Goal: Task Accomplishment & Management: Complete application form

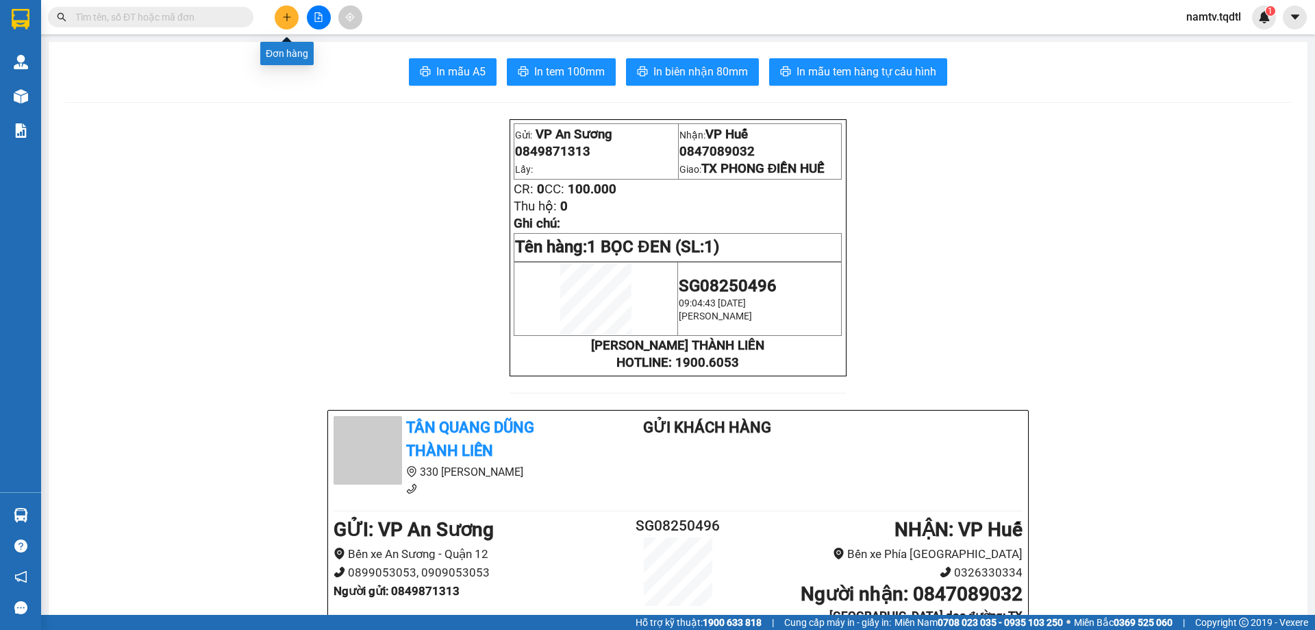
click at [288, 21] on icon "plus" at bounding box center [287, 17] width 10 height 10
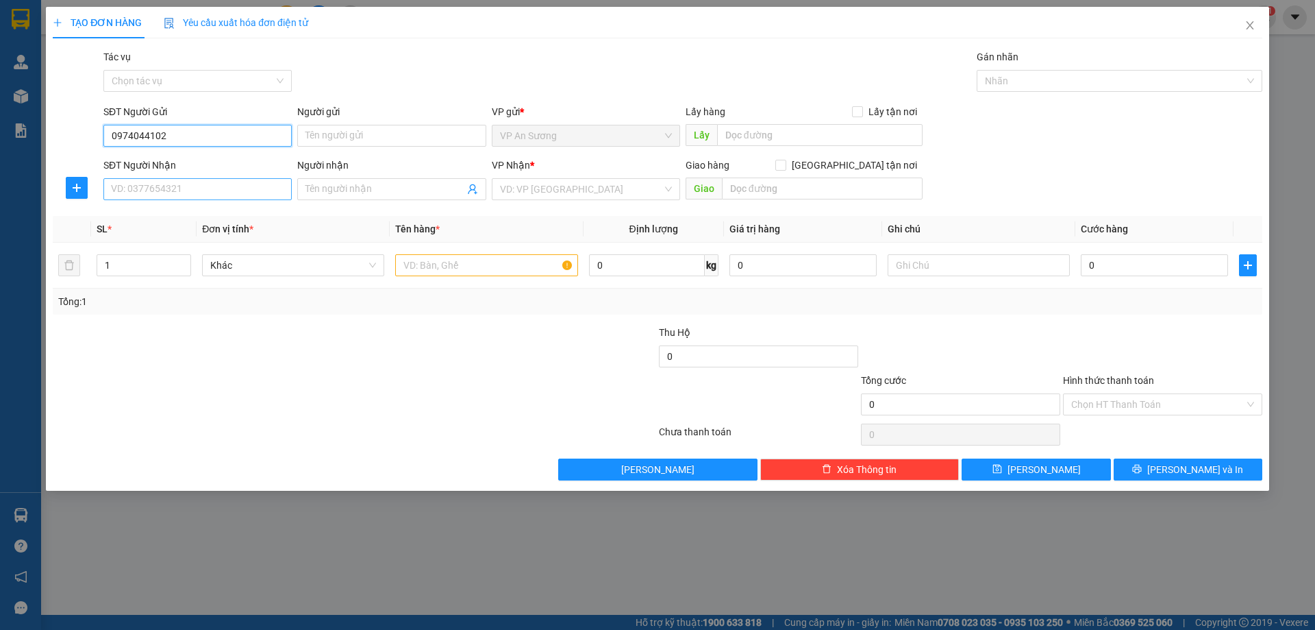
type input "0974044102"
click at [199, 191] on input "SĐT Người Nhận" at bounding box center [197, 189] width 188 height 22
click at [145, 212] on div "0795686345" at bounding box center [198, 216] width 172 height 15
type input "0795686345"
type input "CỬA VIỆT"
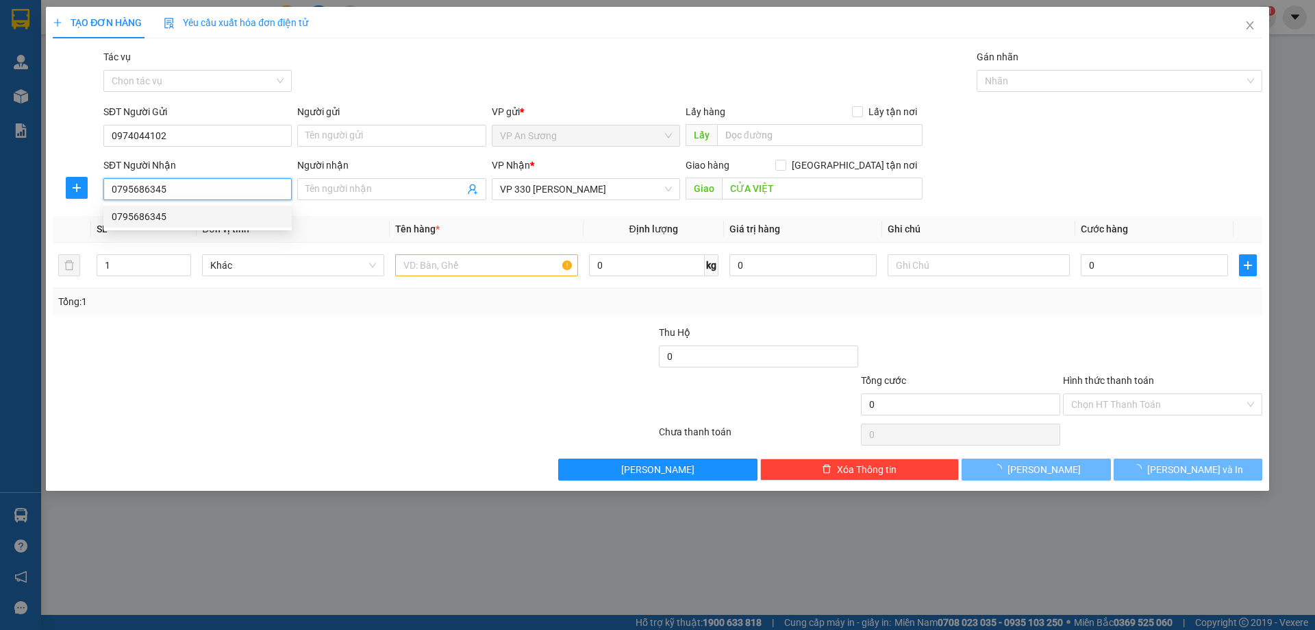
type input "300.000"
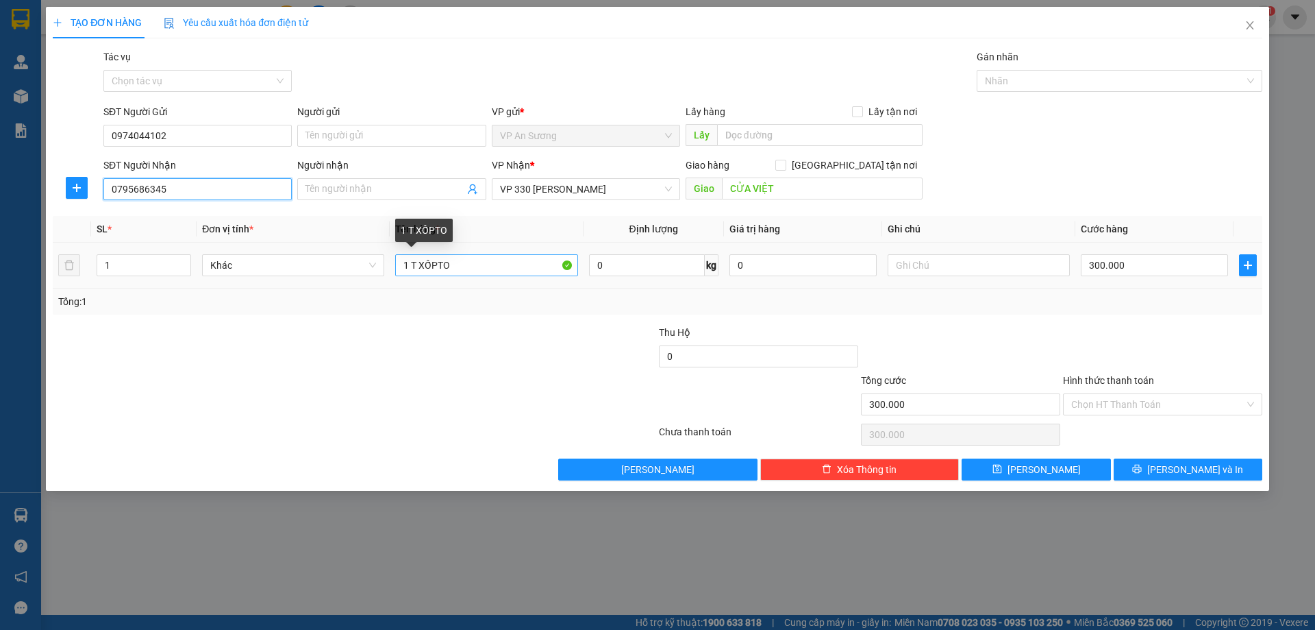
type input "0795686345"
click at [463, 270] on input "1 T XỐPTO" at bounding box center [486, 265] width 182 height 22
type input "1 T XỐP"
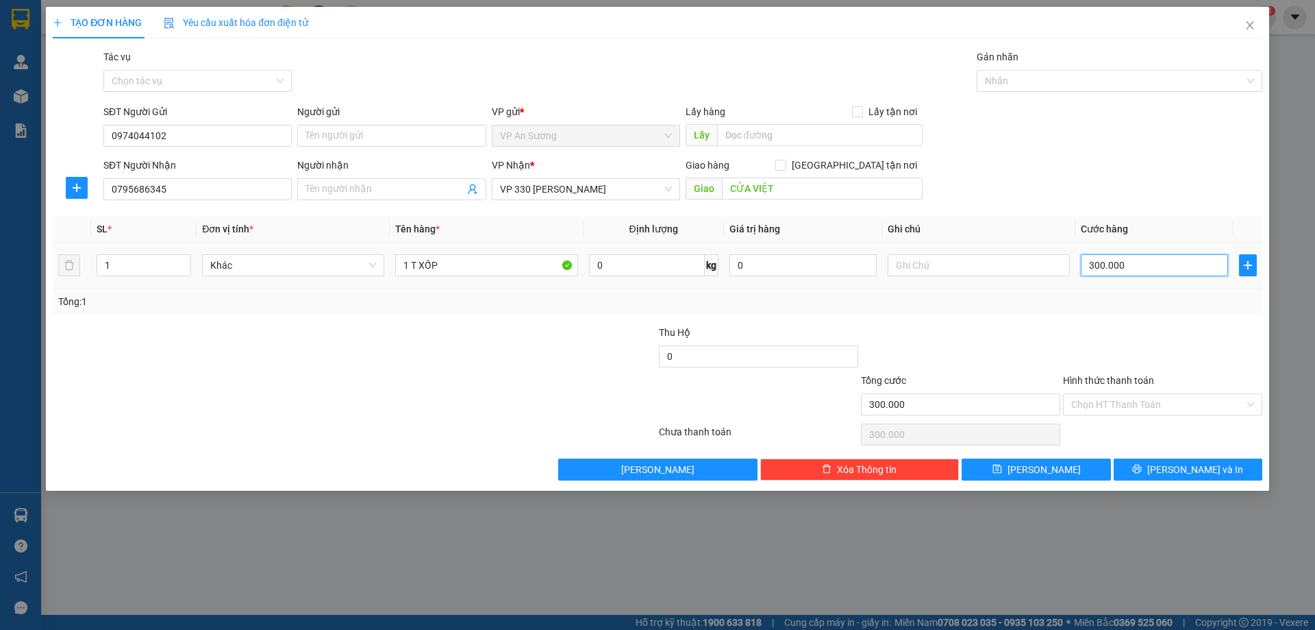
click at [1146, 264] on input "300.000" at bounding box center [1154, 265] width 147 height 22
type input "0"
type input "1"
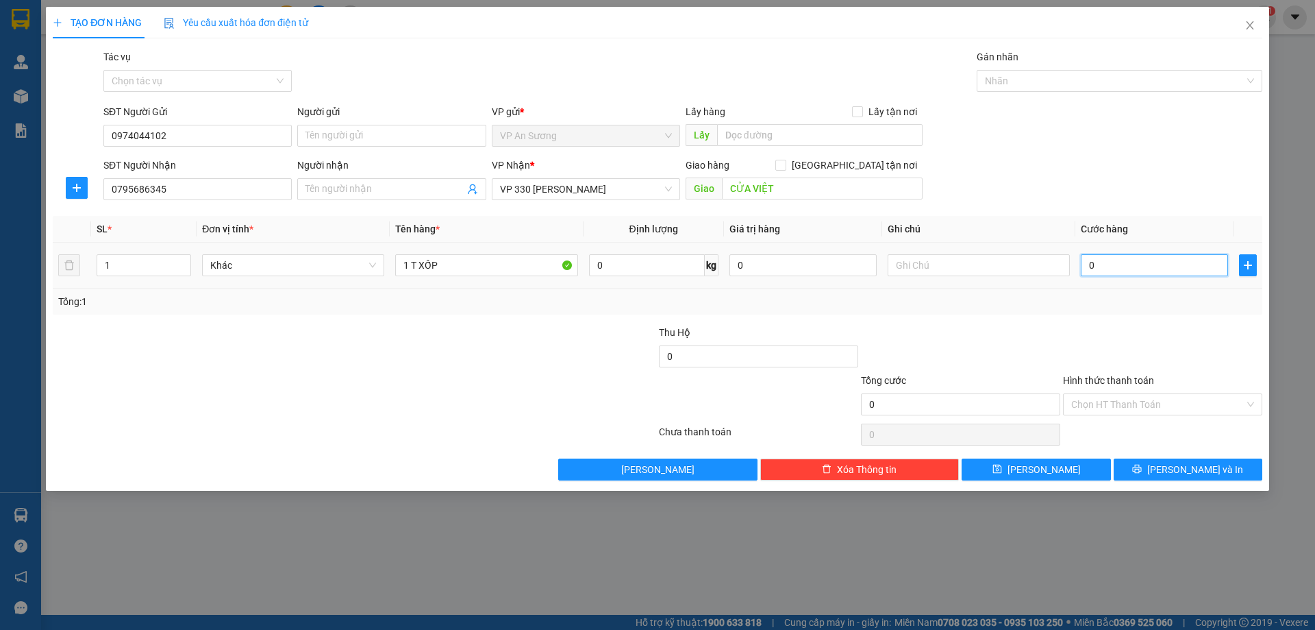
type input "1"
type input "01"
type input "10"
type input "010"
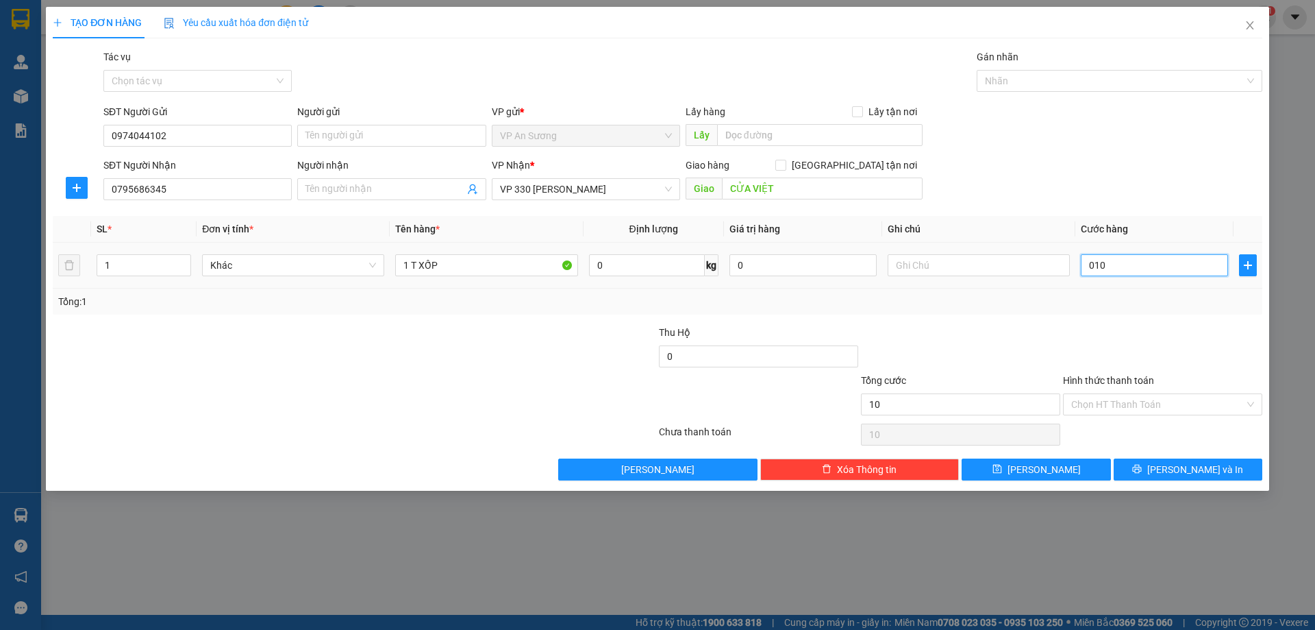
type input "100"
type input "0.100"
type input "100.000"
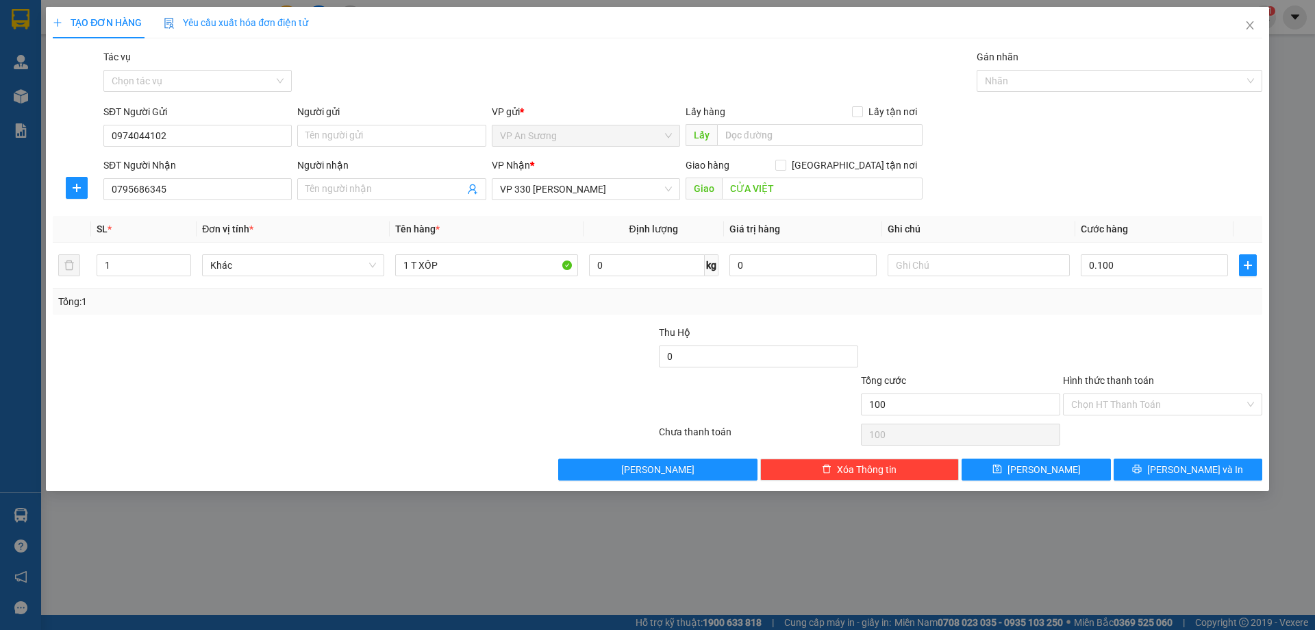
type input "100.000"
click at [1086, 317] on div "Transit Pickup Surcharge Ids Transit Deliver Surcharge Ids Transit Deliver Surc…" at bounding box center [658, 264] width 1210 height 431
click at [1183, 468] on span "[PERSON_NAME] và In" at bounding box center [1196, 469] width 96 height 15
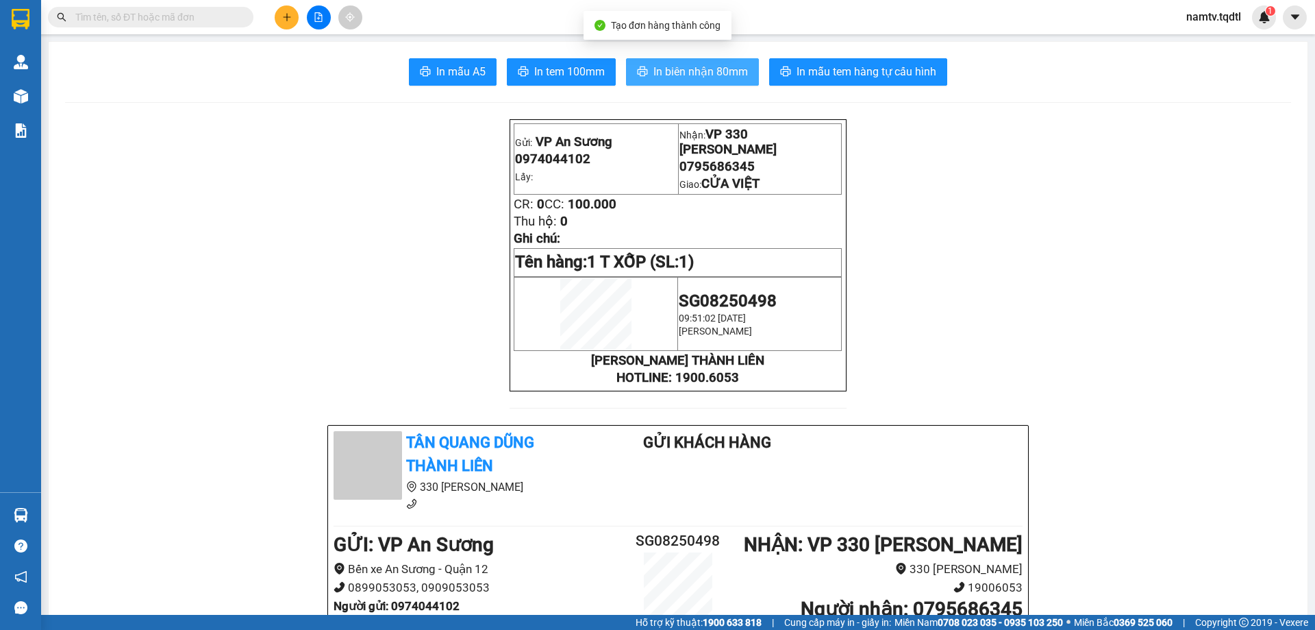
click at [694, 69] on span "In biên nhận 80mm" at bounding box center [701, 71] width 95 height 17
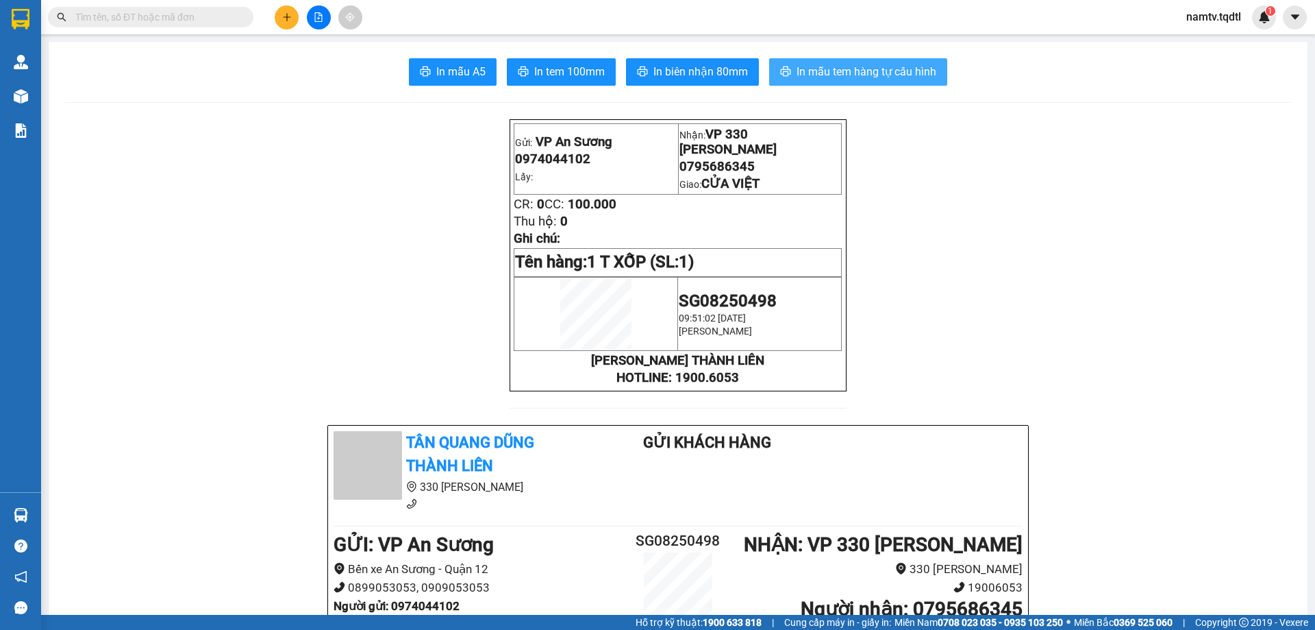
click at [863, 73] on span "In mẫu tem hàng tự cấu hình" at bounding box center [867, 71] width 140 height 17
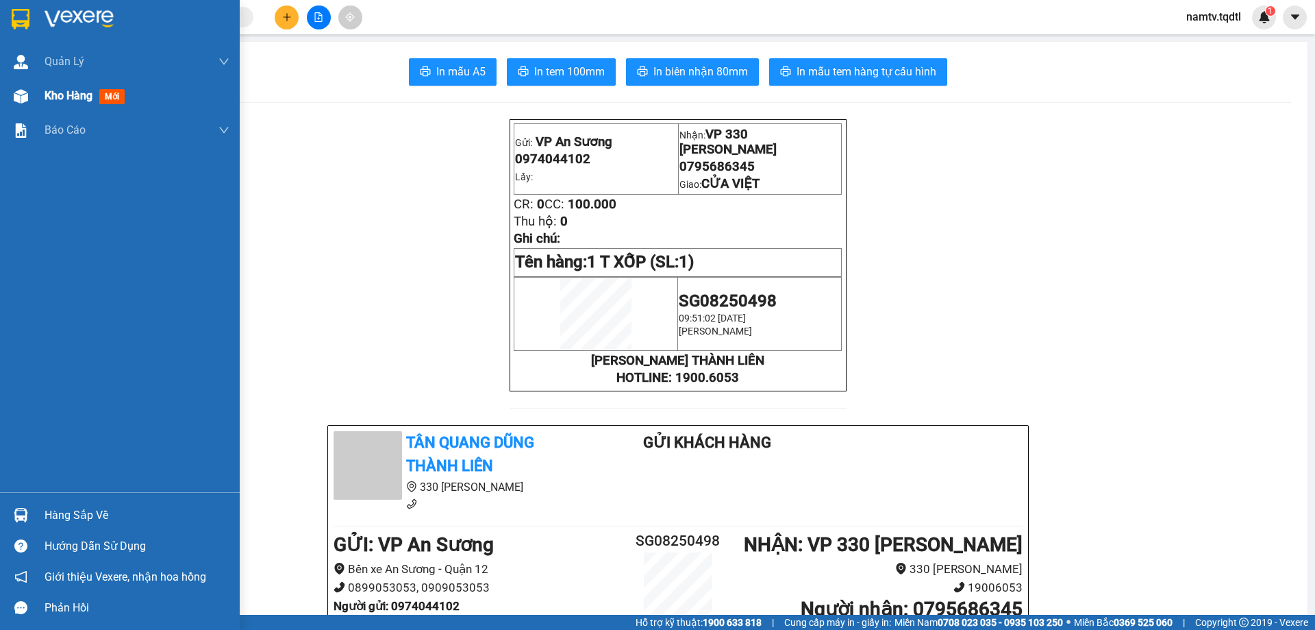
click at [77, 90] on span "Kho hàng" at bounding box center [69, 95] width 48 height 13
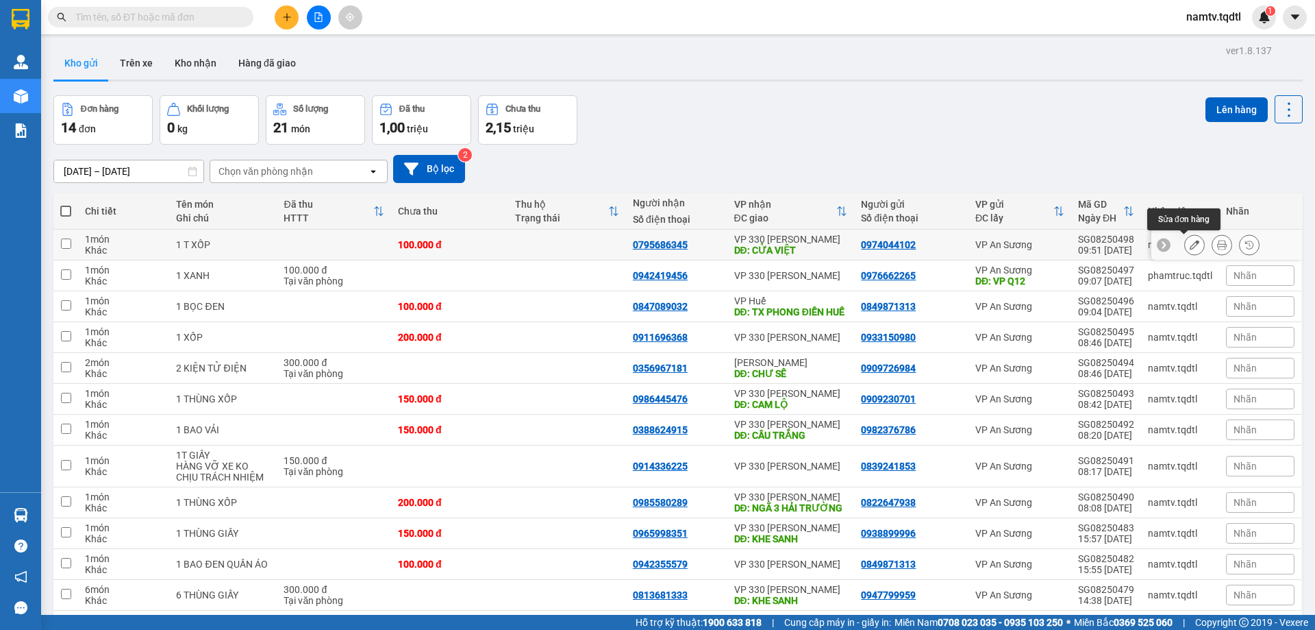
click at [1190, 243] on icon at bounding box center [1195, 245] width 10 height 10
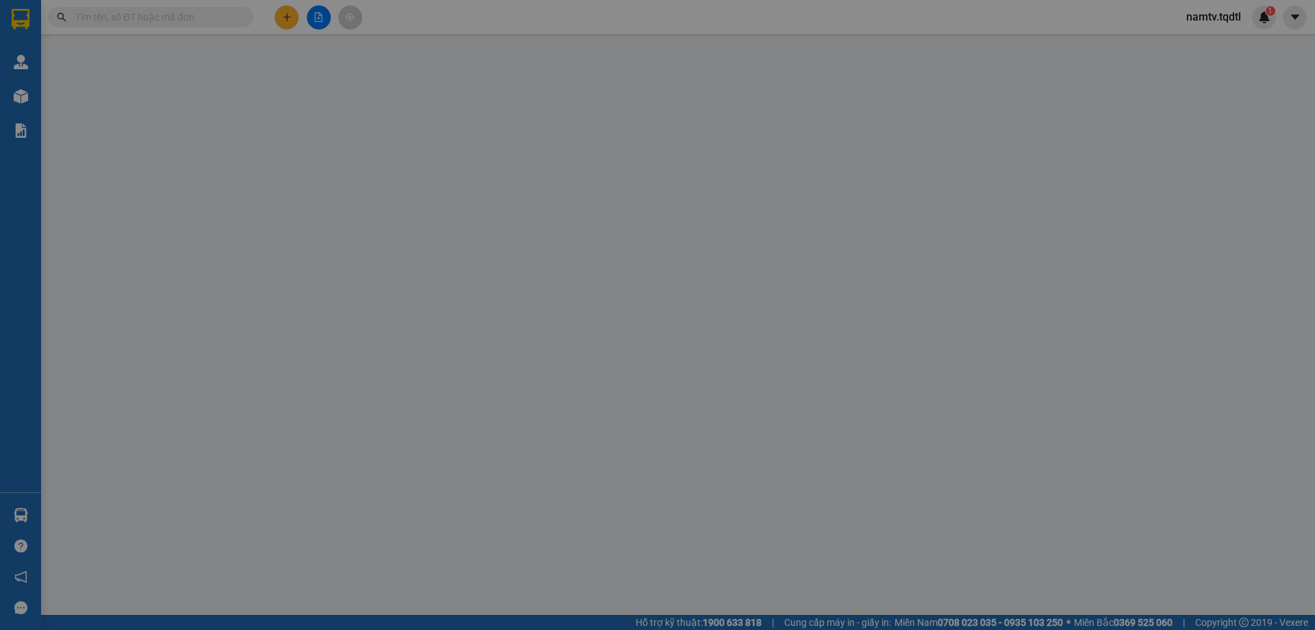
type input "0974044102"
type input "0795686345"
type input "CỬA VIỆT"
type input "100.000"
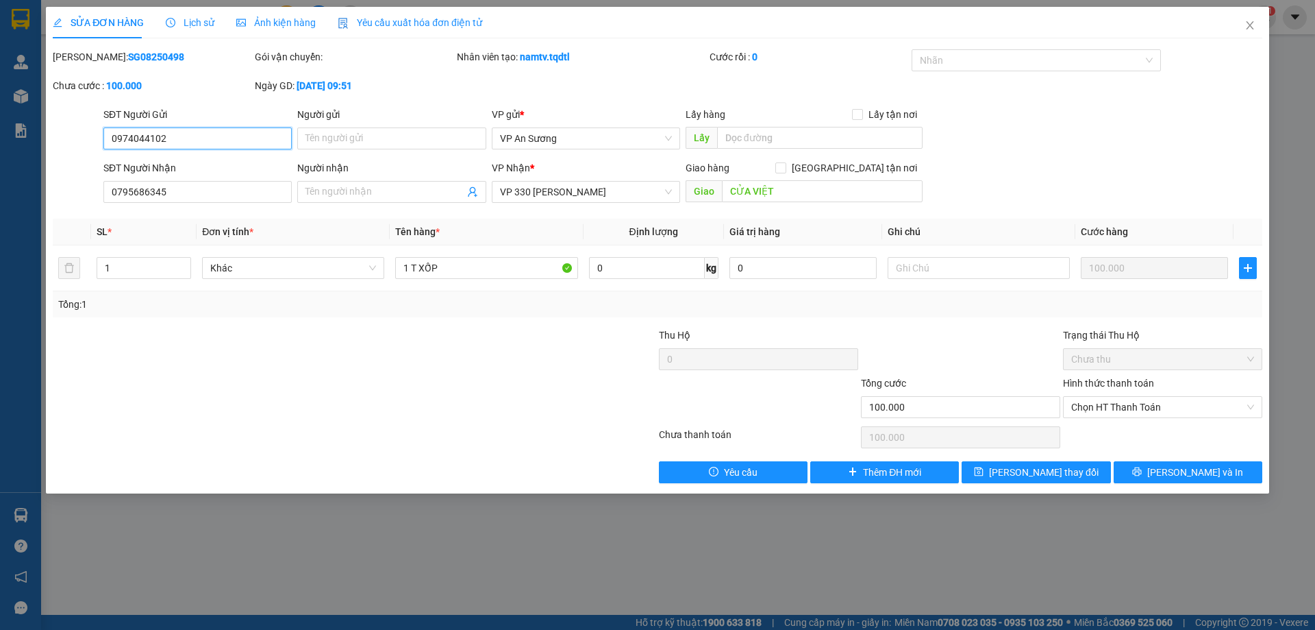
click at [147, 137] on input "0974044102" at bounding box center [197, 138] width 188 height 22
type input "0974041102"
click at [1176, 467] on button "[PERSON_NAME] và In" at bounding box center [1188, 472] width 149 height 22
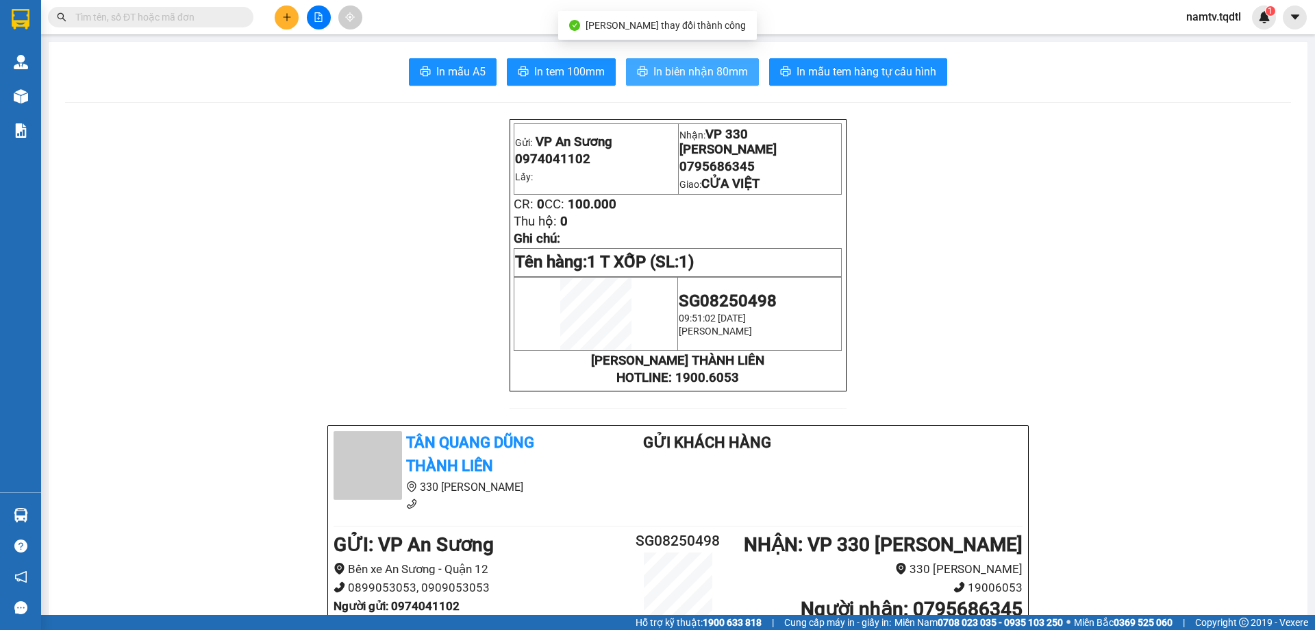
click at [671, 63] on span "In biên nhận 80mm" at bounding box center [701, 71] width 95 height 17
click at [699, 66] on span "In biên nhận 80mm" at bounding box center [701, 71] width 95 height 17
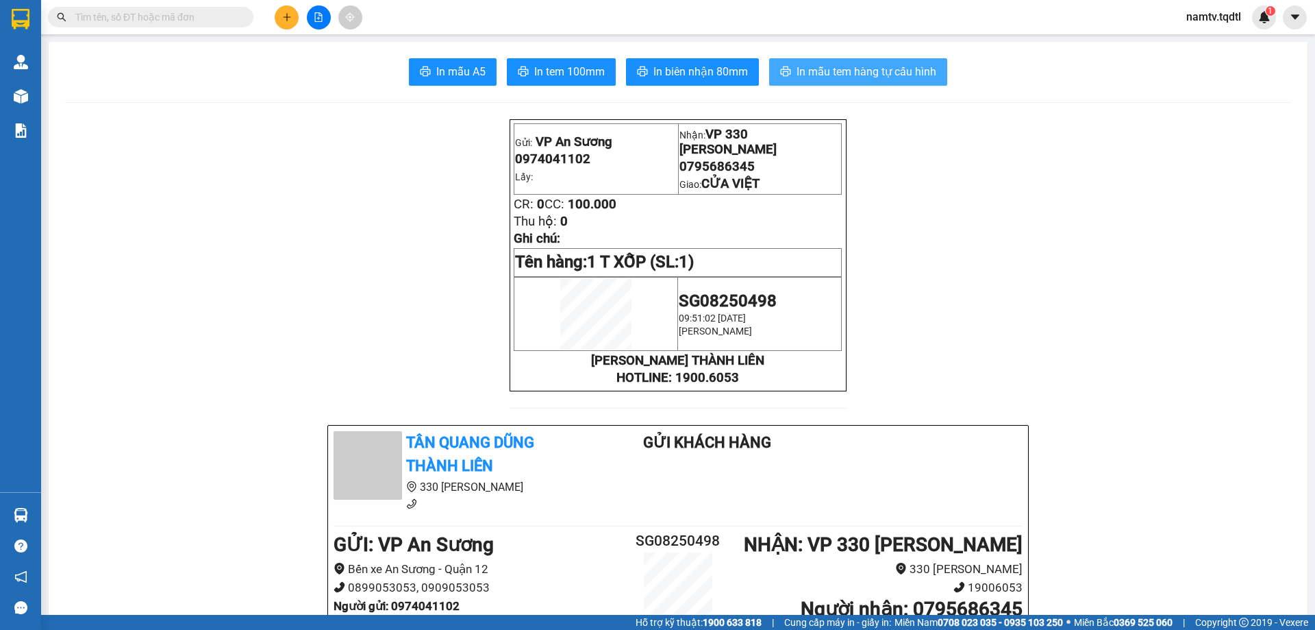
drag, startPoint x: 848, startPoint y: 70, endPoint x: 1012, endPoint y: 66, distance: 163.8
click at [856, 67] on span "In mẫu tem hàng tự cấu hình" at bounding box center [867, 71] width 140 height 17
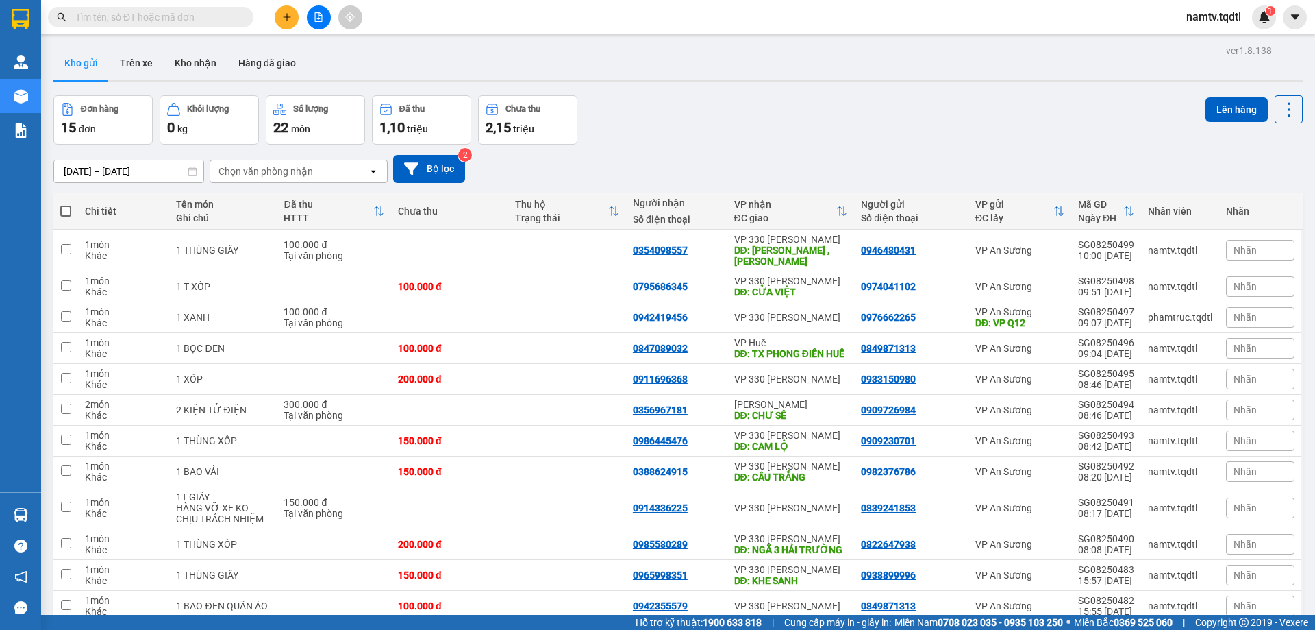
click at [273, 13] on div at bounding box center [318, 17] width 103 height 24
click at [281, 19] on button at bounding box center [287, 17] width 24 height 24
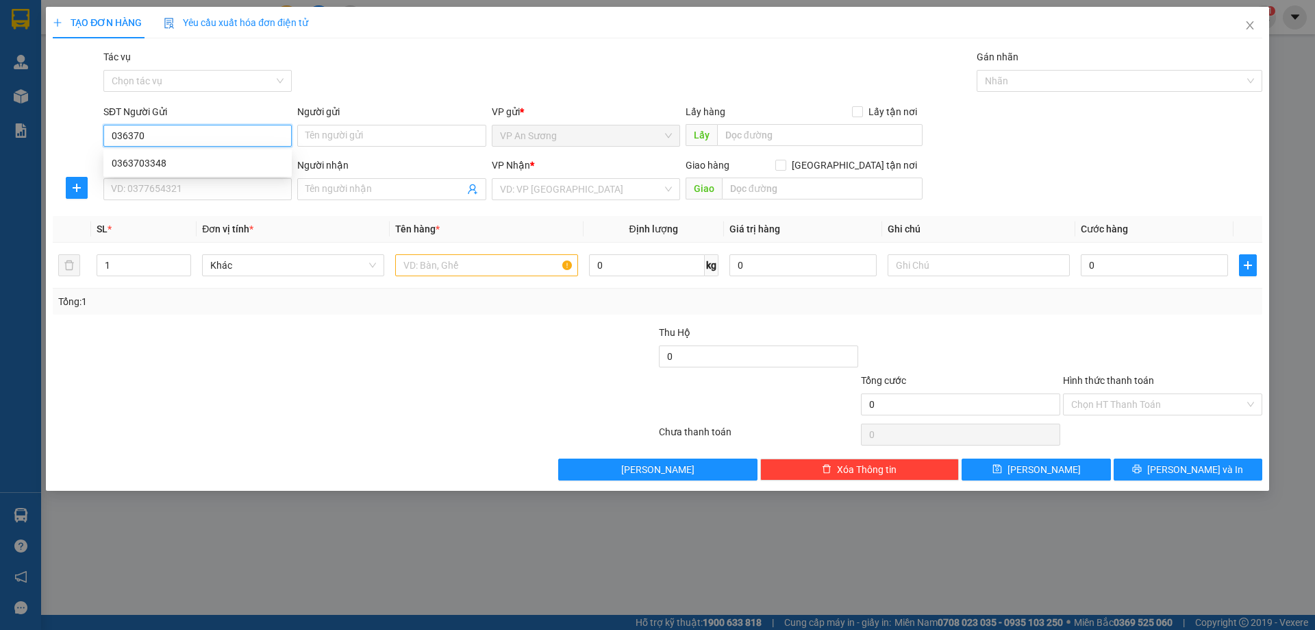
click at [141, 158] on div "0363703348" at bounding box center [198, 163] width 172 height 15
type input "0363703348"
type input "0945787457"
type input "DO LINH"
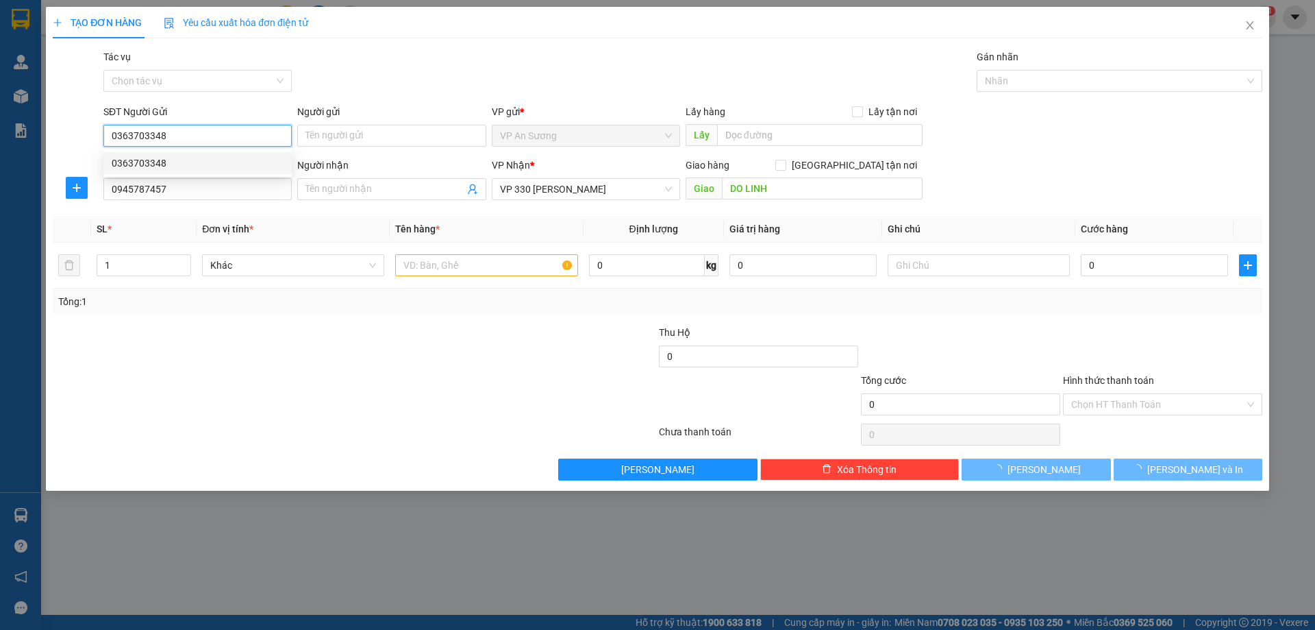
type input "100.000"
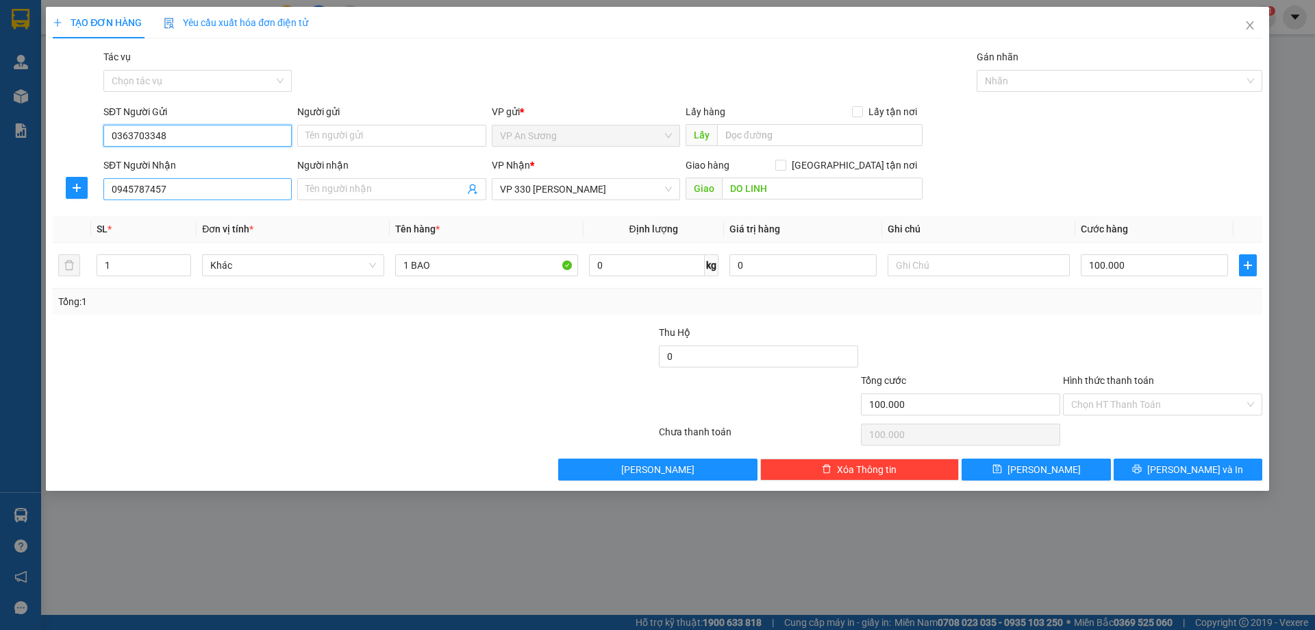
type input "0363703348"
drag, startPoint x: 184, startPoint y: 187, endPoint x: 61, endPoint y: 217, distance: 127.0
click at [61, 217] on div "Transit Pickup Surcharge Ids Transit Deliver Surcharge Ids Transit Deliver Surc…" at bounding box center [658, 264] width 1210 height 431
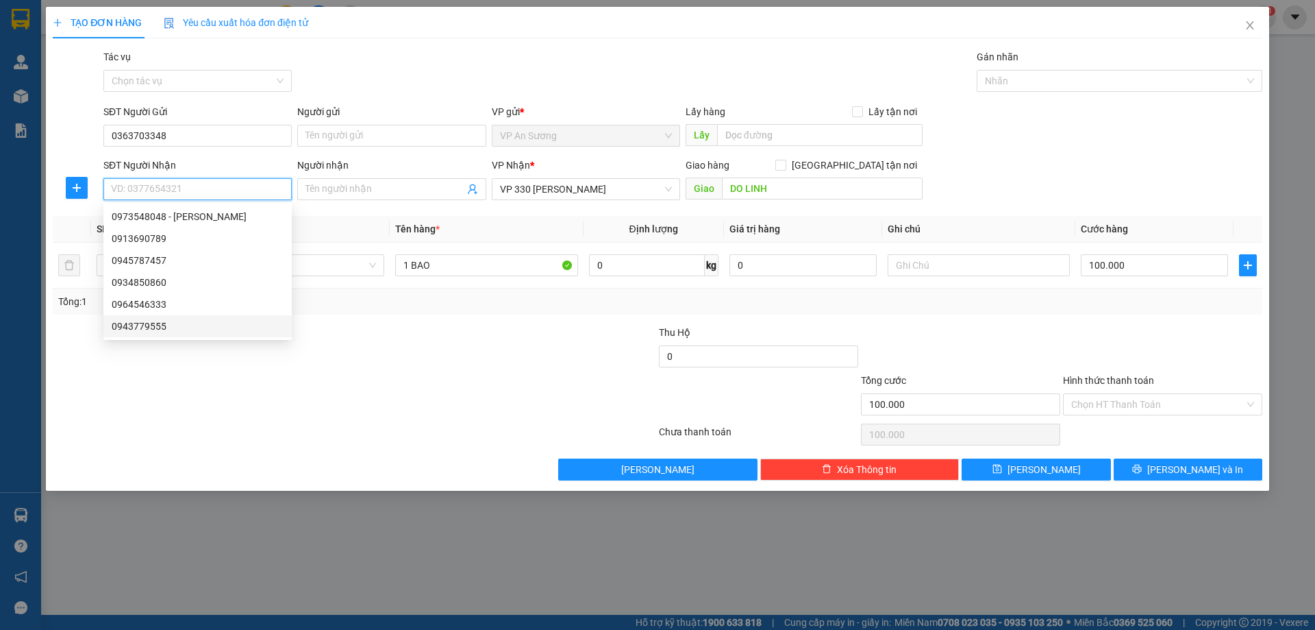
click at [166, 328] on div "0943779555" at bounding box center [198, 326] width 172 height 15
type input "0943779555"
checkbox input "true"
type input "58 [PERSON_NAME] ĐÔNG LƯƠNG"
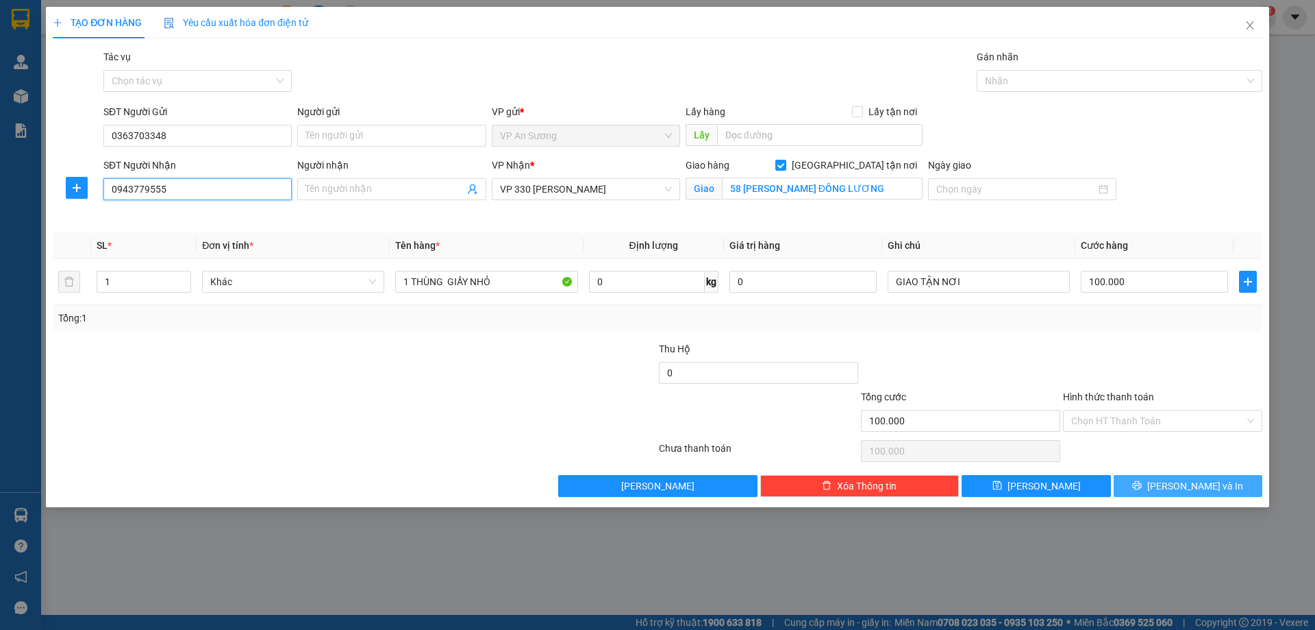
type input "0943779555"
click at [1142, 487] on icon "printer" at bounding box center [1138, 485] width 10 height 10
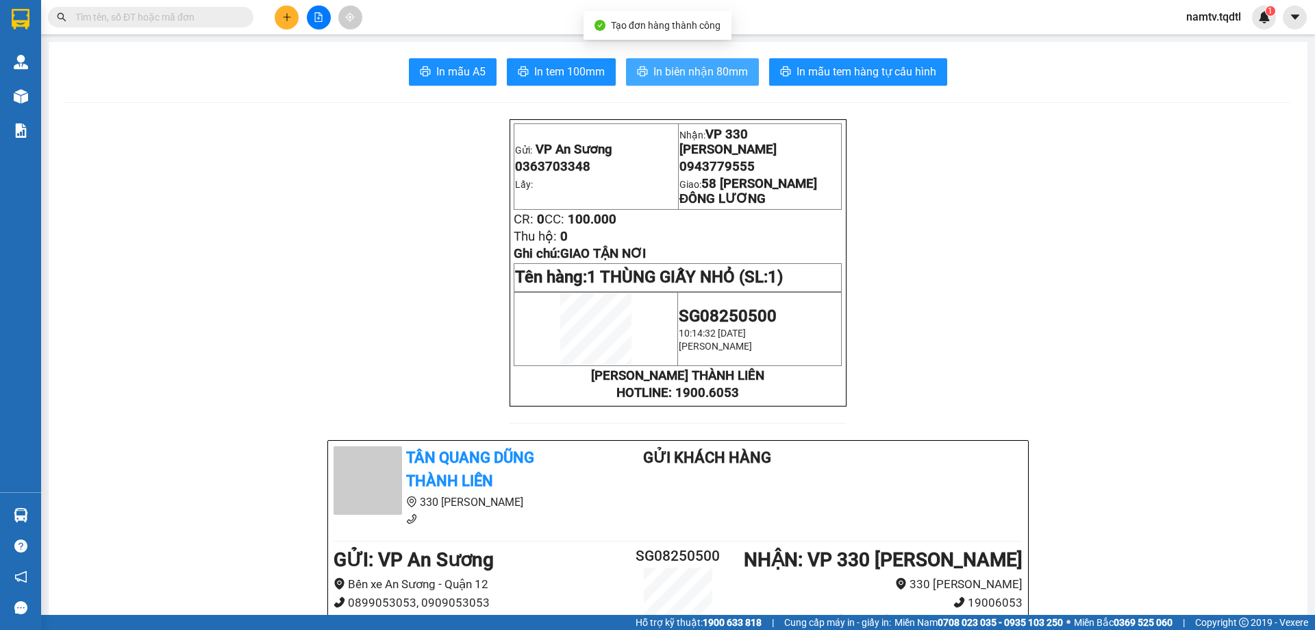
click at [713, 84] on button "In biên nhận 80mm" at bounding box center [692, 71] width 133 height 27
click at [713, 77] on span "In biên nhận 80mm" at bounding box center [701, 71] width 95 height 17
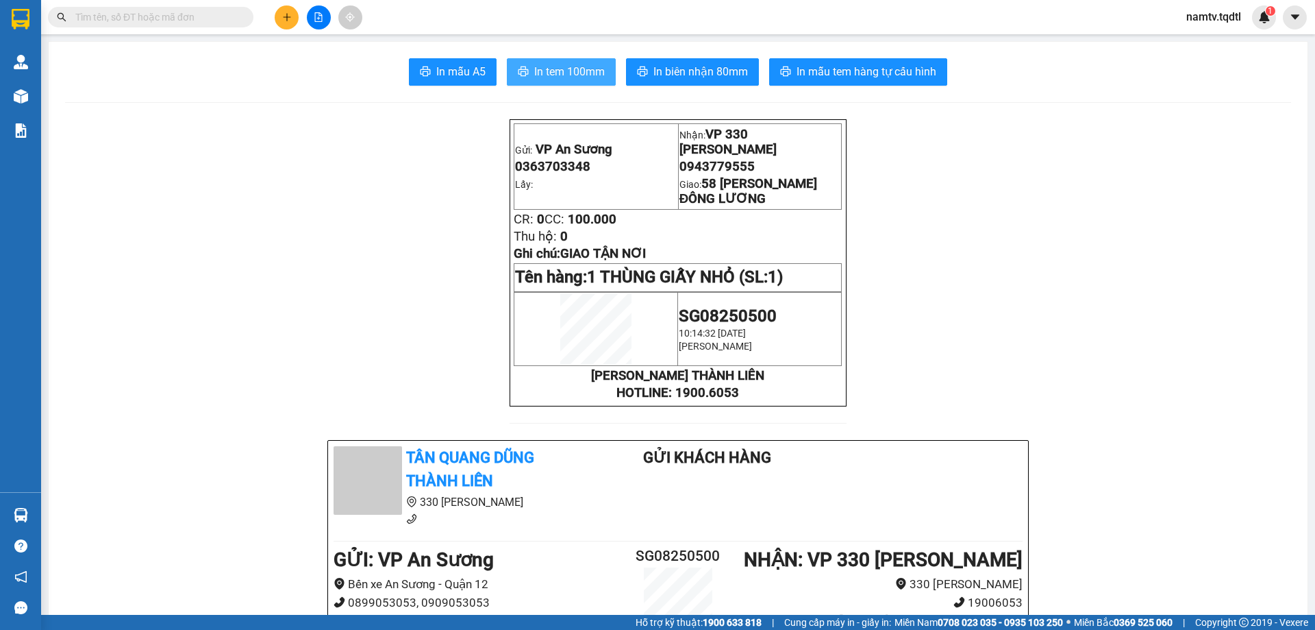
click at [588, 62] on button "In tem 100mm" at bounding box center [561, 71] width 109 height 27
click at [544, 75] on span "In tem 100mm" at bounding box center [569, 71] width 71 height 17
click at [280, 14] on button at bounding box center [287, 17] width 24 height 24
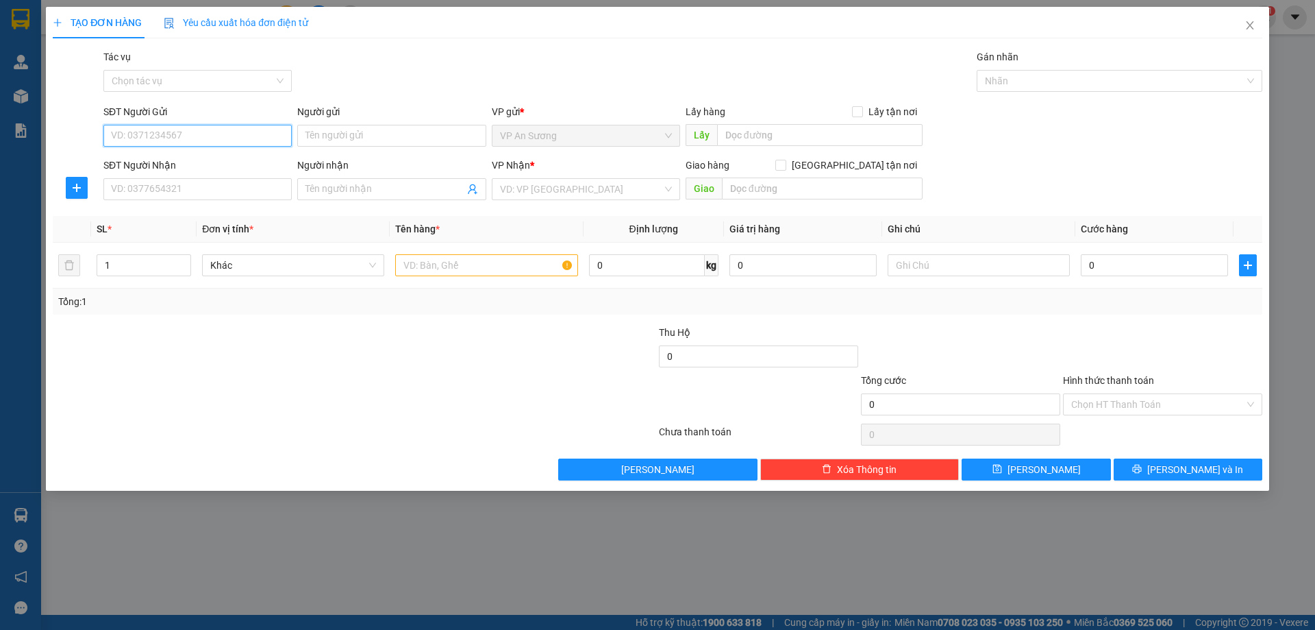
click at [148, 134] on input "SĐT Người Gửi" at bounding box center [197, 136] width 188 height 22
type input "0935587456"
drag, startPoint x: 184, startPoint y: 186, endPoint x: 186, endPoint y: 175, distance: 11.2
click at [186, 180] on input "SĐT Người Nhận" at bounding box center [197, 189] width 188 height 22
drag, startPoint x: 194, startPoint y: 141, endPoint x: 32, endPoint y: 163, distance: 163.2
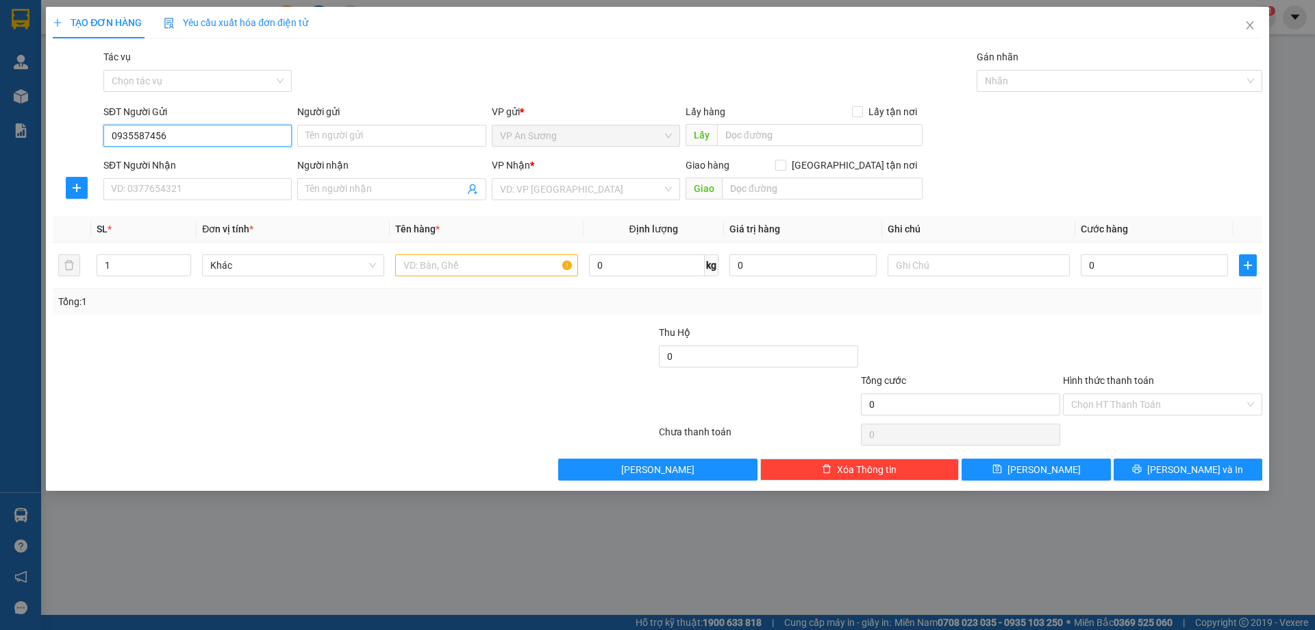
click at [32, 163] on div "TẠO ĐƠN HÀNG Yêu cầu xuất hóa đơn điện tử Transit Pickup Surcharge Ids Transit …" at bounding box center [657, 315] width 1315 height 630
type input "0931326462"
click at [186, 193] on input "SĐT Người Nhận" at bounding box center [197, 189] width 188 height 22
paste input "0935587456"
type input "0935587456"
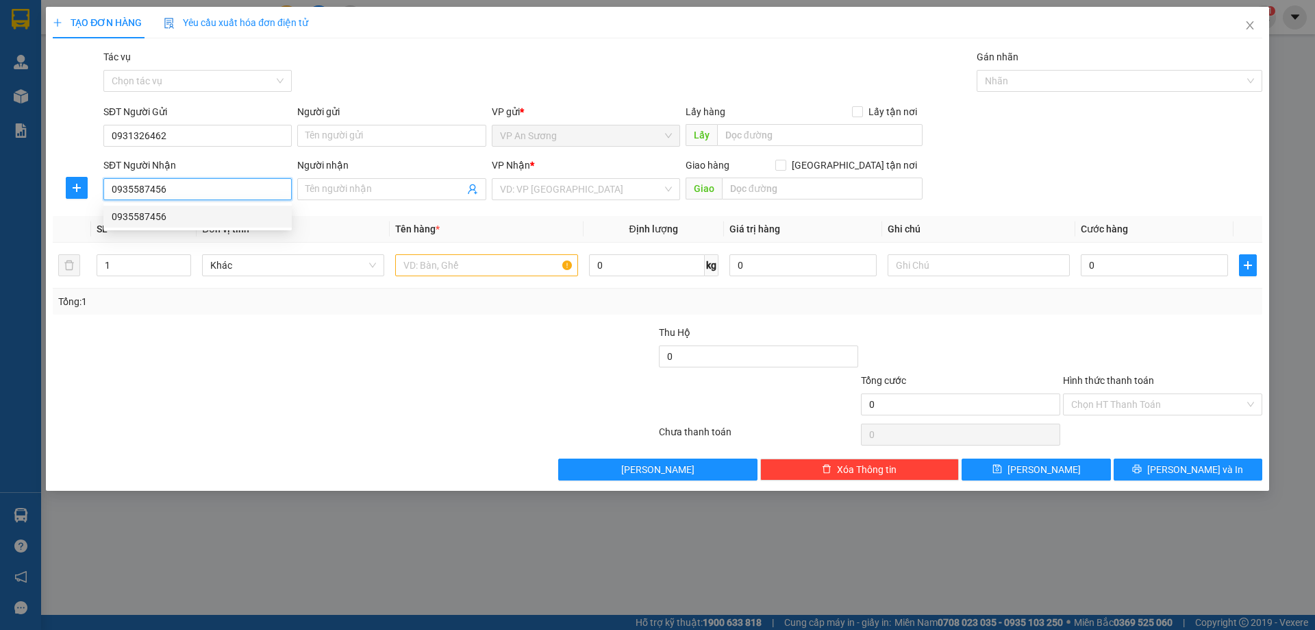
click at [229, 212] on div "0935587456" at bounding box center [198, 216] width 172 height 15
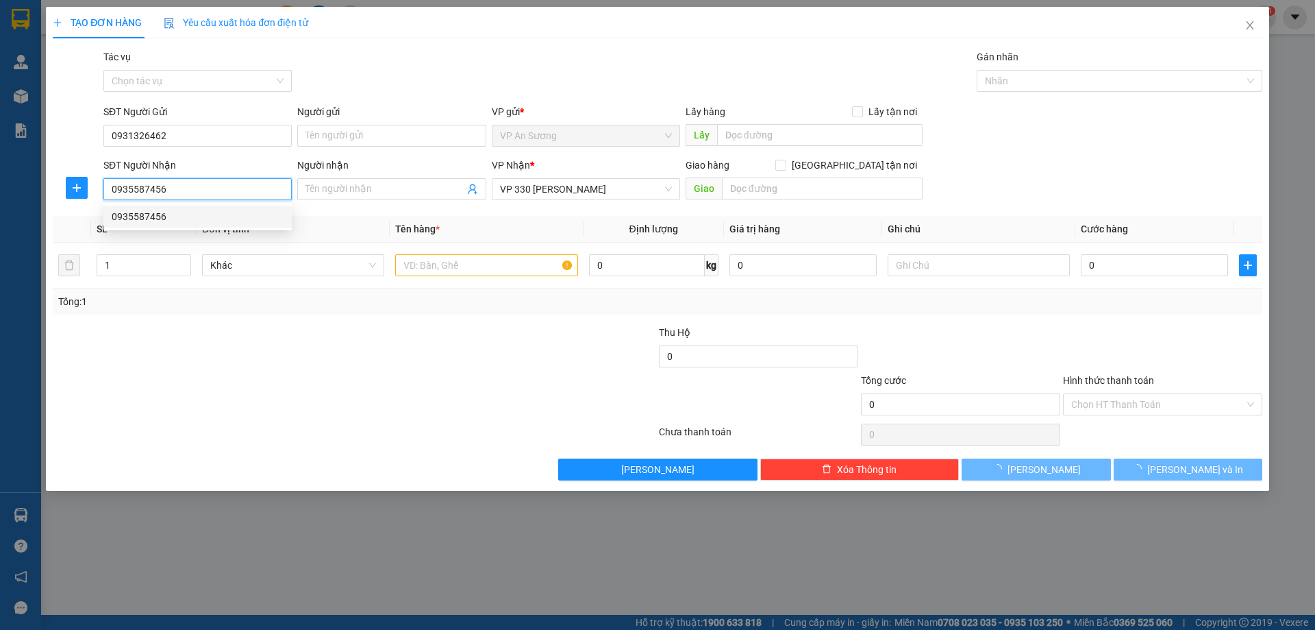
type input "150.000"
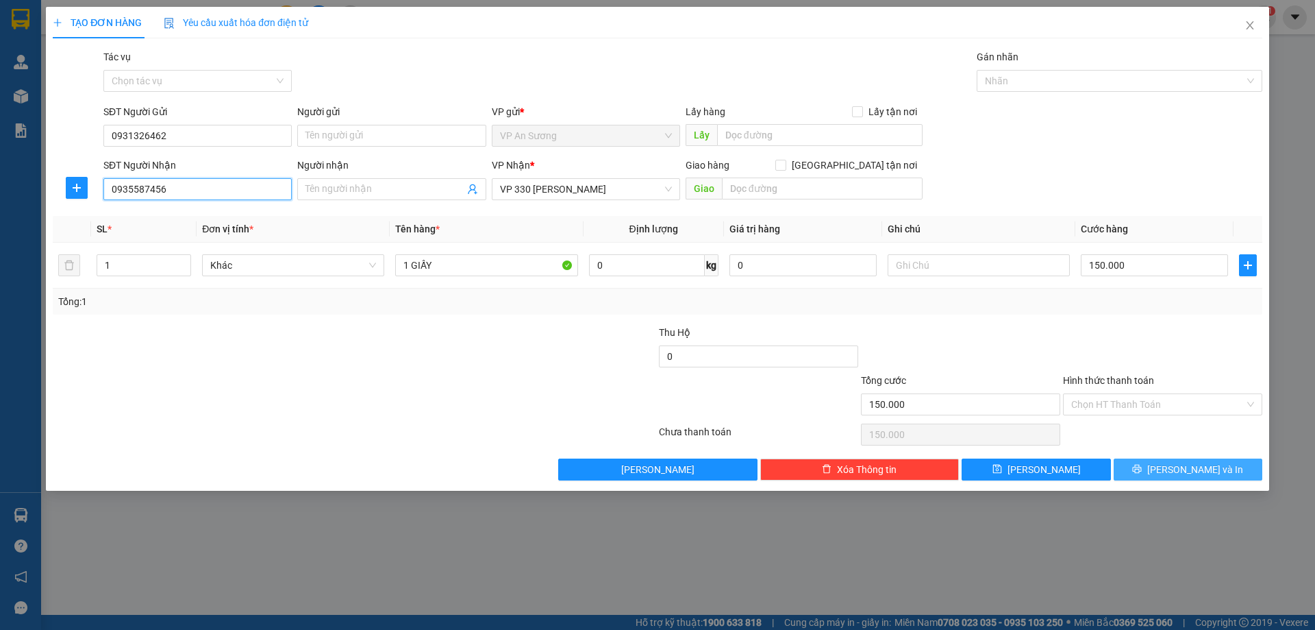
type input "0935587456"
click at [1202, 480] on div "TẠO ĐƠN HÀNG Yêu cầu xuất hóa đơn điện tử Transit Pickup Surcharge Ids Transit …" at bounding box center [658, 249] width 1224 height 484
click at [1200, 464] on span "[PERSON_NAME] và In" at bounding box center [1196, 469] width 96 height 15
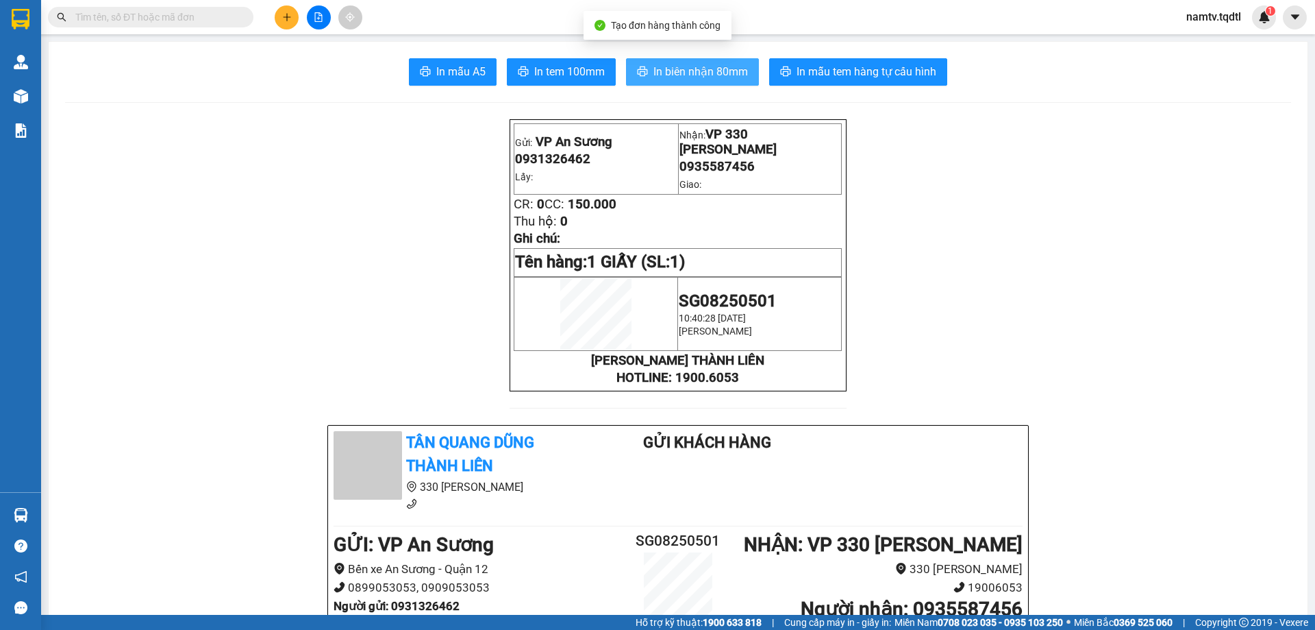
click at [704, 66] on span "In biên nhận 80mm" at bounding box center [701, 71] width 95 height 17
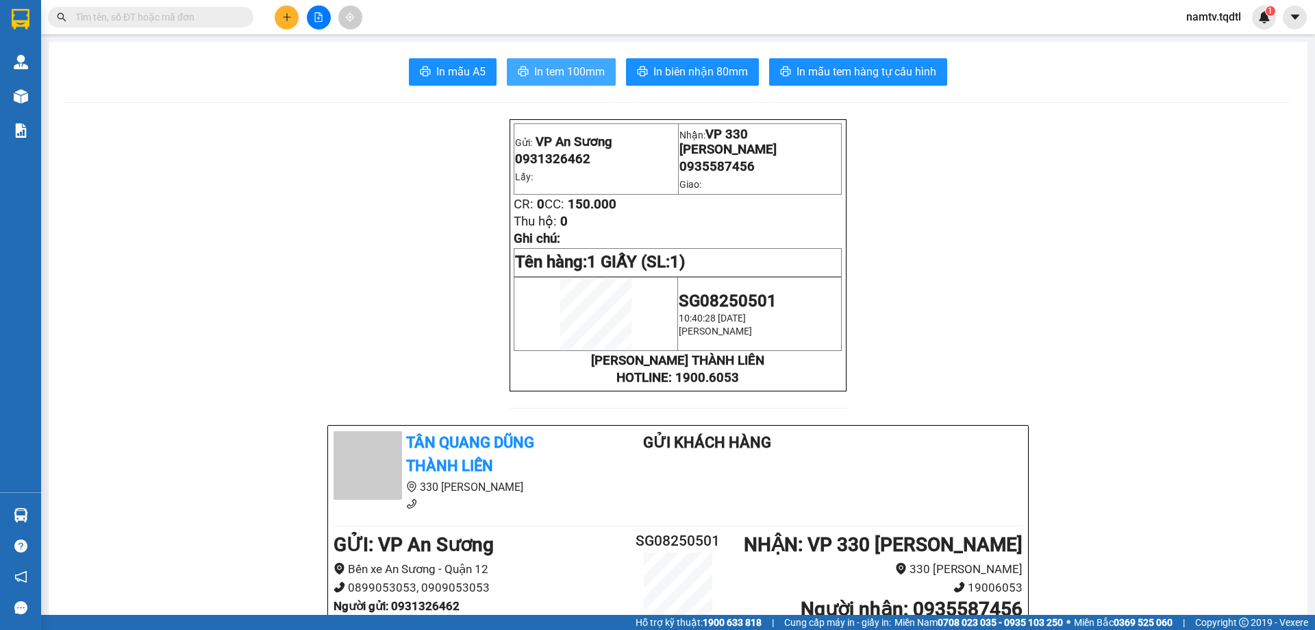
drag, startPoint x: 566, startPoint y: 77, endPoint x: 566, endPoint y: 69, distance: 8.2
click at [566, 74] on span "In tem 100mm" at bounding box center [569, 71] width 71 height 17
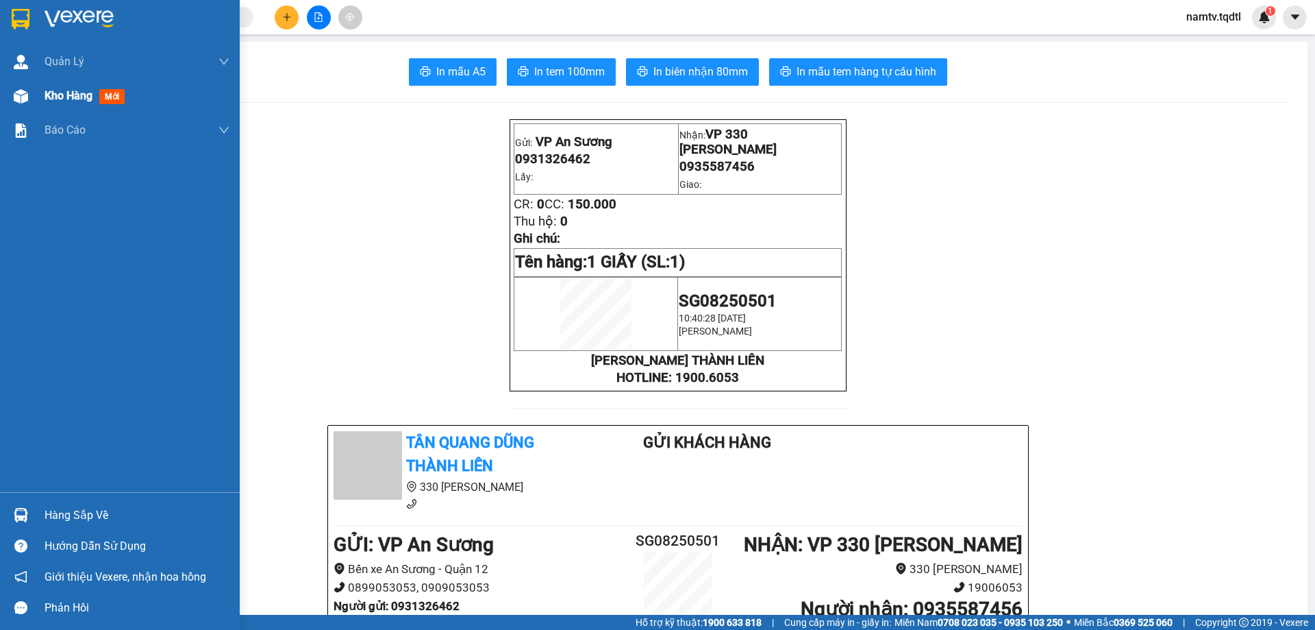
click at [24, 85] on div at bounding box center [21, 96] width 24 height 24
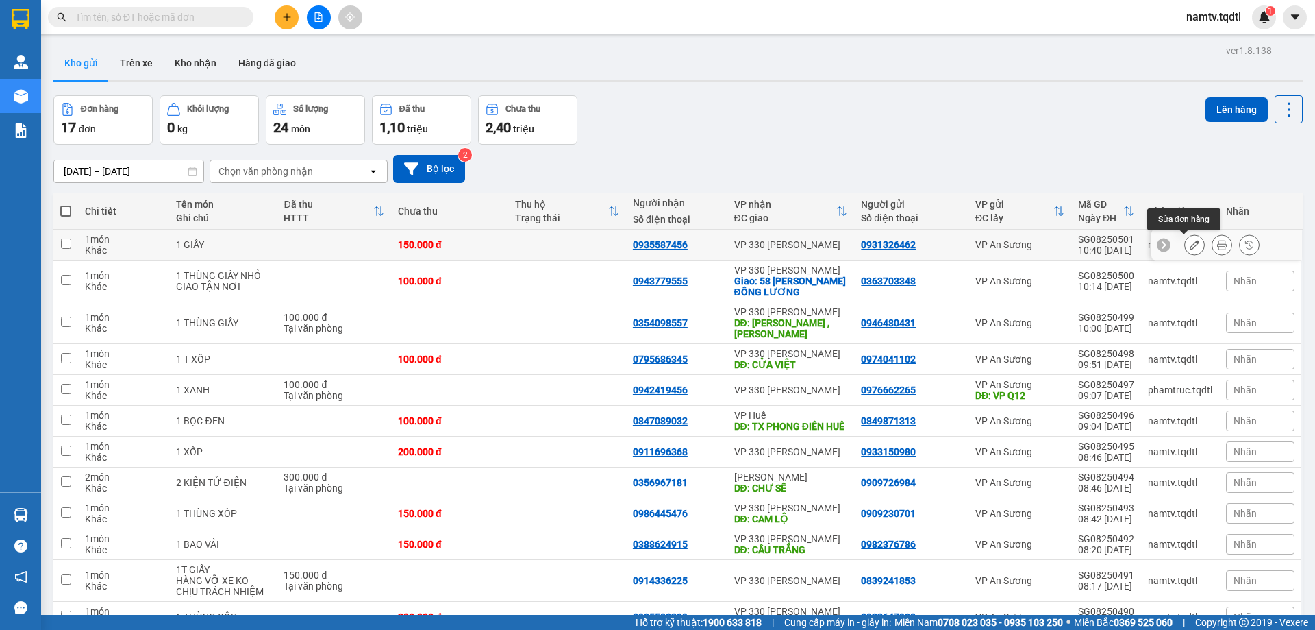
click at [1190, 247] on icon at bounding box center [1195, 245] width 10 height 10
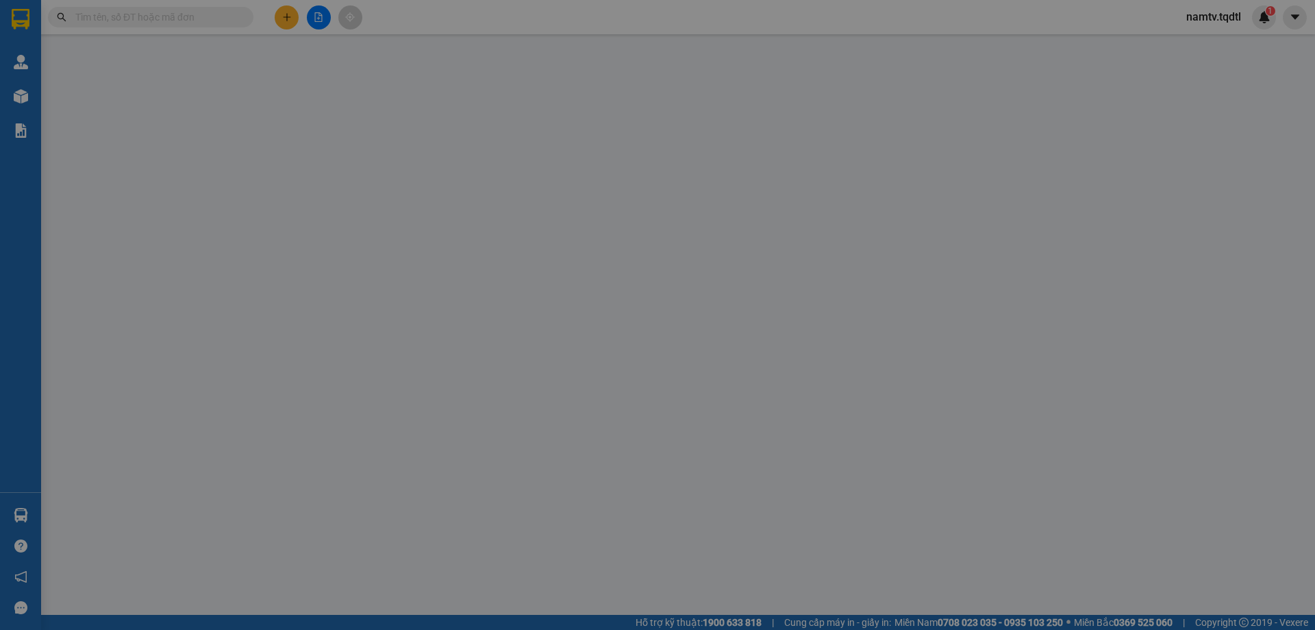
type input "0931326462"
type input "0935587456"
type input "150.000"
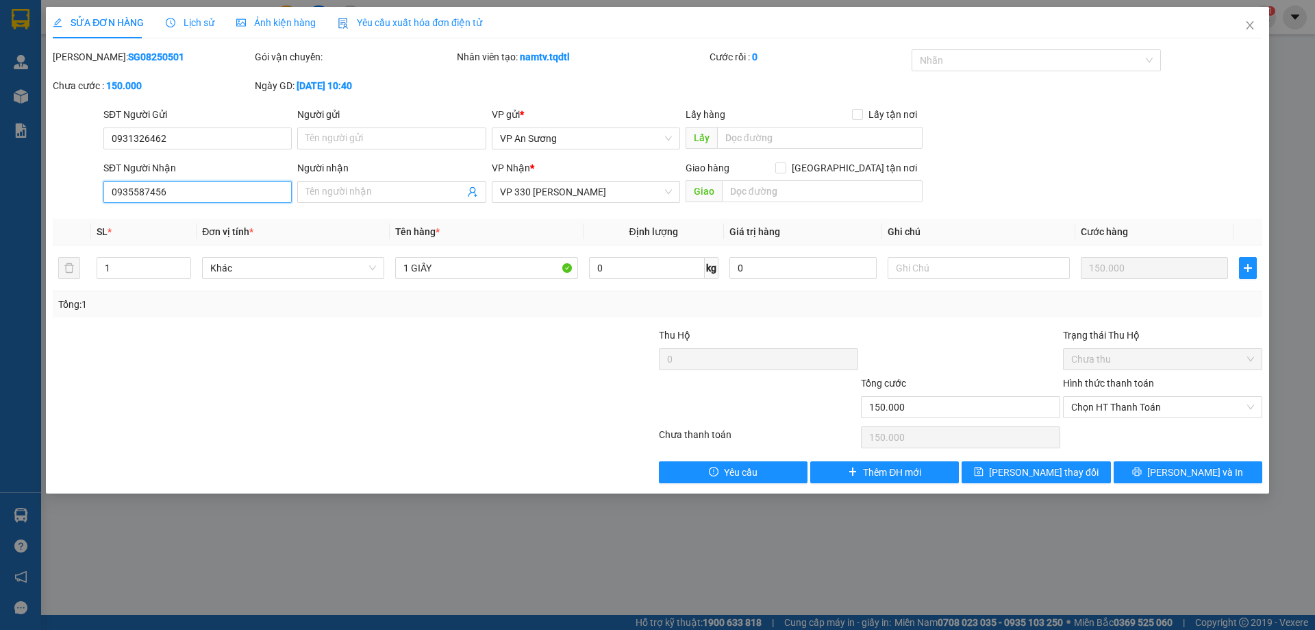
drag, startPoint x: 210, startPoint y: 201, endPoint x: 0, endPoint y: 251, distance: 216.0
click at [0, 251] on div "SỬA ĐƠN HÀNG Lịch sử Ảnh kiện hàng Yêu cầu xuất hóa đơn điện tử Total Paid Fee …" at bounding box center [657, 315] width 1315 height 630
type input "0908508050"
click at [1209, 474] on span "[PERSON_NAME] và In" at bounding box center [1196, 472] width 96 height 15
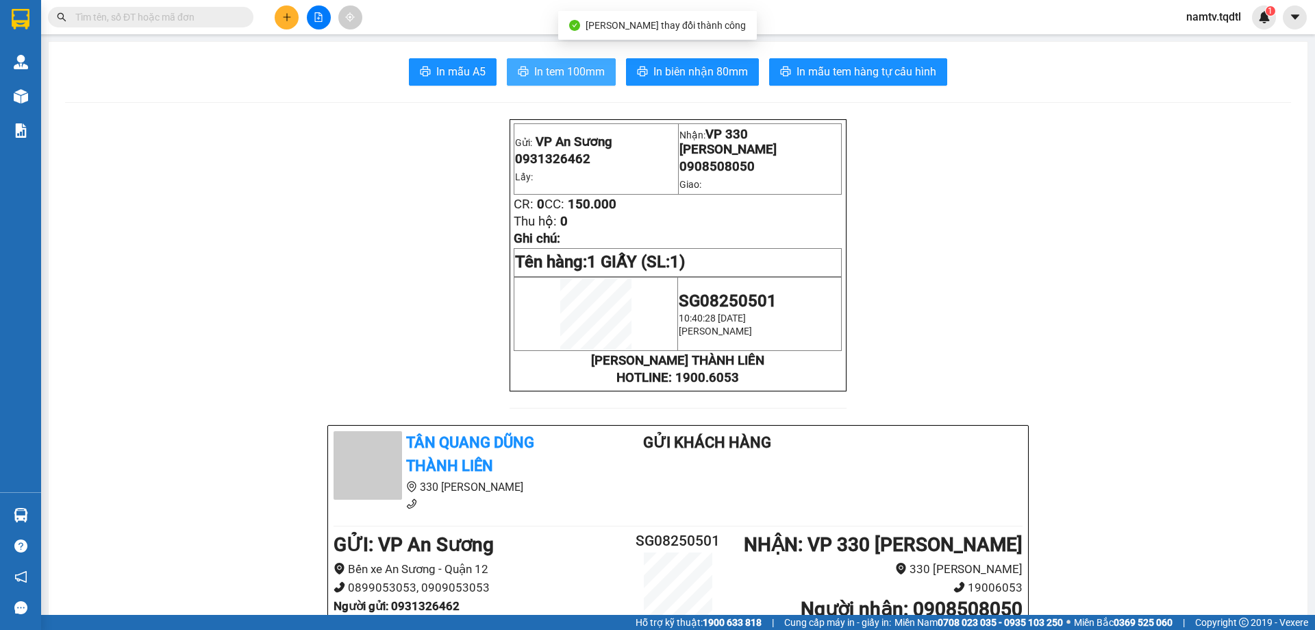
click at [574, 59] on button "In tem 100mm" at bounding box center [561, 71] width 109 height 27
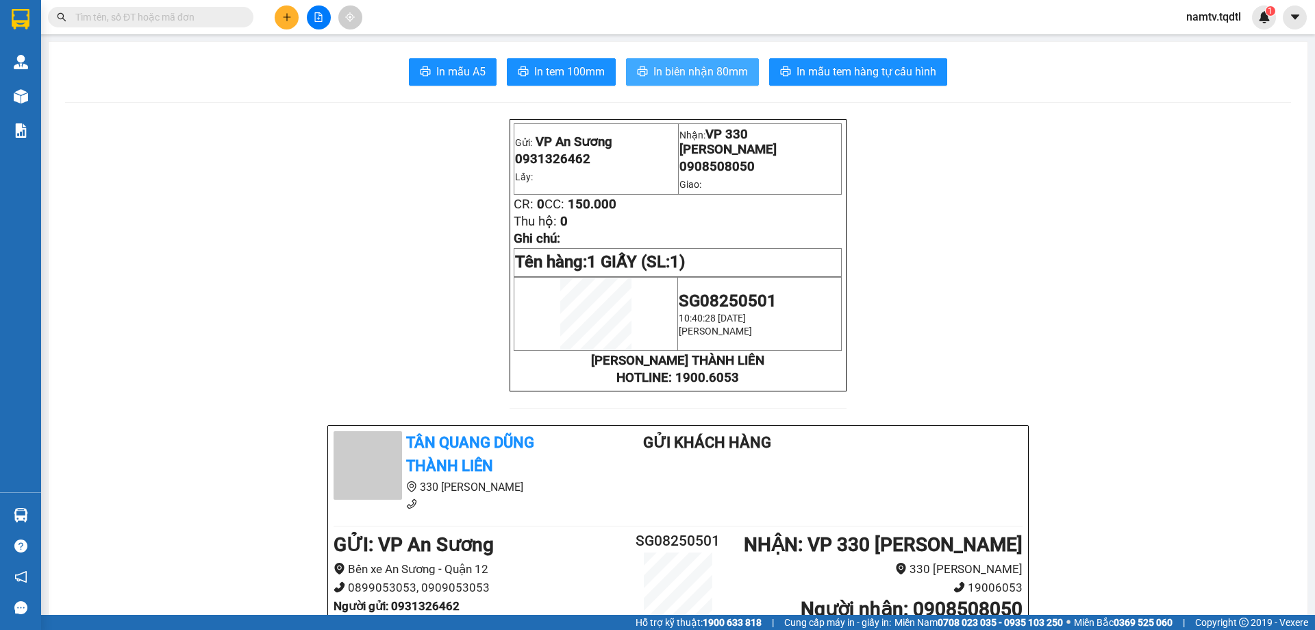
drag, startPoint x: 697, startPoint y: 81, endPoint x: 698, endPoint y: 74, distance: 7.0
click at [697, 79] on button "In biên nhận 80mm" at bounding box center [692, 71] width 133 height 27
click at [278, 23] on button at bounding box center [287, 17] width 24 height 24
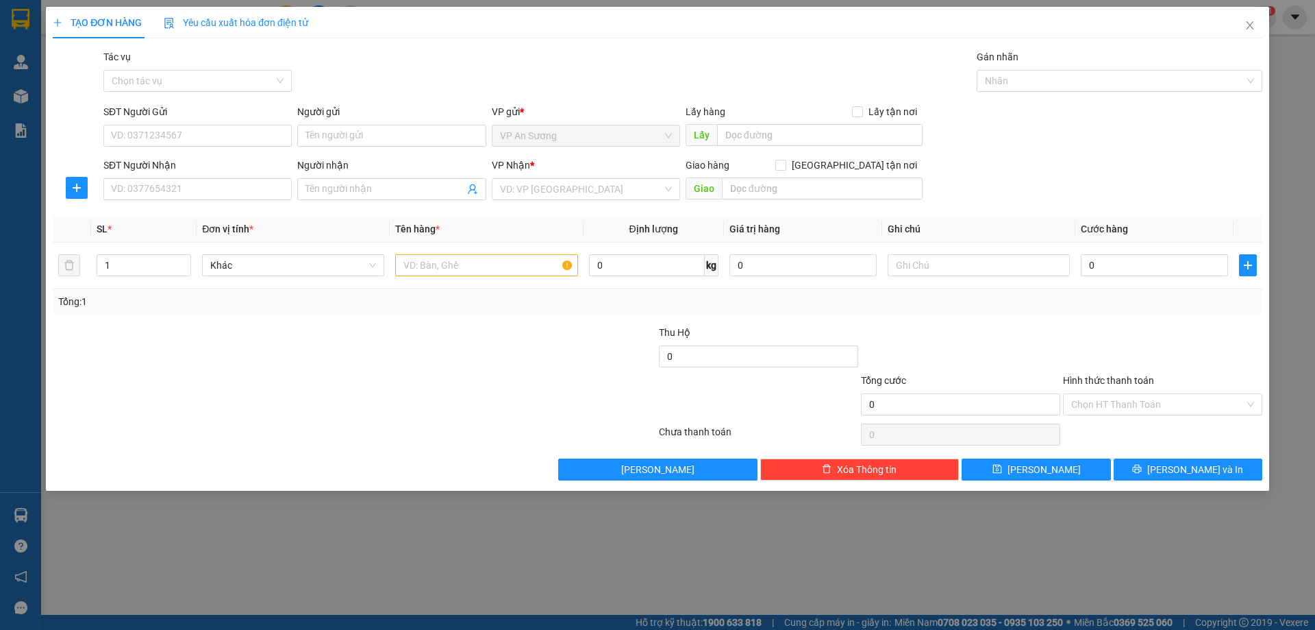
drag, startPoint x: 182, startPoint y: 119, endPoint x: 138, endPoint y: 165, distance: 63.5
click at [178, 121] on div "SĐT Người Gửi" at bounding box center [197, 114] width 188 height 21
click at [138, 177] on div "SĐT Người Nhận" at bounding box center [197, 168] width 188 height 21
click at [138, 180] on input "SĐT Người Nhận" at bounding box center [197, 189] width 188 height 22
drag, startPoint x: 138, startPoint y: 218, endPoint x: 136, endPoint y: 229, distance: 11.0
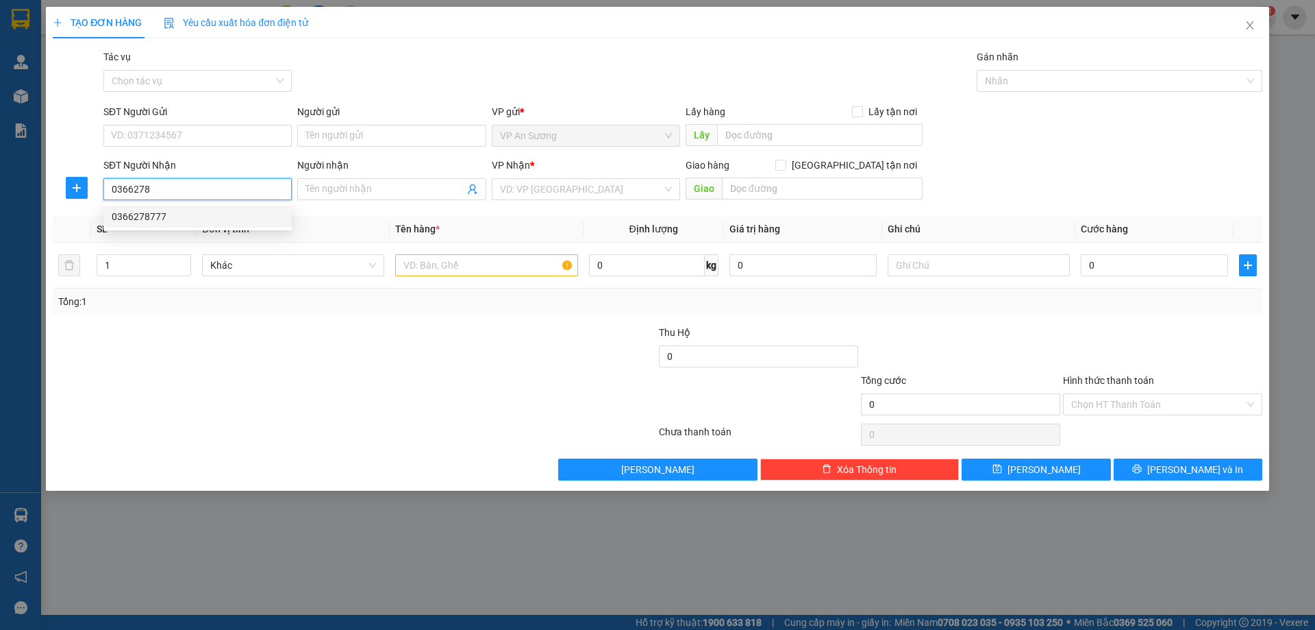
click at [138, 221] on div "0366278777" at bounding box center [198, 216] width 172 height 15
type input "0366278777"
type input "HỒ XÁ"
type input "200.000"
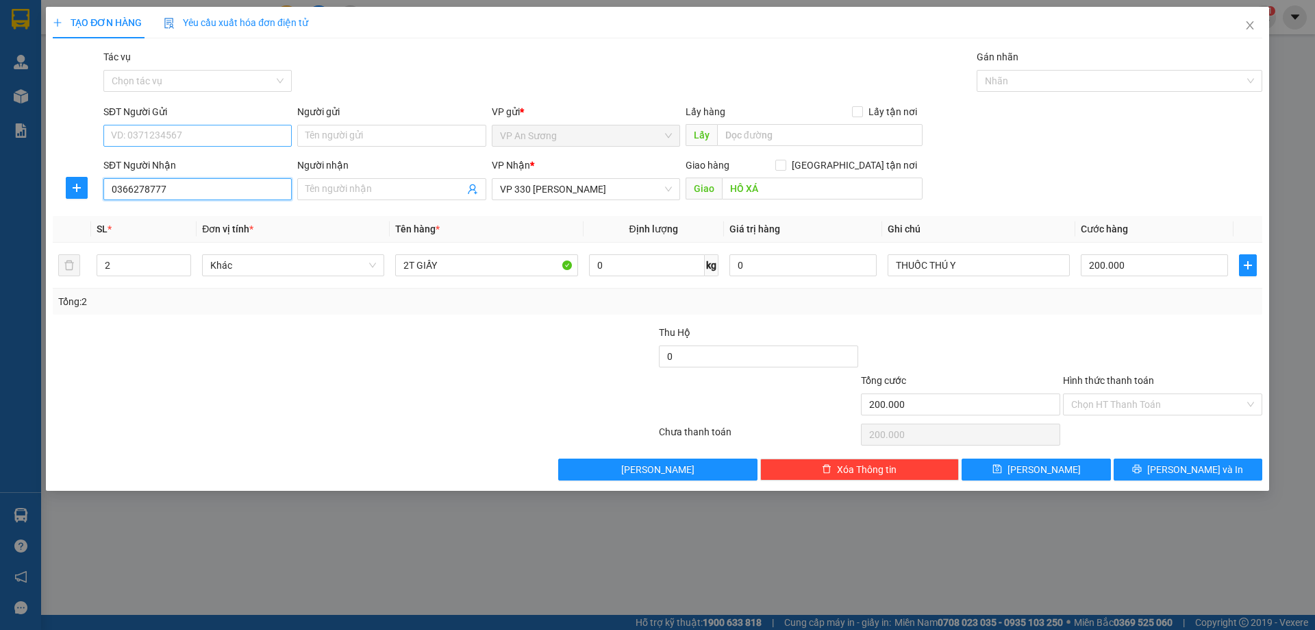
type input "0366278777"
drag, startPoint x: 160, startPoint y: 136, endPoint x: 145, endPoint y: 136, distance: 14.4
click at [158, 136] on input "SĐT Người Gửi" at bounding box center [197, 136] width 188 height 22
click at [167, 180] on div "0966465527" at bounding box center [198, 184] width 172 height 15
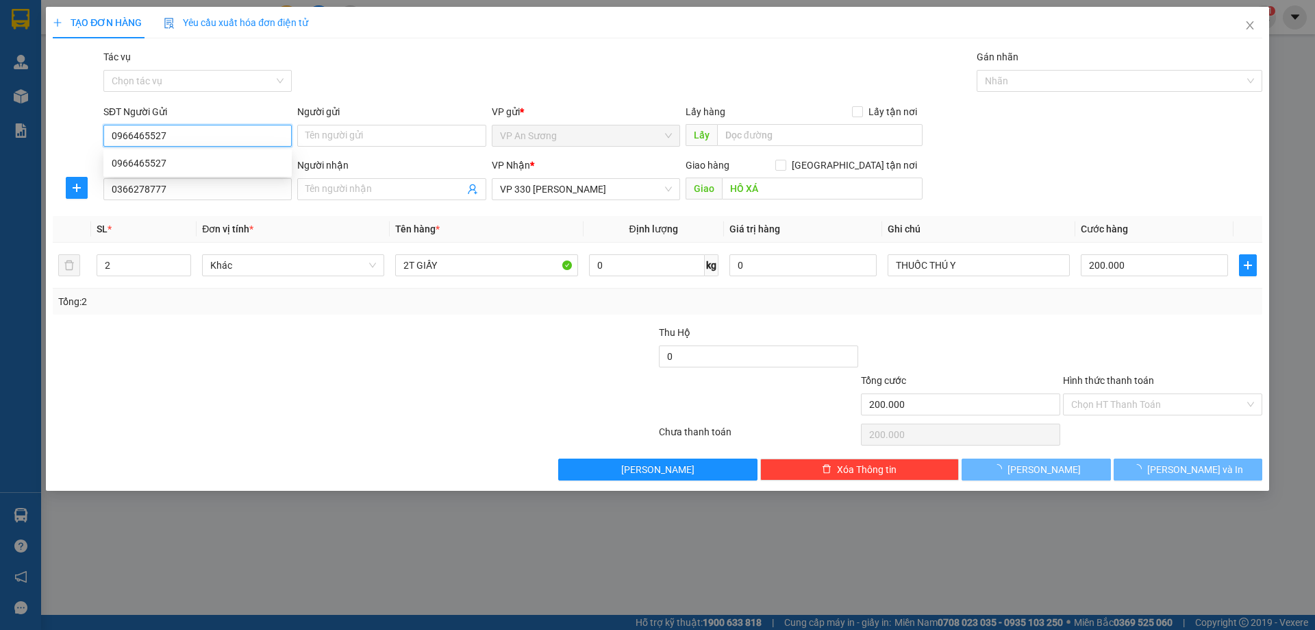
type input "0966465527"
type input "100.000"
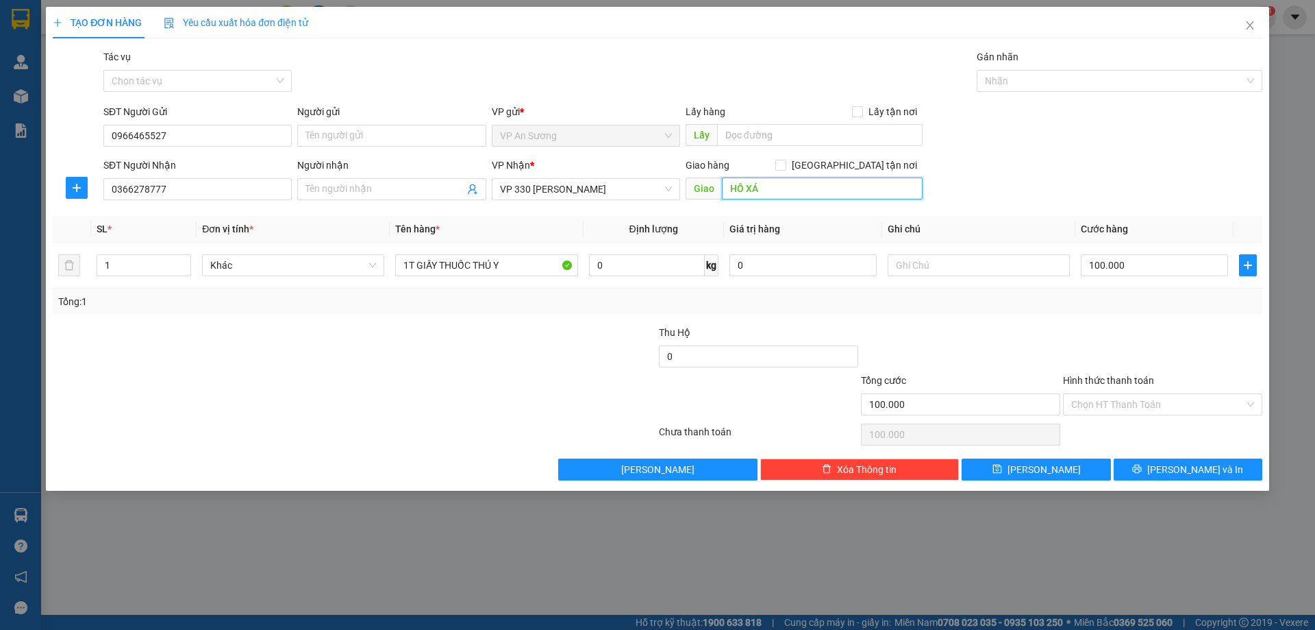
click at [776, 195] on input "HỒ XÁ" at bounding box center [822, 188] width 201 height 22
type input "CẦU TRẮNG"
drag, startPoint x: 526, startPoint y: 265, endPoint x: 440, endPoint y: 287, distance: 88.4
click at [440, 287] on td "1T GIẤY THUỐC THÚ Y" at bounding box center [486, 266] width 193 height 46
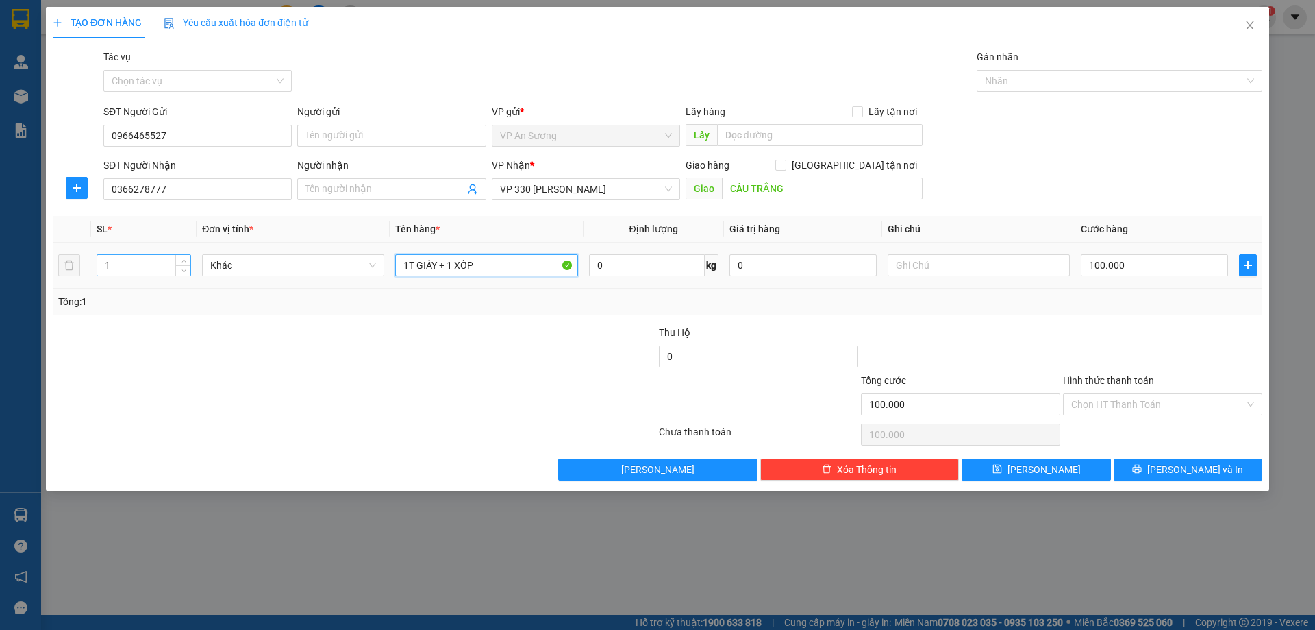
type input "1T GIẤY + 1 XỐP"
click at [149, 262] on input "1" at bounding box center [143, 265] width 93 height 21
type input "2"
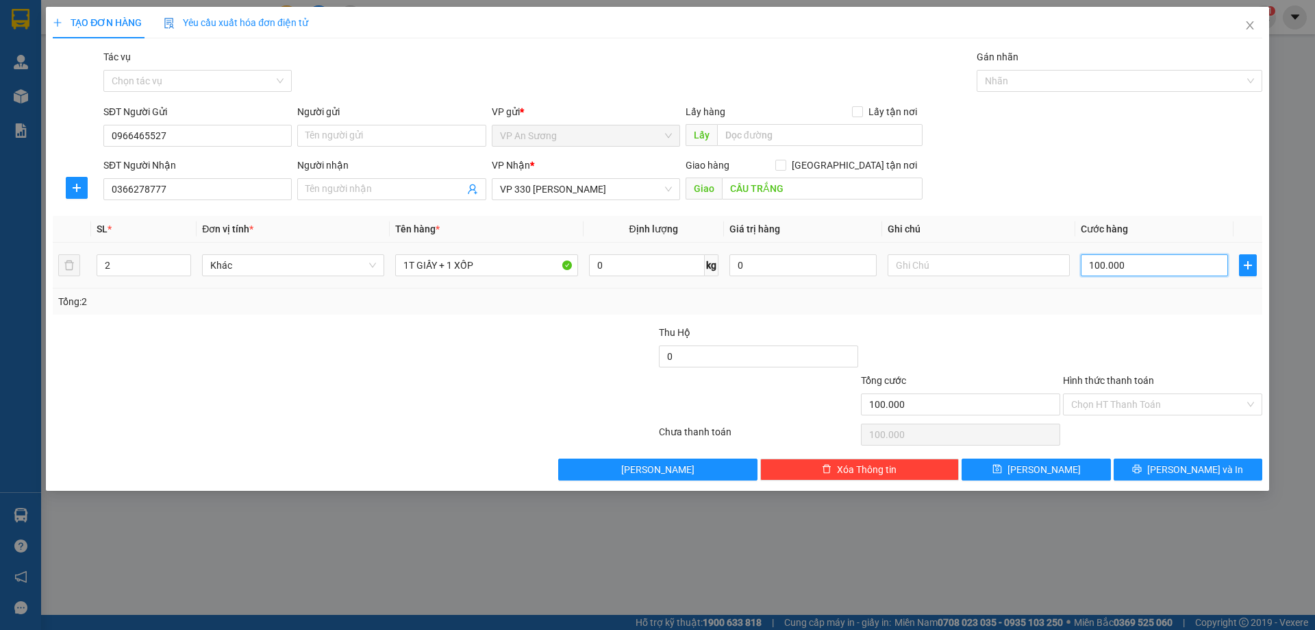
type input "2"
type input "20"
type input "200"
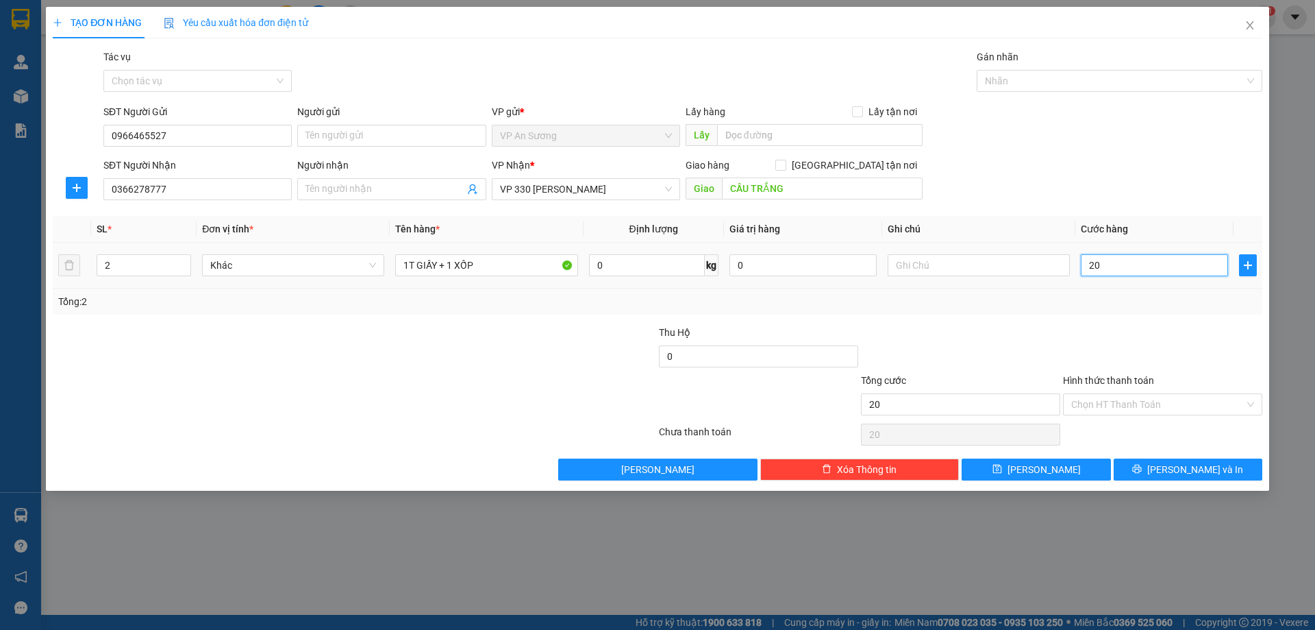
type input "200"
type input "200.000"
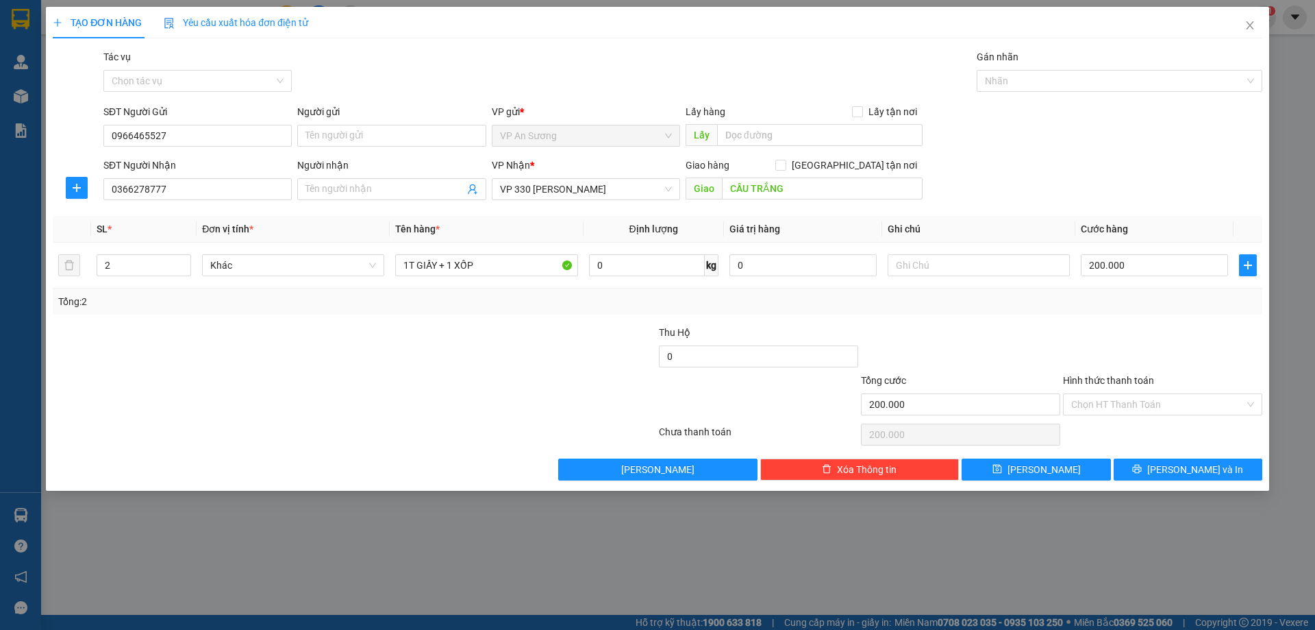
click at [1087, 338] on div at bounding box center [1163, 349] width 202 height 48
click at [1143, 401] on input "Hình thức thanh toán" at bounding box center [1158, 404] width 173 height 21
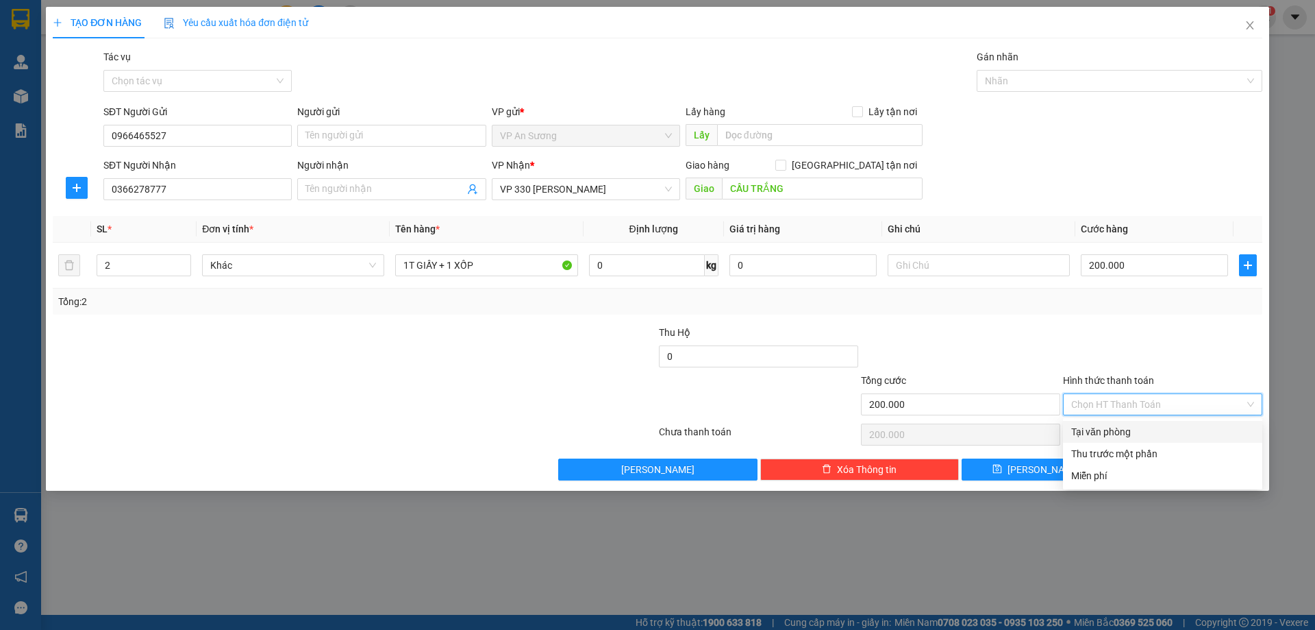
click at [1119, 432] on div "Tại văn phòng" at bounding box center [1163, 431] width 183 height 15
type input "0"
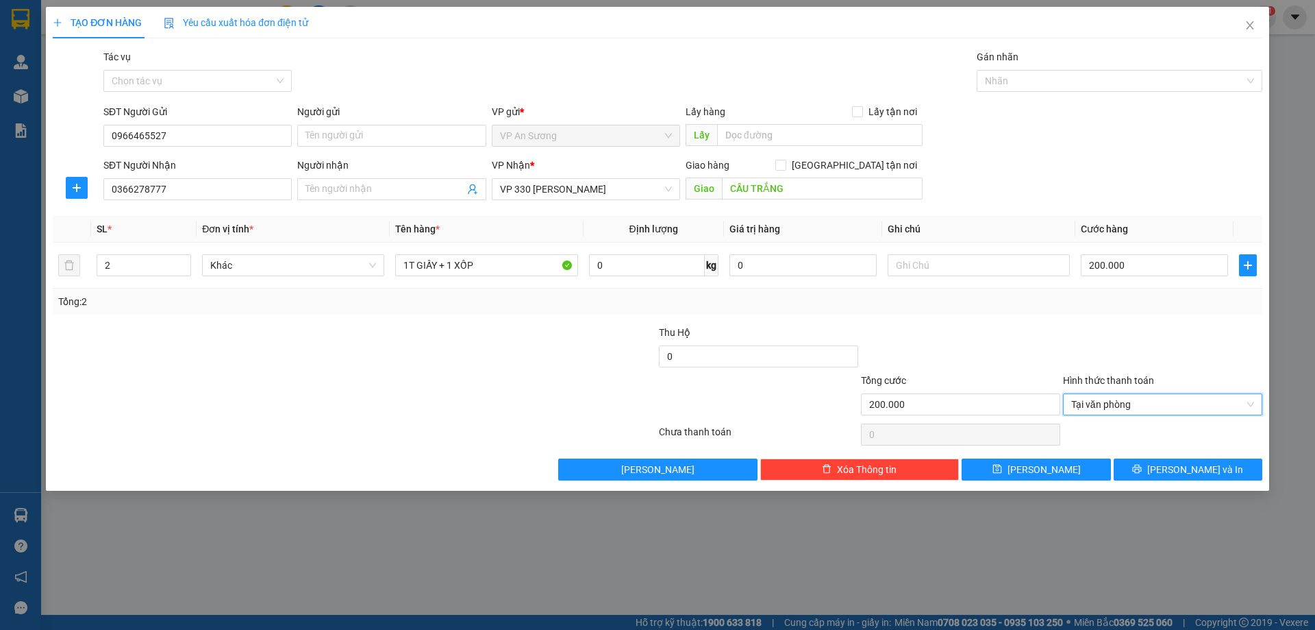
drag, startPoint x: 1118, startPoint y: 333, endPoint x: 1138, endPoint y: 378, distance: 49.4
click at [1120, 334] on div at bounding box center [1163, 349] width 202 height 48
click at [1165, 460] on button "[PERSON_NAME] và In" at bounding box center [1188, 469] width 149 height 22
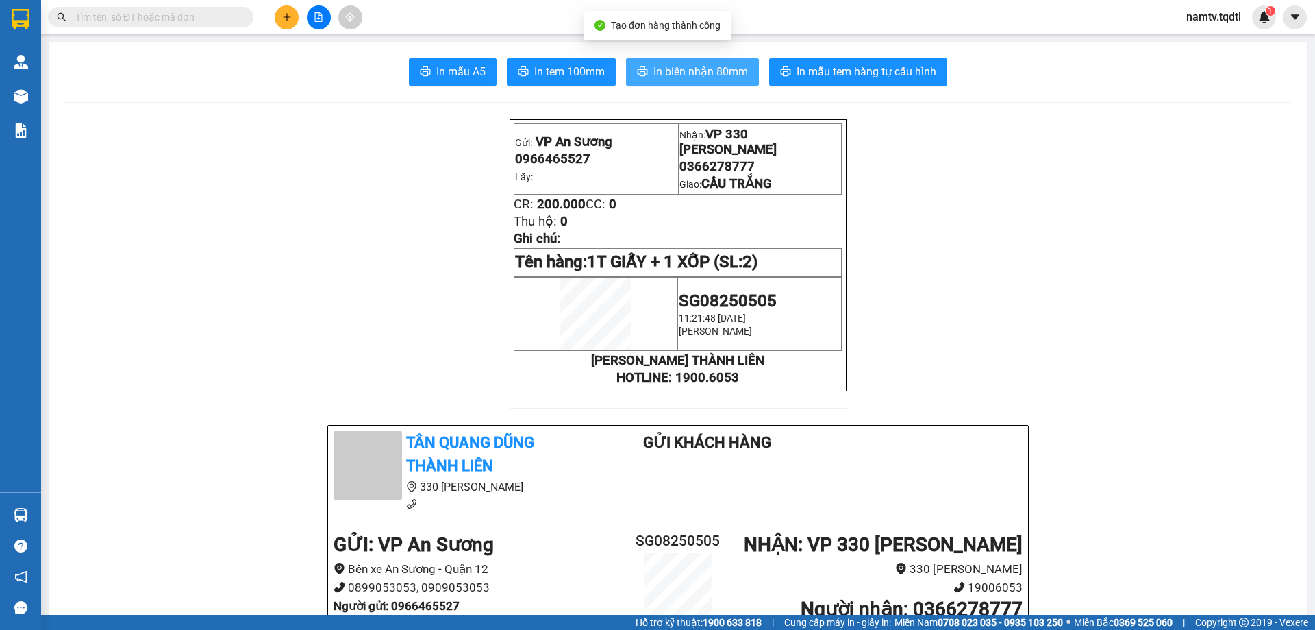
click at [700, 66] on span "In biên nhận 80mm" at bounding box center [701, 71] width 95 height 17
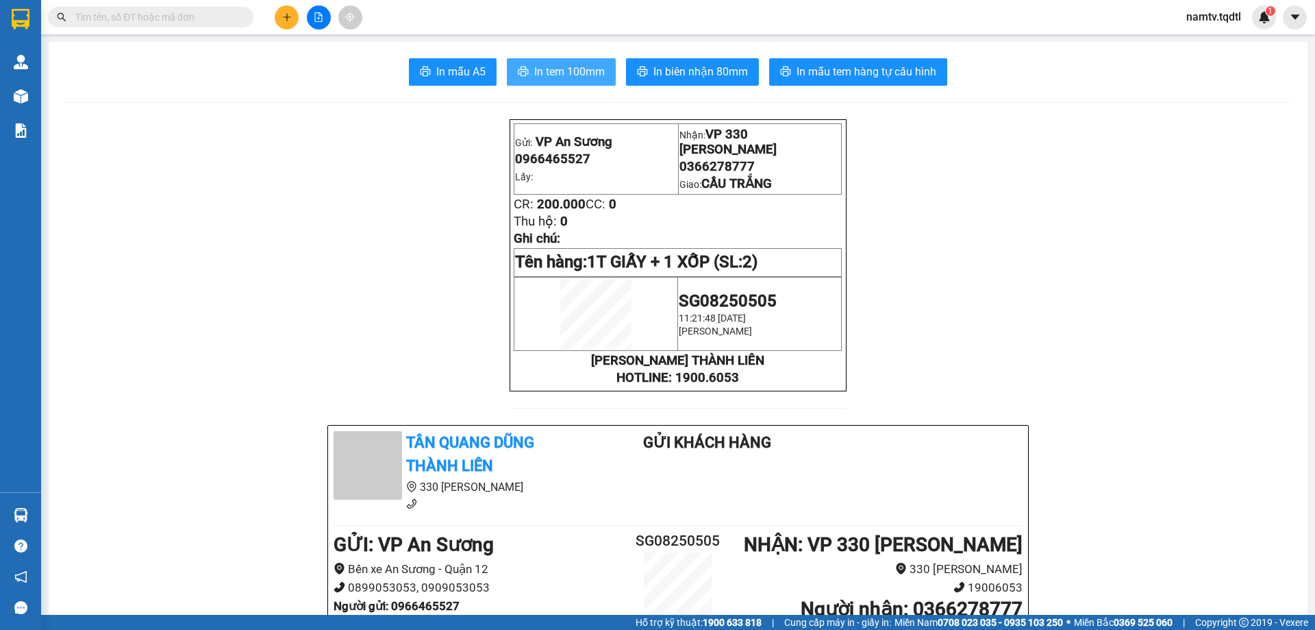
click at [559, 75] on span "In tem 100mm" at bounding box center [569, 71] width 71 height 17
click at [558, 79] on span "In tem 100mm" at bounding box center [569, 71] width 71 height 17
click at [296, 13] on button at bounding box center [287, 17] width 24 height 24
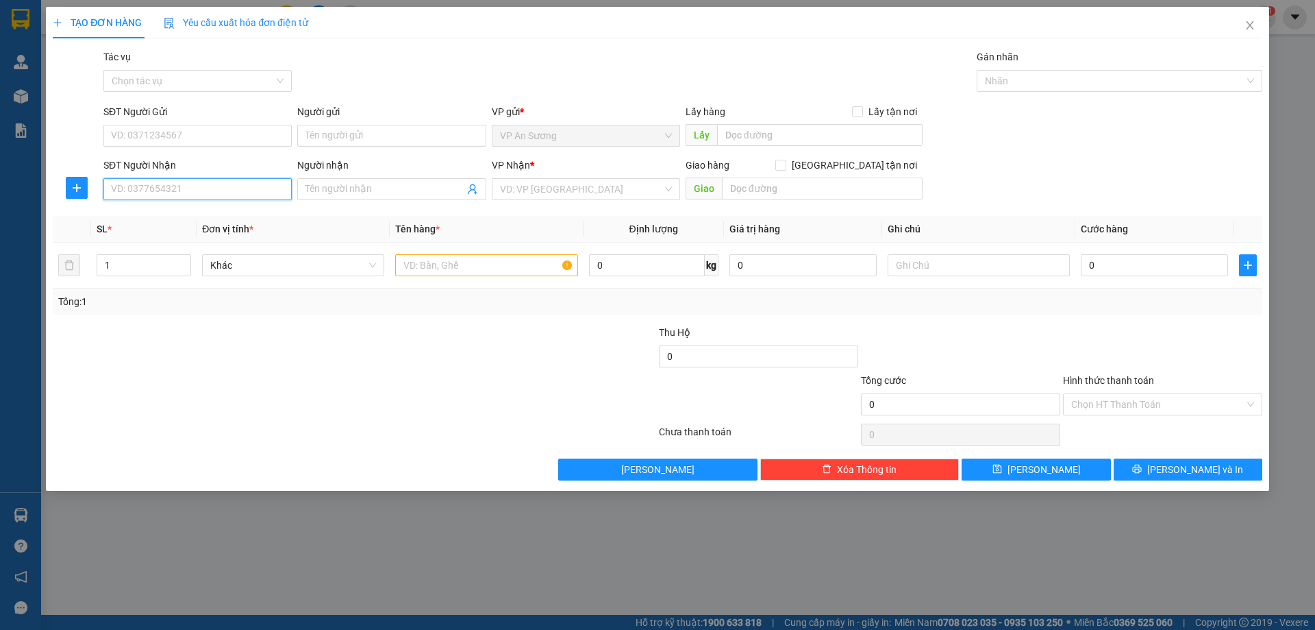
click at [155, 190] on input "SĐT Người Nhận" at bounding box center [197, 189] width 188 height 22
type input "0905060365"
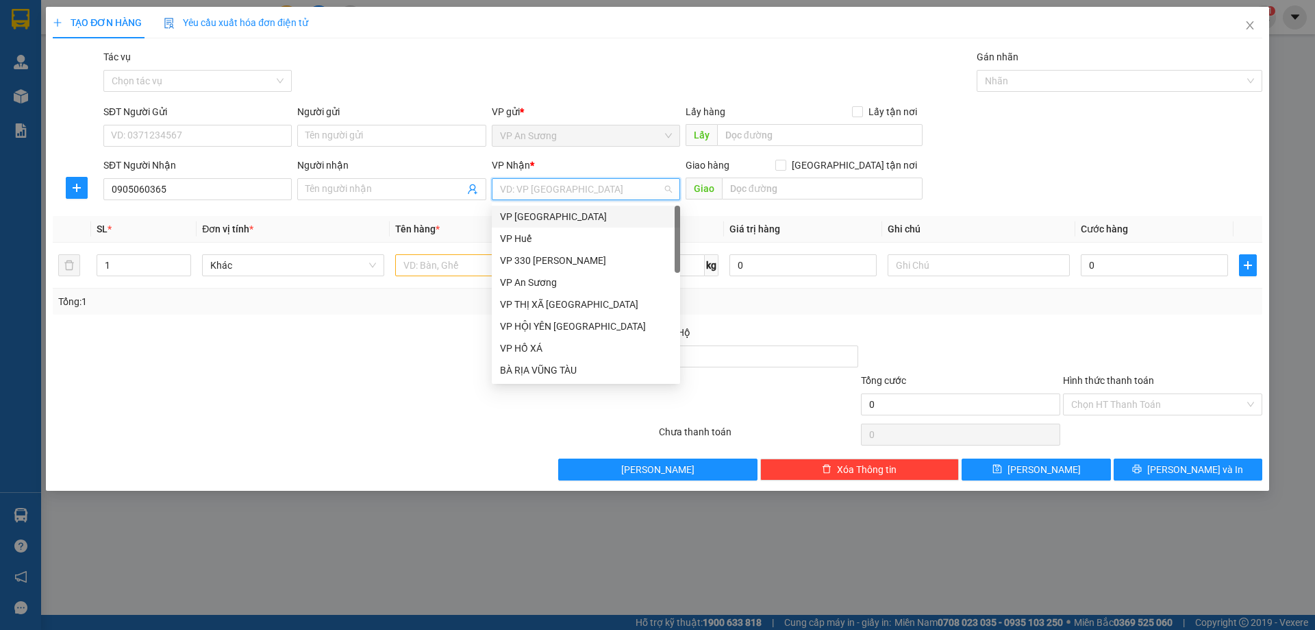
click at [524, 189] on input "search" at bounding box center [581, 189] width 162 height 21
drag, startPoint x: 534, startPoint y: 258, endPoint x: 570, endPoint y: 244, distance: 38.2
click at [541, 254] on div "VP 330 [PERSON_NAME]" at bounding box center [586, 260] width 172 height 15
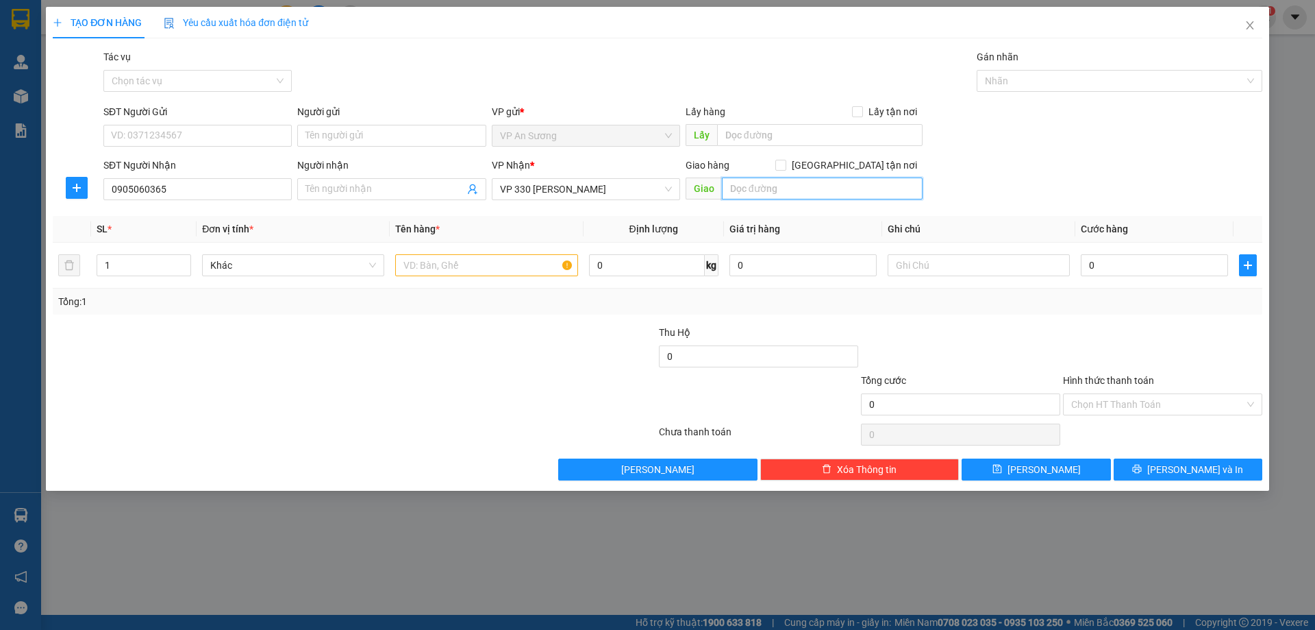
click at [854, 192] on input "text" at bounding box center [822, 188] width 201 height 22
type input "CỬA VIỆT"
click at [486, 269] on input "text" at bounding box center [486, 265] width 182 height 22
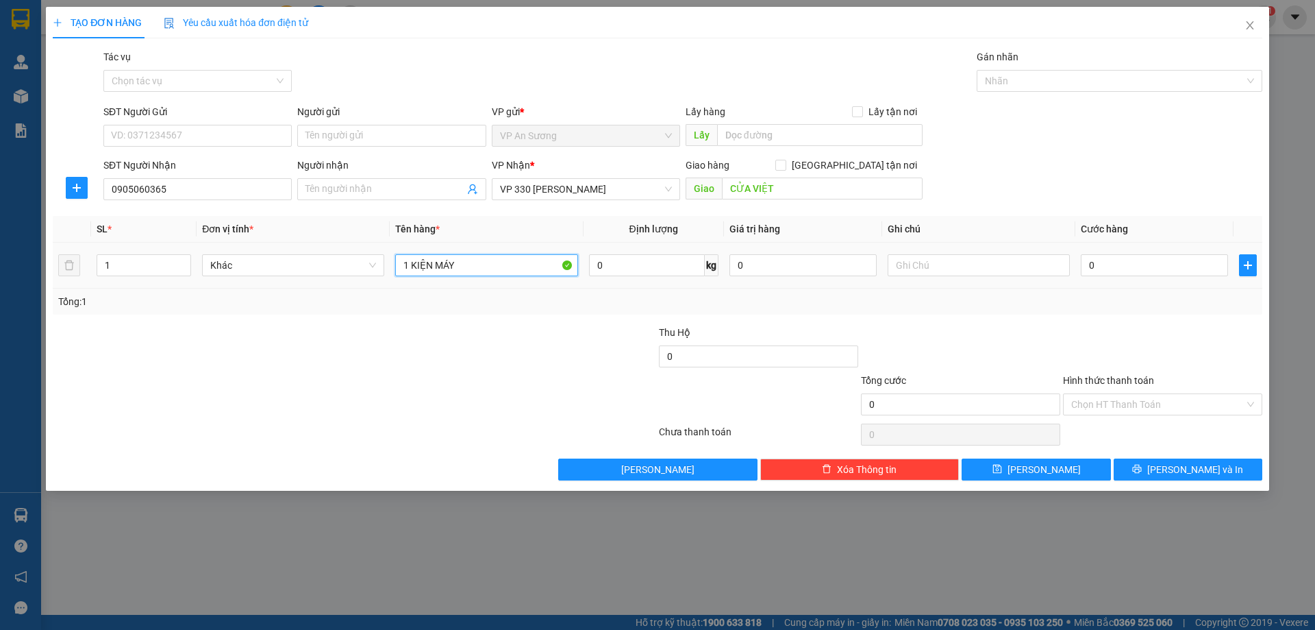
type input "1 KIỆN MÁY"
click at [1093, 277] on div "0" at bounding box center [1154, 264] width 147 height 27
click at [1100, 262] on input "0" at bounding box center [1154, 265] width 147 height 22
type input "1"
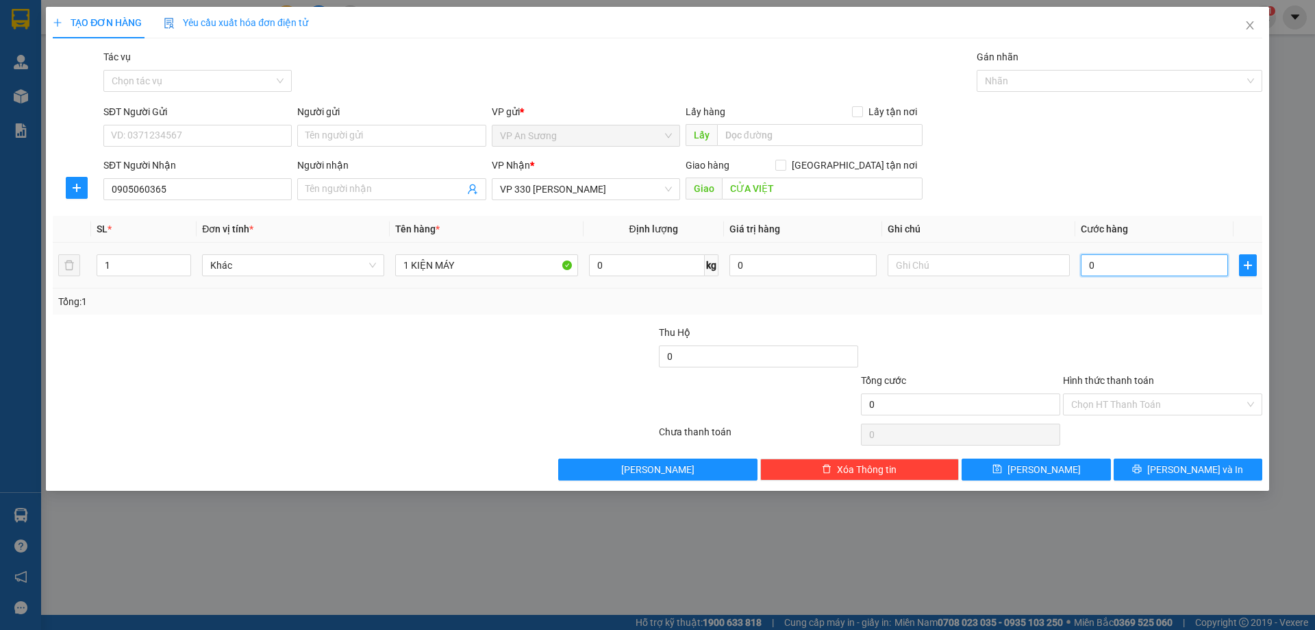
type input "1"
type input "15"
type input "150"
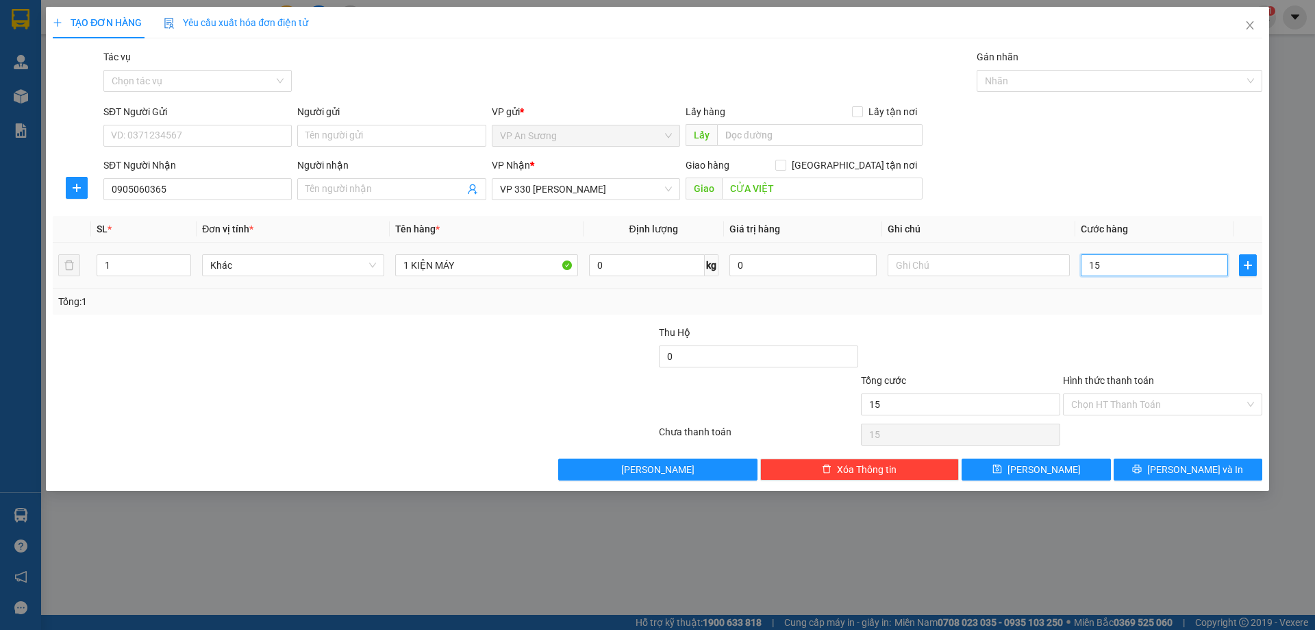
type input "150"
type input "150.000"
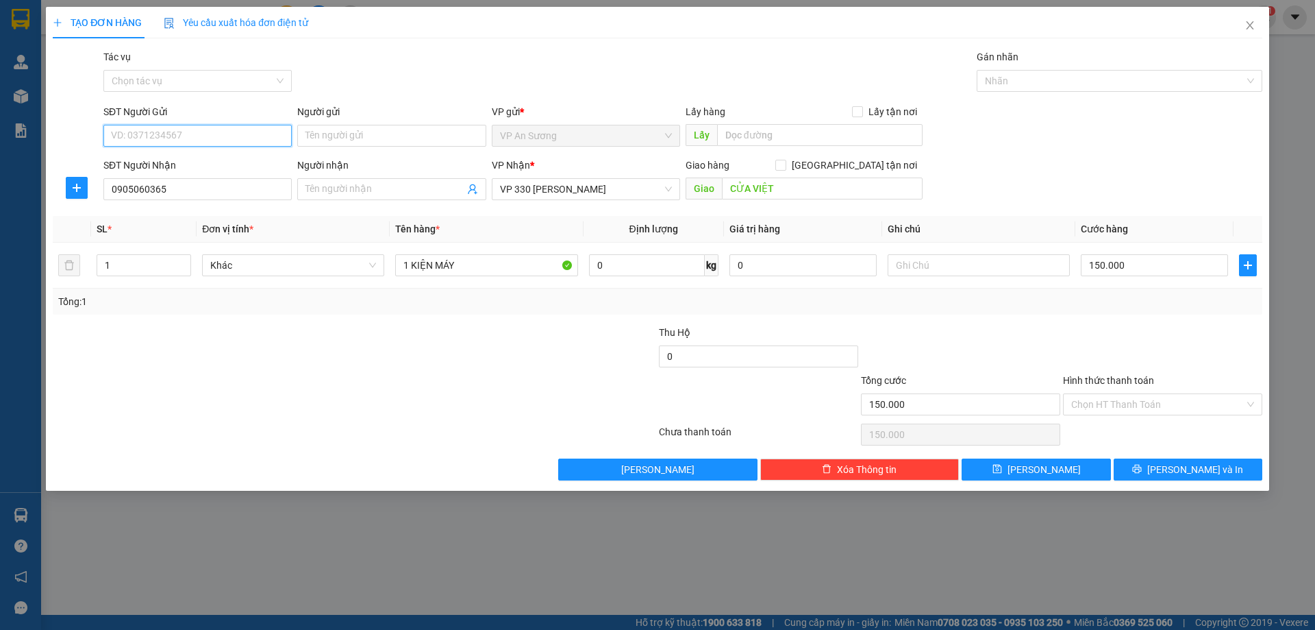
click at [164, 140] on input "SĐT Người Gửi" at bounding box center [197, 136] width 188 height 22
type input "0941291881"
click at [1204, 464] on span "[PERSON_NAME] và In" at bounding box center [1196, 469] width 96 height 15
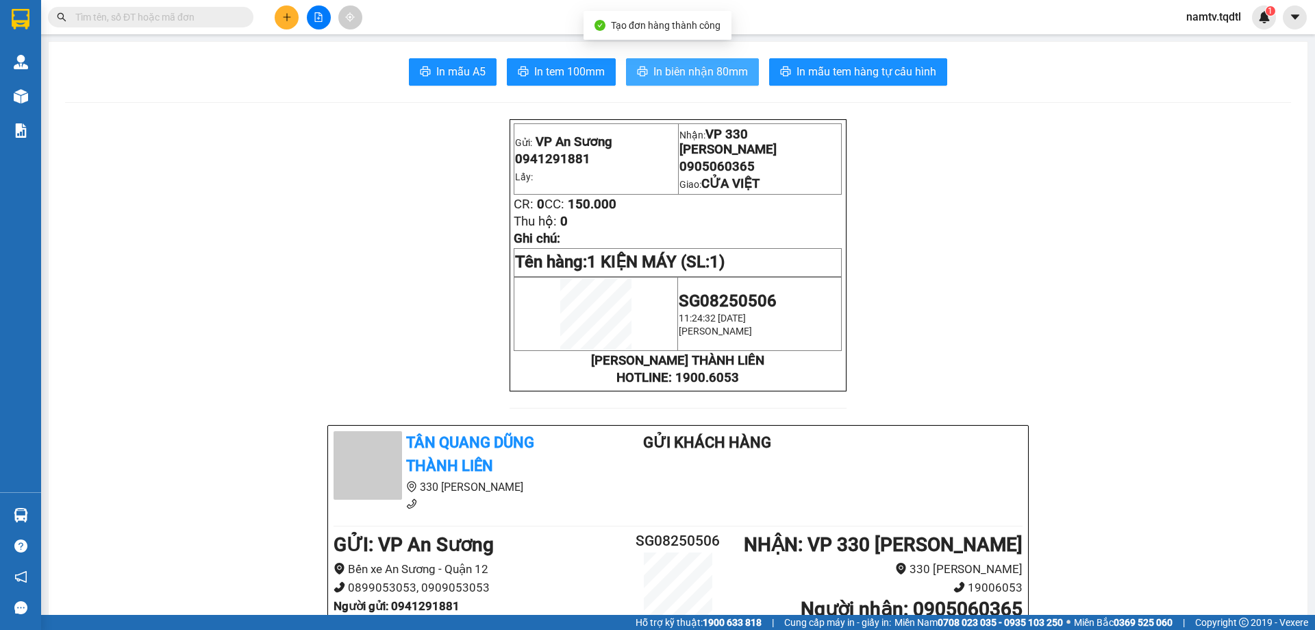
click at [667, 61] on button "In biên nhận 80mm" at bounding box center [692, 71] width 133 height 27
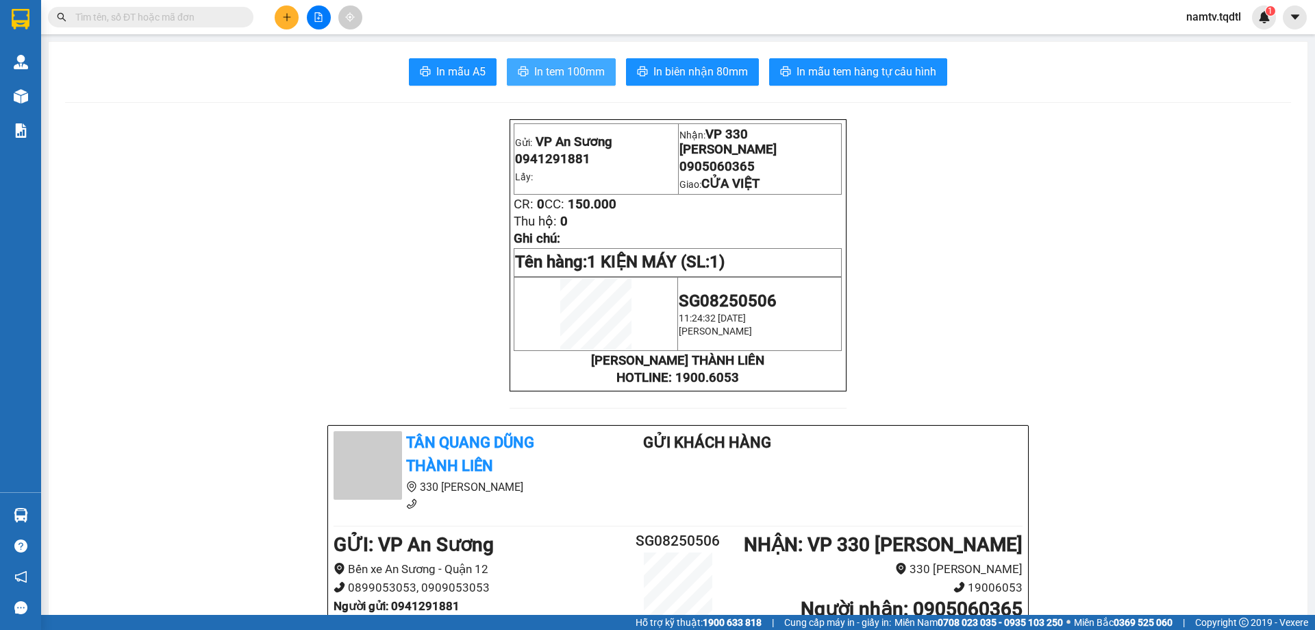
click at [571, 75] on span "In tem 100mm" at bounding box center [569, 71] width 71 height 17
drag, startPoint x: 171, startPoint y: 14, endPoint x: 176, endPoint y: -5, distance: 20.0
click at [176, 0] on html "Kết quả tìm kiếm ( 0 ) Bộ lọc No Data namtv.tqdtl 1 Quản [PERSON_NAME] lý khách…" at bounding box center [657, 315] width 1315 height 630
click at [284, 22] on button at bounding box center [287, 17] width 24 height 24
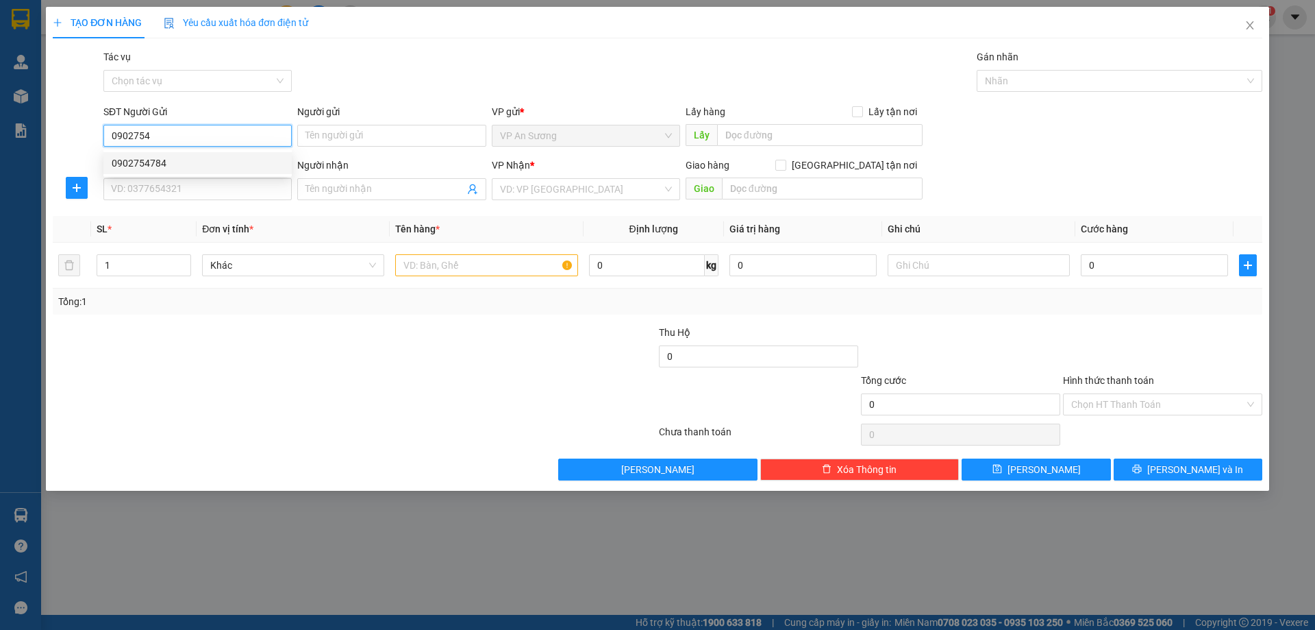
click at [187, 171] on div "0902754784" at bounding box center [197, 163] width 188 height 22
type input "0902754784"
type input "0966832479"
type input "phong điền"
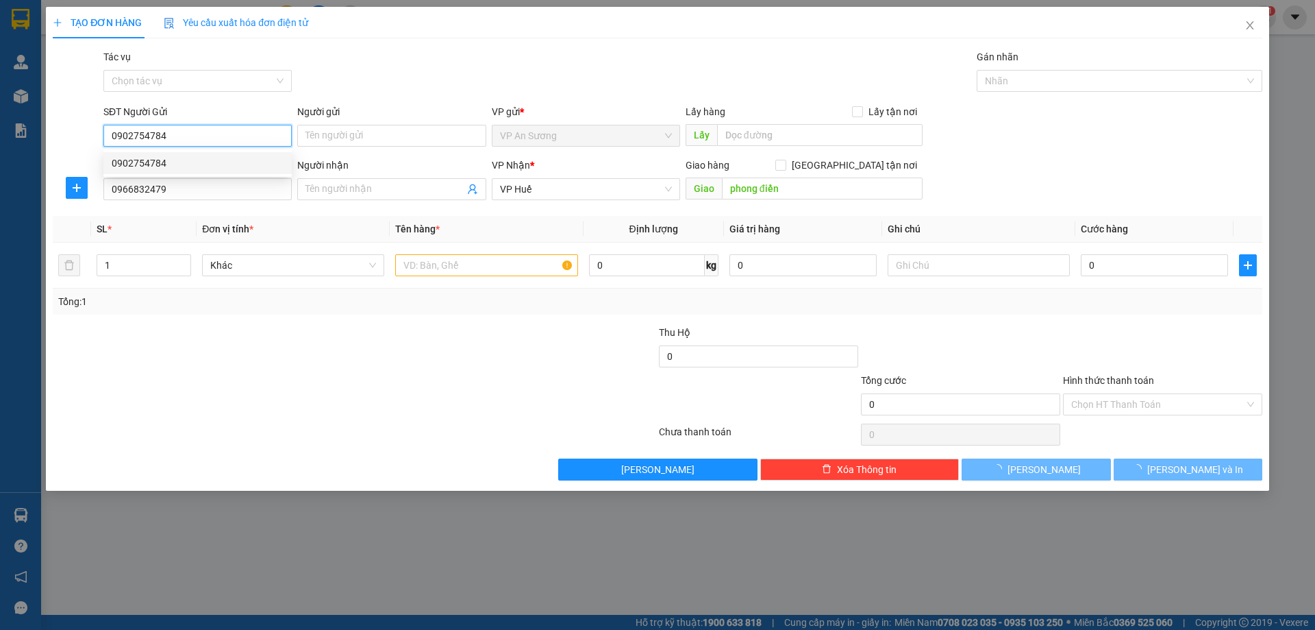
type input "100.000"
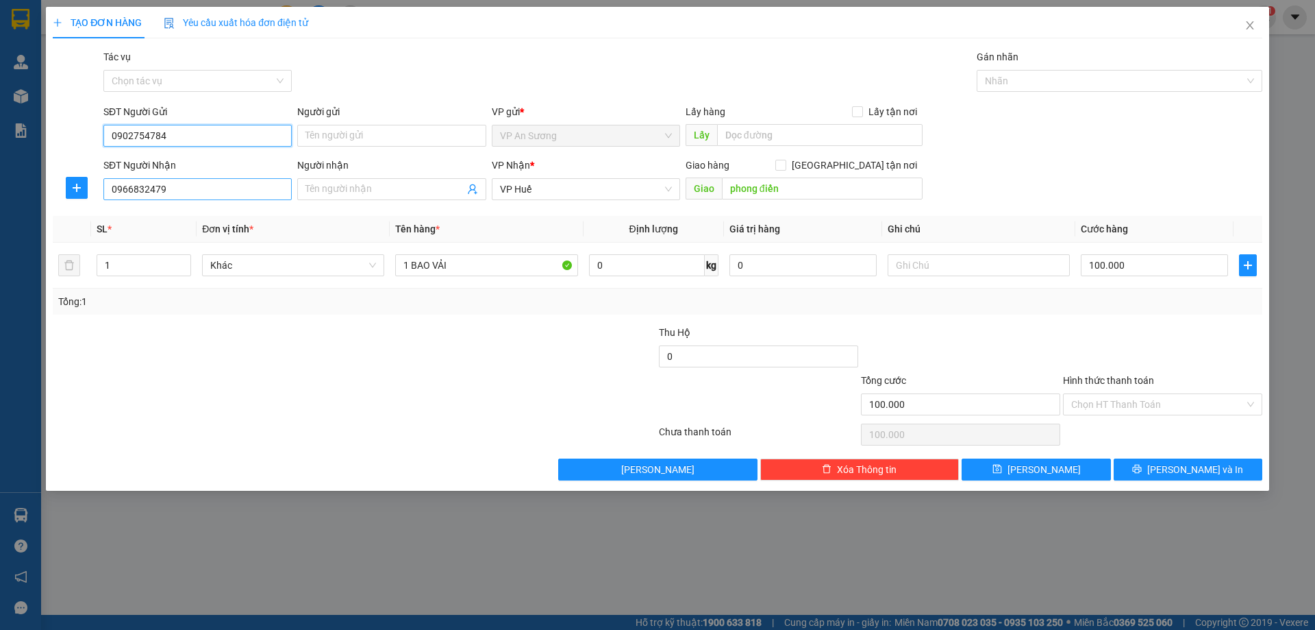
type input "0902754784"
drag, startPoint x: 204, startPoint y: 191, endPoint x: 36, endPoint y: 203, distance: 168.3
click at [38, 203] on div "TẠO ĐƠN HÀNG Yêu cầu xuất hóa đơn điện tử Transit Pickup Surcharge Ids Transit …" at bounding box center [657, 315] width 1315 height 630
click at [147, 213] on div "0916848345" at bounding box center [198, 216] width 172 height 15
type input "0916848345"
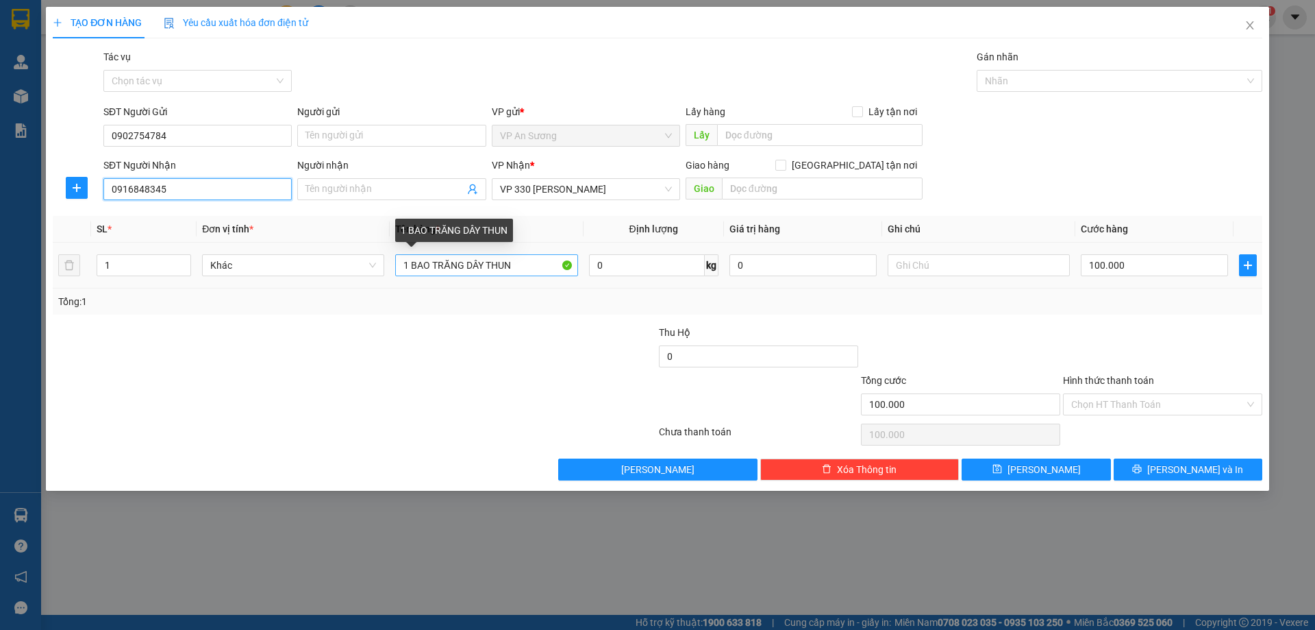
type input "0916848345"
drag, startPoint x: 515, startPoint y: 264, endPoint x: 435, endPoint y: 280, distance: 81.6
click at [435, 280] on td "1 BAO TRĂNG DÂY THUN" at bounding box center [486, 266] width 193 height 46
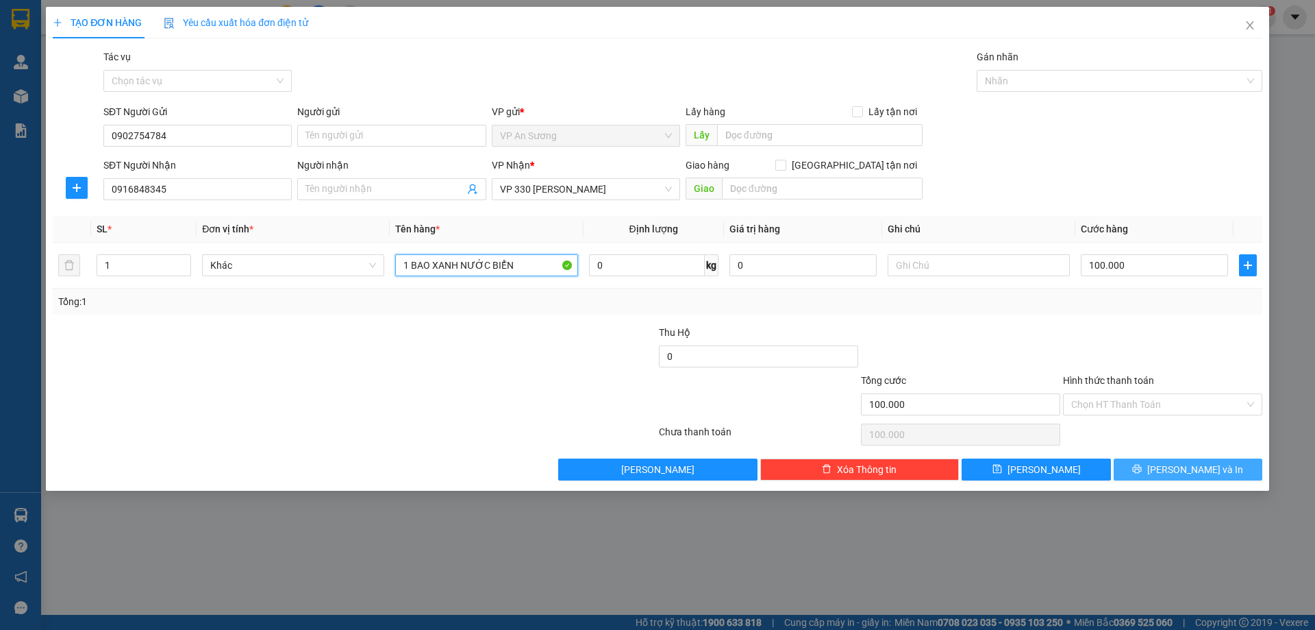
type input "1 BAO XANH NƯỚC BIỂN"
click at [1208, 473] on span "[PERSON_NAME] và In" at bounding box center [1196, 469] width 96 height 15
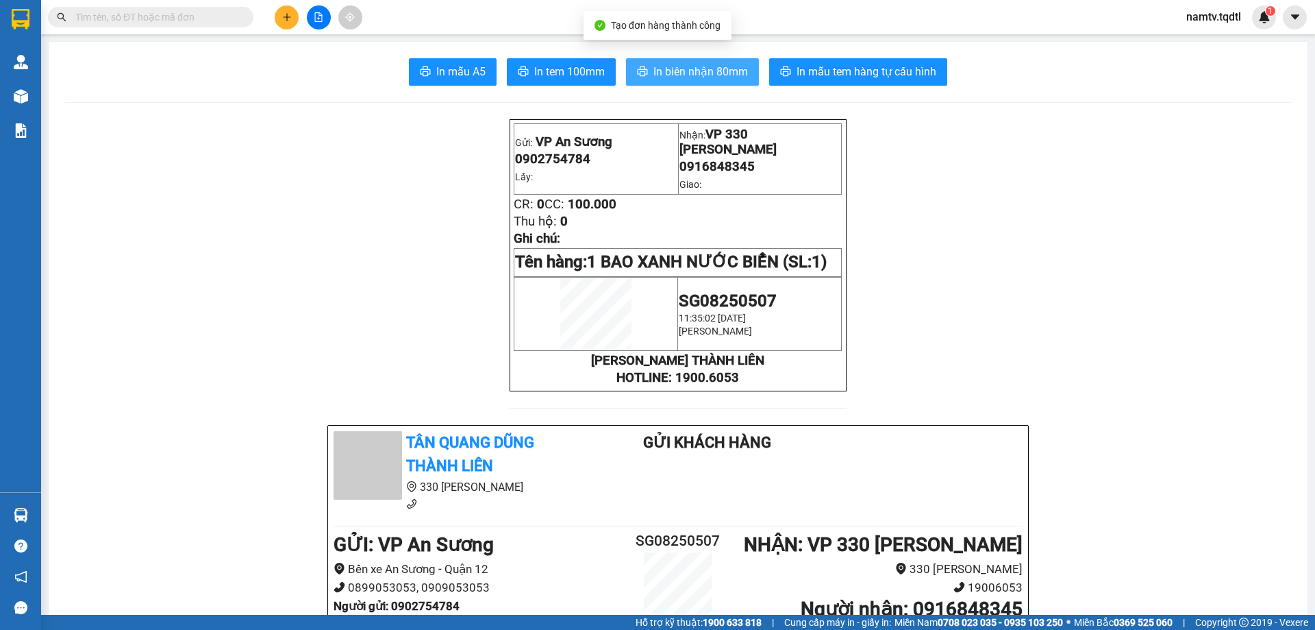
drag, startPoint x: 725, startPoint y: 77, endPoint x: 726, endPoint y: 70, distance: 7.0
click at [725, 74] on span "In biên nhận 80mm" at bounding box center [701, 71] width 95 height 17
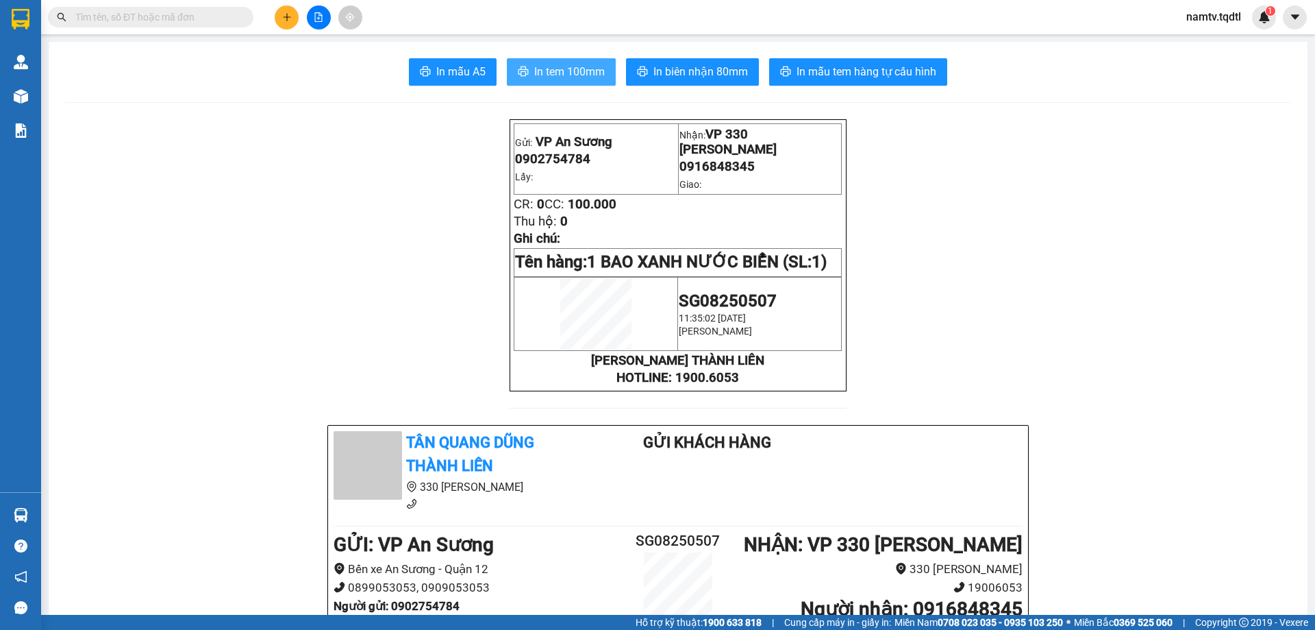
drag, startPoint x: 576, startPoint y: 79, endPoint x: 569, endPoint y: 85, distance: 8.8
click at [576, 80] on span "In tem 100mm" at bounding box center [569, 71] width 71 height 17
click at [330, 8] on div at bounding box center [318, 17] width 103 height 24
click at [325, 15] on button at bounding box center [319, 17] width 24 height 24
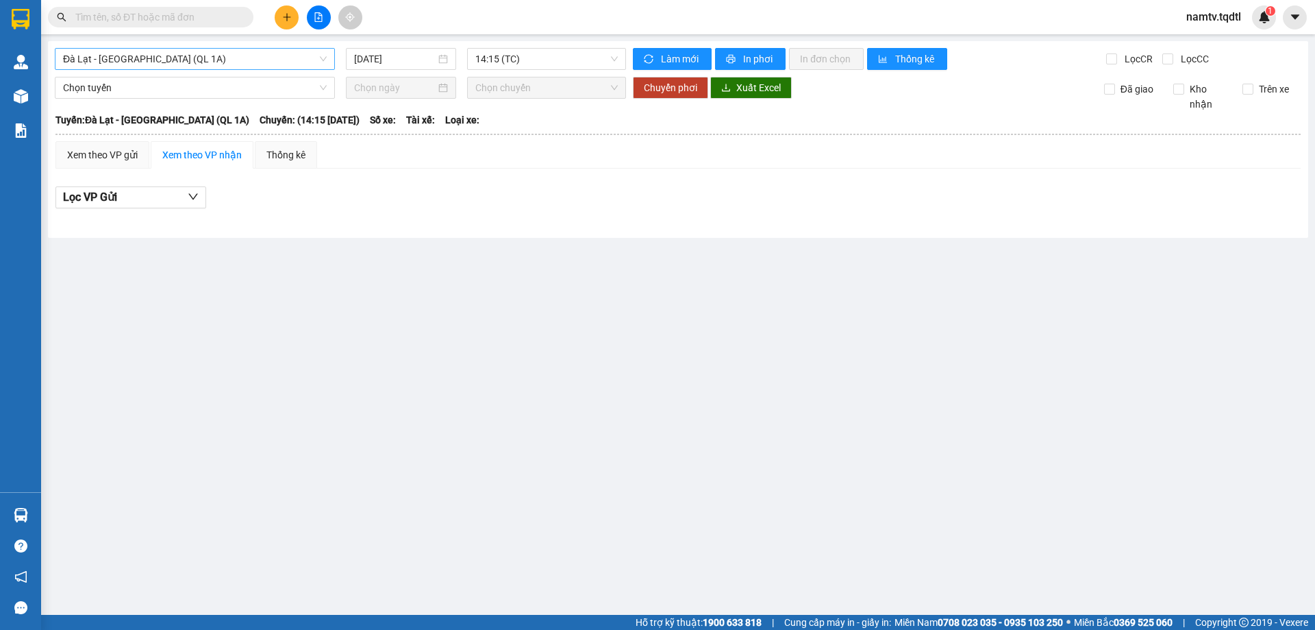
click at [166, 55] on span "Đà Lạt - [GEOGRAPHIC_DATA] (QL 1A)" at bounding box center [195, 59] width 264 height 21
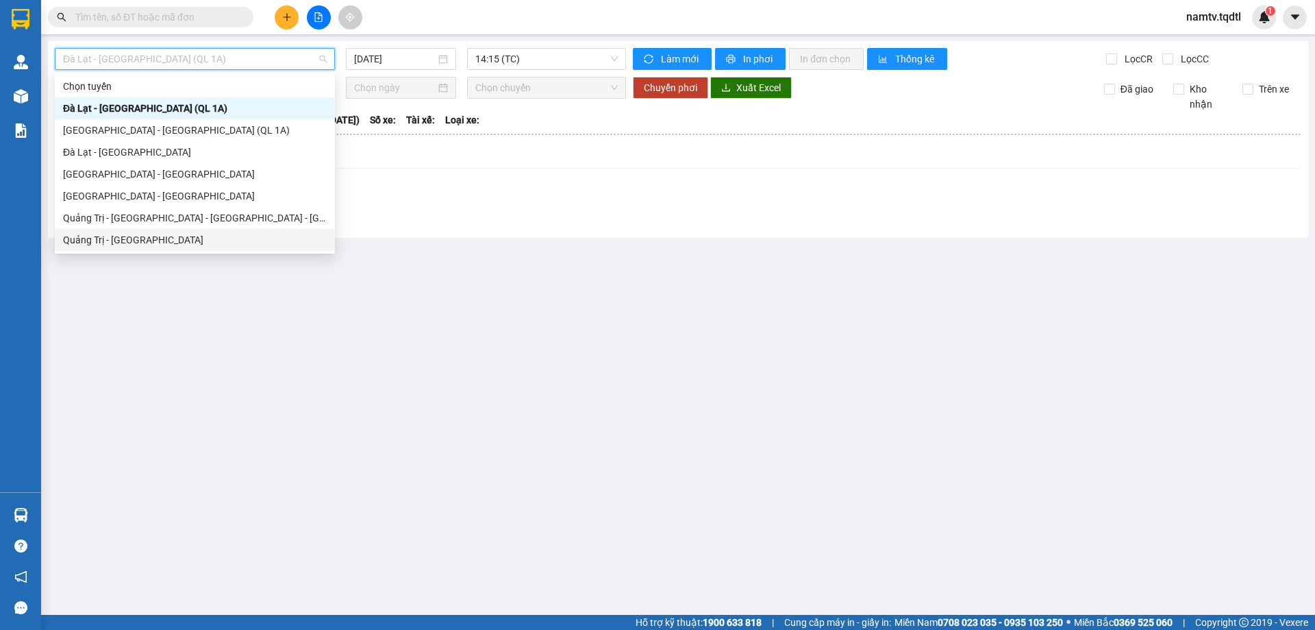
click at [97, 243] on div "Quảng Trị - [GEOGRAPHIC_DATA]" at bounding box center [195, 239] width 264 height 15
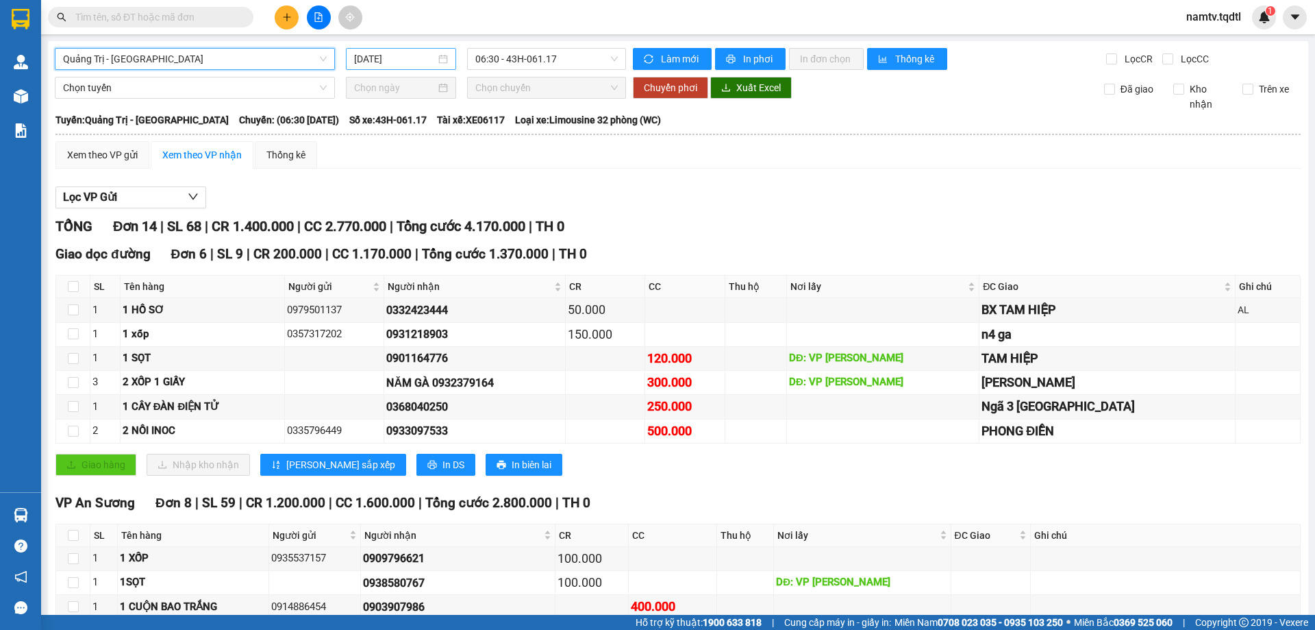
click at [395, 55] on input "[DATE]" at bounding box center [395, 58] width 82 height 15
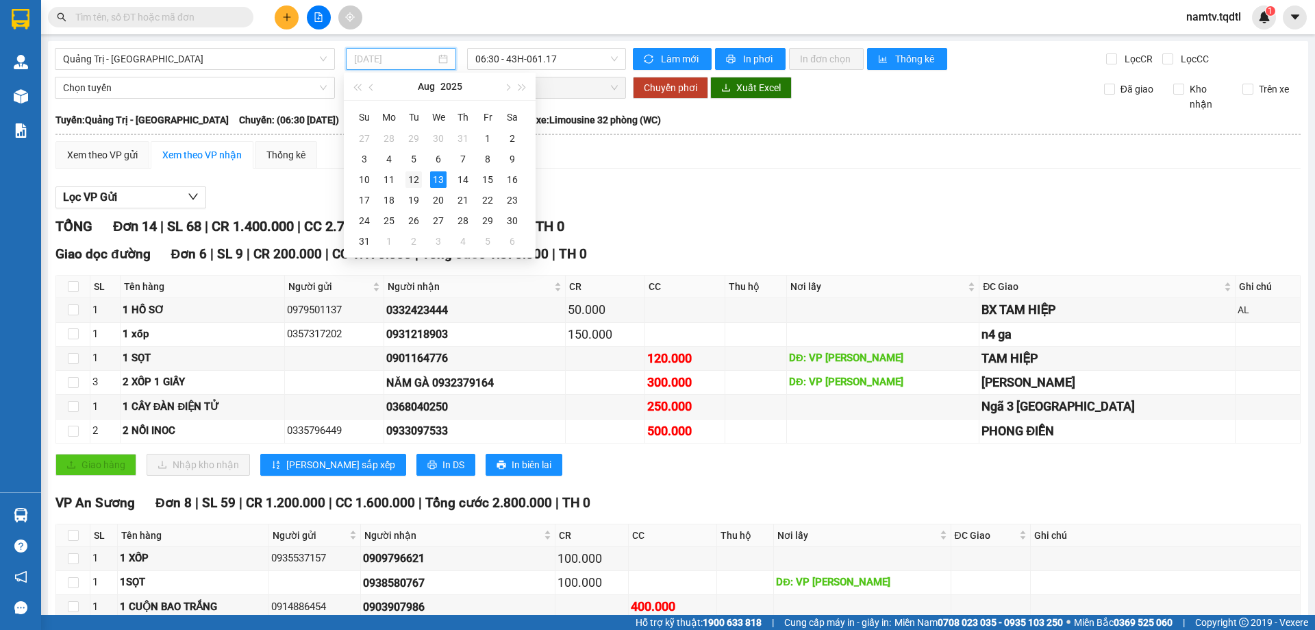
click at [423, 176] on td "12" at bounding box center [413, 179] width 25 height 21
type input "[DATE]"
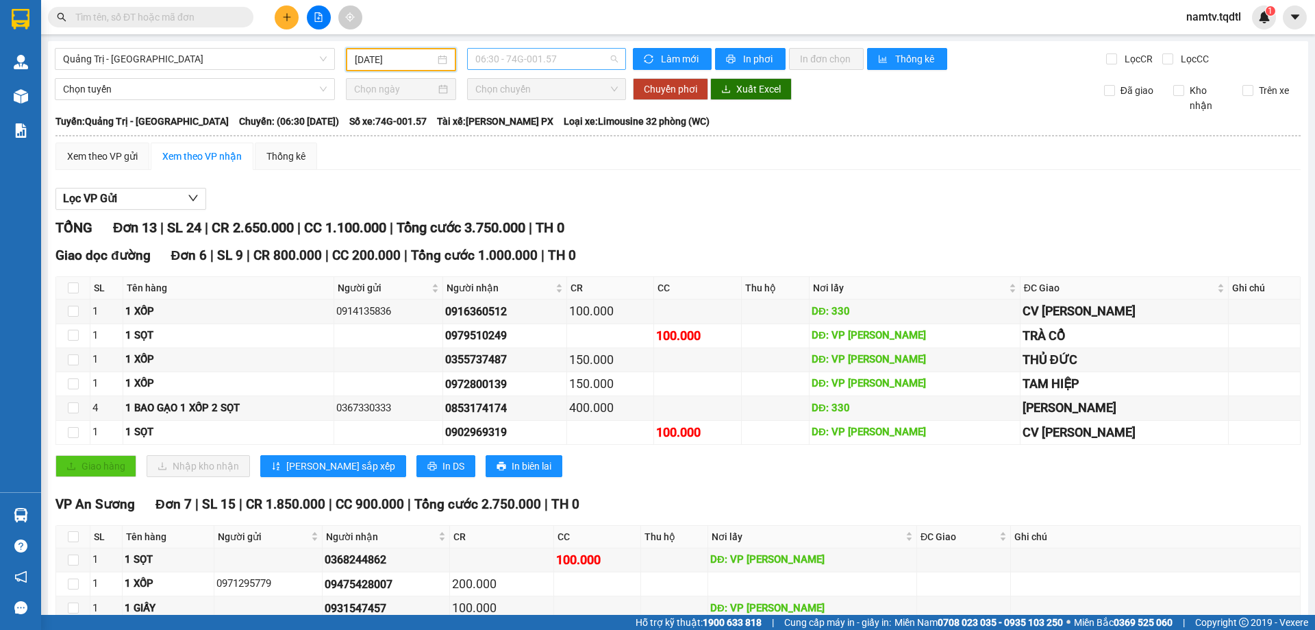
click at [573, 64] on span "06:30 - 74G-001.57" at bounding box center [546, 59] width 143 height 21
click at [538, 125] on div "13:51 - 74F-005.78" at bounding box center [525, 130] width 107 height 15
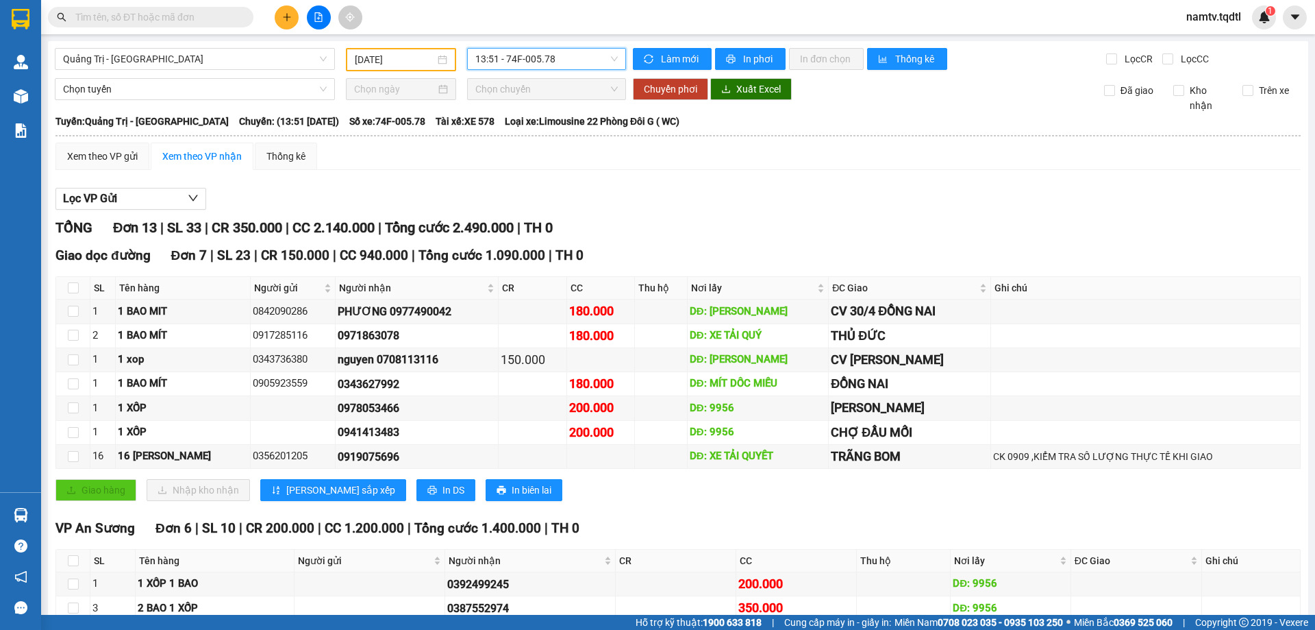
click at [511, 65] on span "13:51 - 74F-005.78" at bounding box center [546, 59] width 143 height 21
click at [541, 166] on div "14:00 - 74F-000.34" at bounding box center [525, 173] width 107 height 15
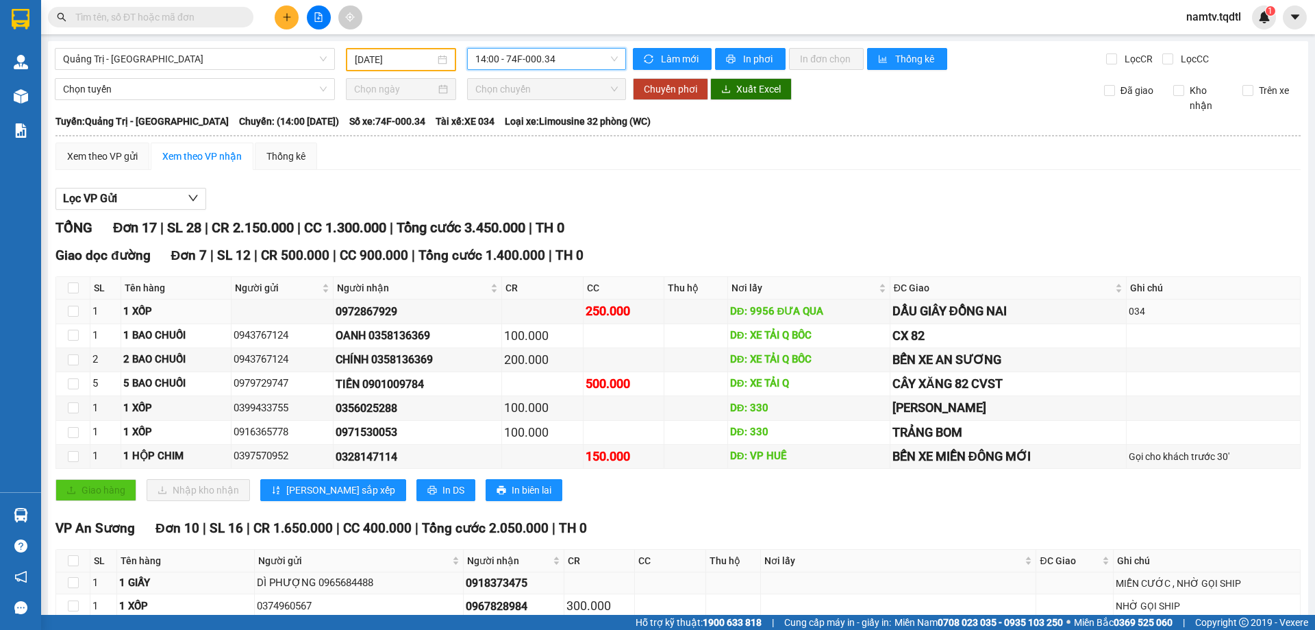
scroll to position [266, 0]
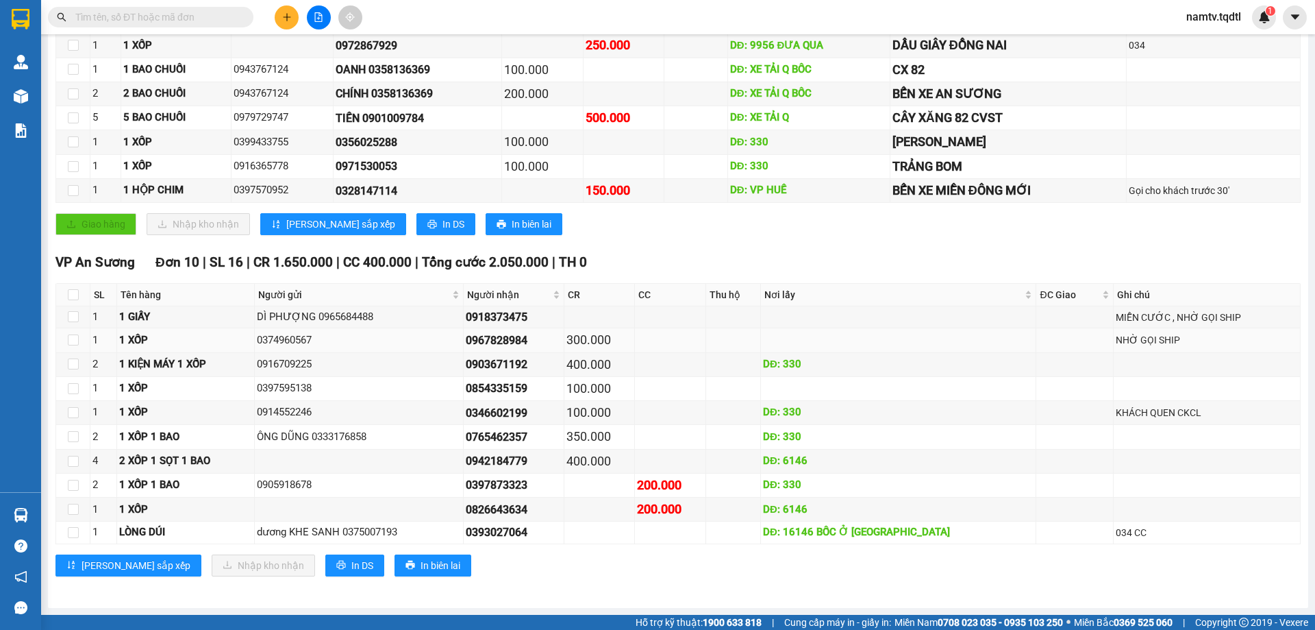
drag, startPoint x: 508, startPoint y: 337, endPoint x: 578, endPoint y: 335, distance: 69.9
click at [562, 335] on div "0967828984" at bounding box center [514, 340] width 96 height 17
drag, startPoint x: 554, startPoint y: 319, endPoint x: 580, endPoint y: 319, distance: 26.7
click at [562, 319] on div "0918373475" at bounding box center [514, 316] width 96 height 17
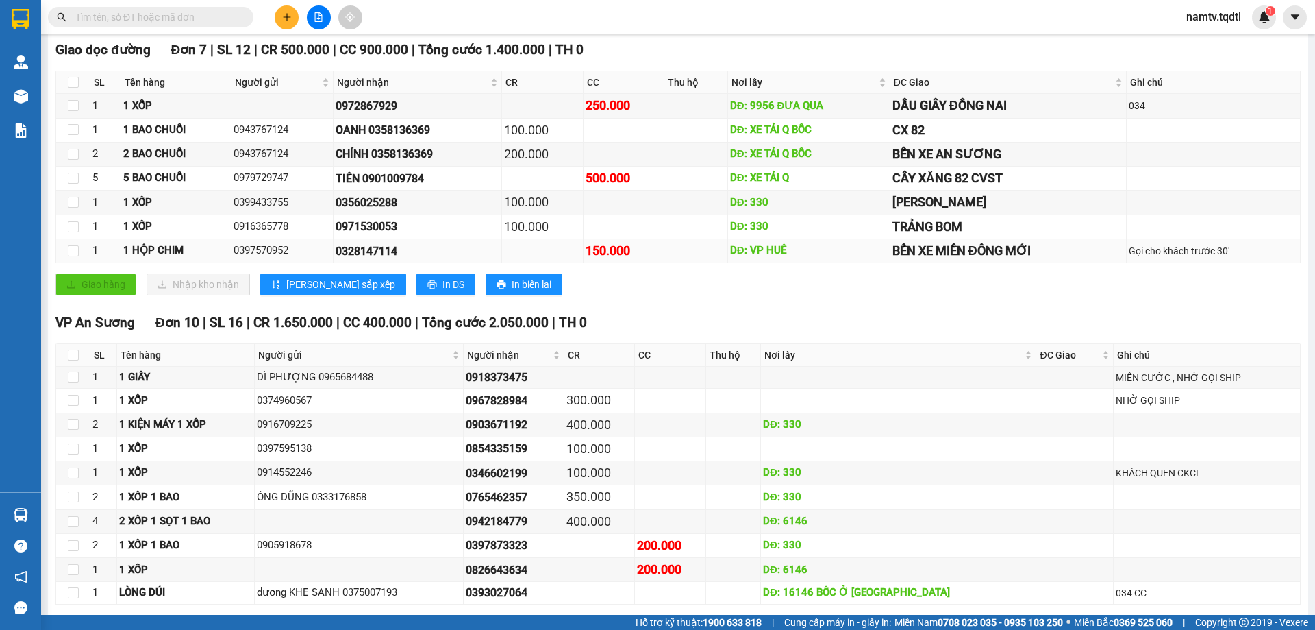
scroll to position [0, 0]
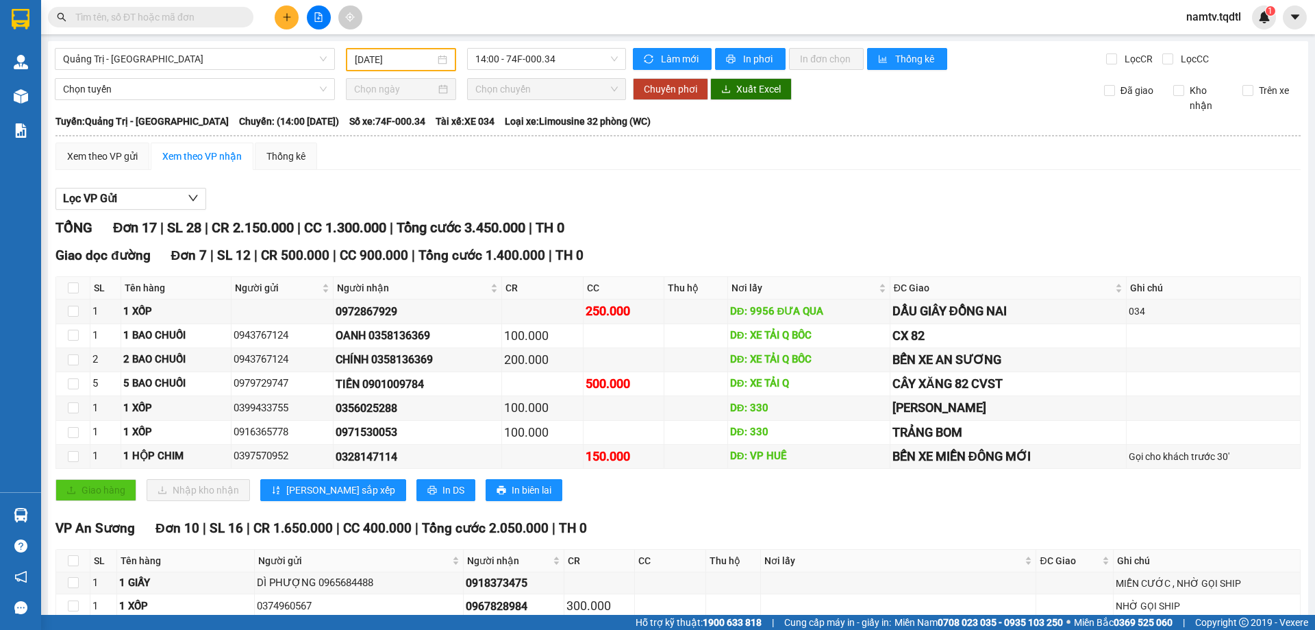
drag, startPoint x: 549, startPoint y: 60, endPoint x: 529, endPoint y: 73, distance: 23.4
click at [548, 60] on span "14:00 - 74F-000.34" at bounding box center [546, 59] width 143 height 21
click at [251, 62] on span "Quảng Trị - [GEOGRAPHIC_DATA]" at bounding box center [195, 59] width 264 height 21
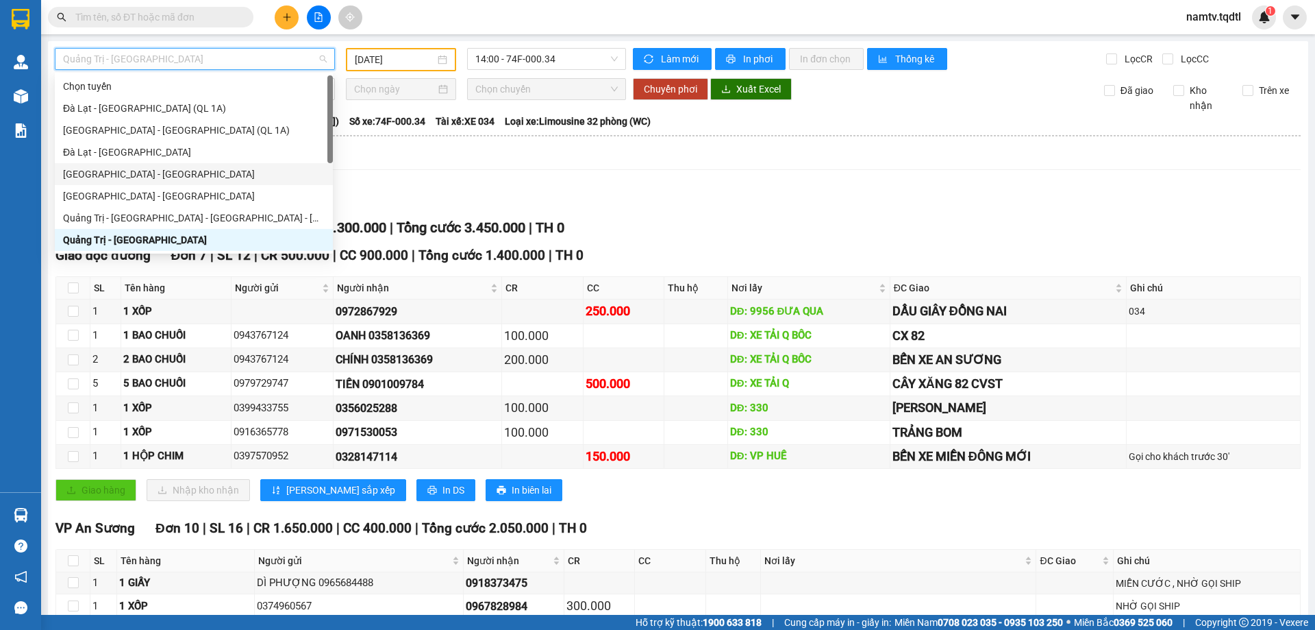
scroll to position [69, 0]
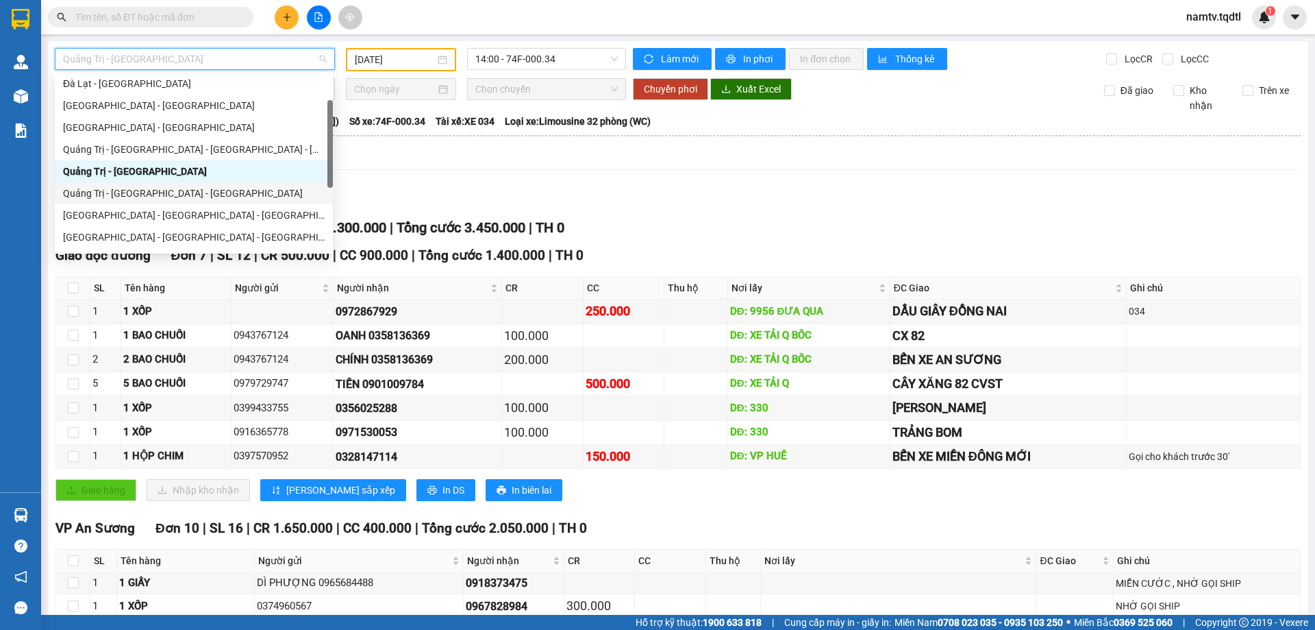
click at [203, 195] on div "Quảng Trị - [GEOGRAPHIC_DATA] - [GEOGRAPHIC_DATA]" at bounding box center [194, 193] width 262 height 15
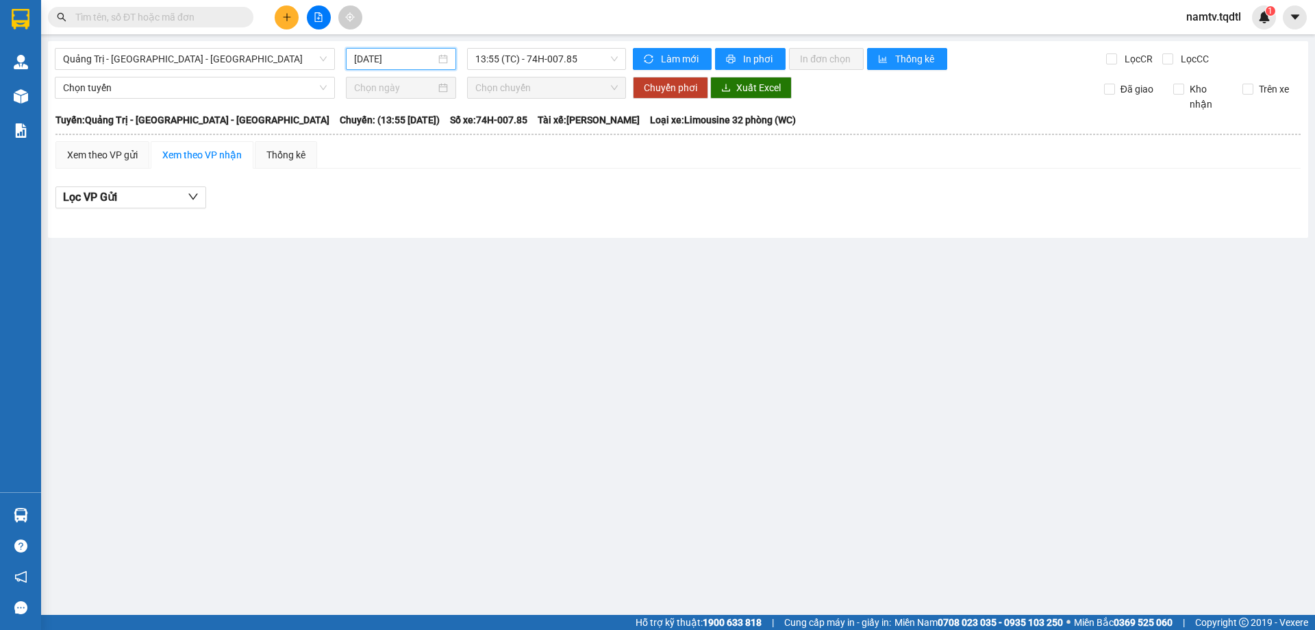
click at [415, 61] on input "[DATE]" at bounding box center [395, 58] width 82 height 15
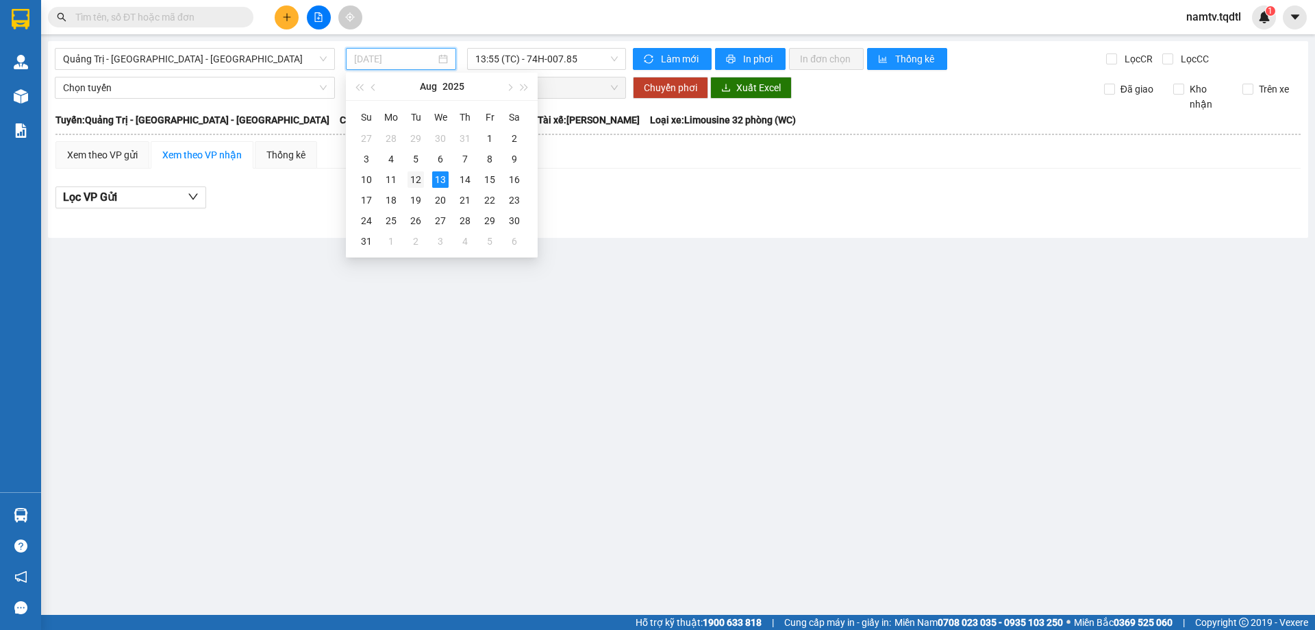
click at [415, 175] on div "12" at bounding box center [416, 179] width 16 height 16
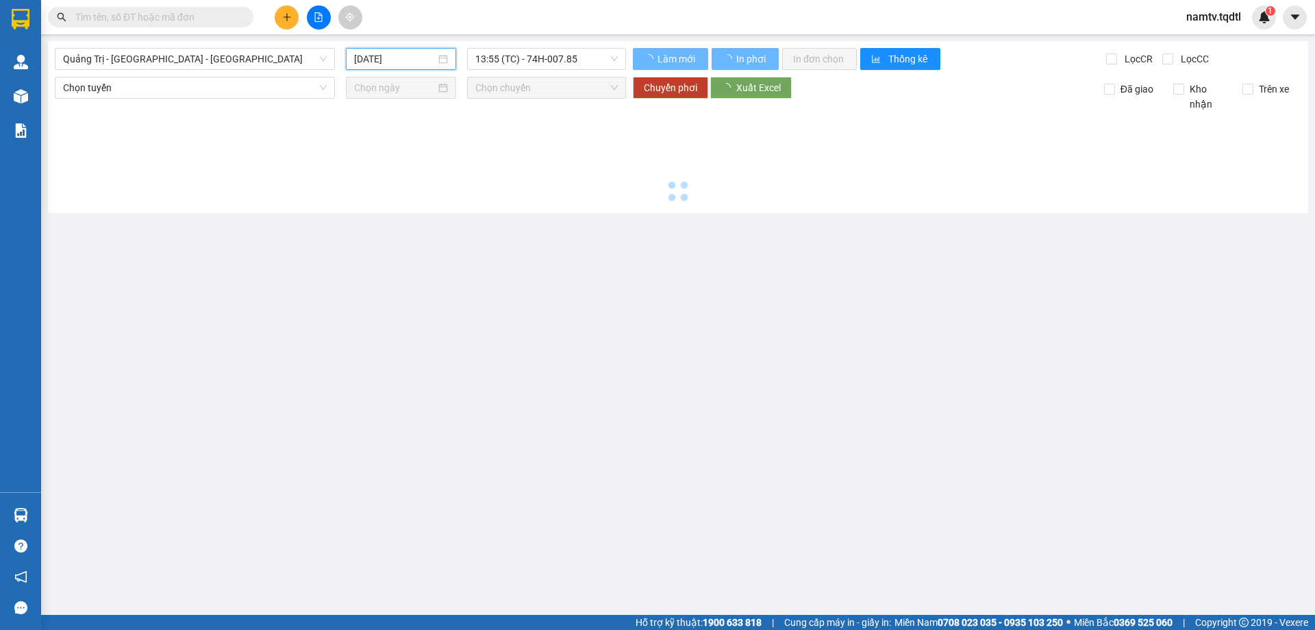
type input "[DATE]"
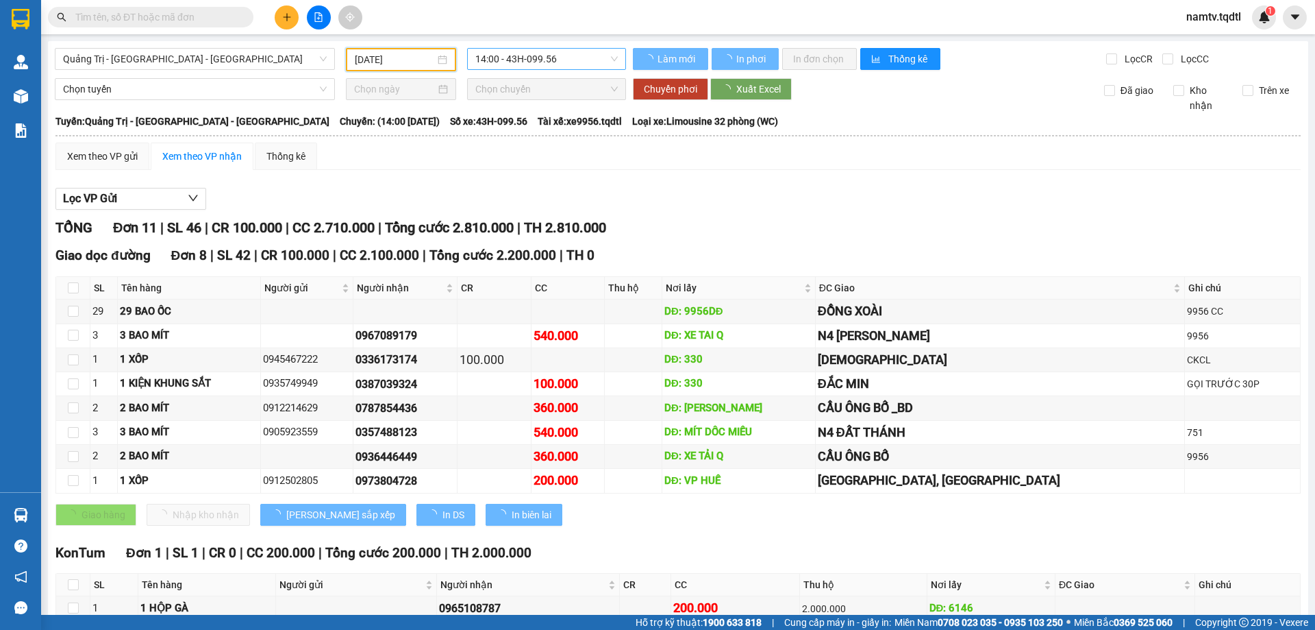
click at [569, 58] on span "14:00 - 43H-099.56" at bounding box center [546, 59] width 143 height 21
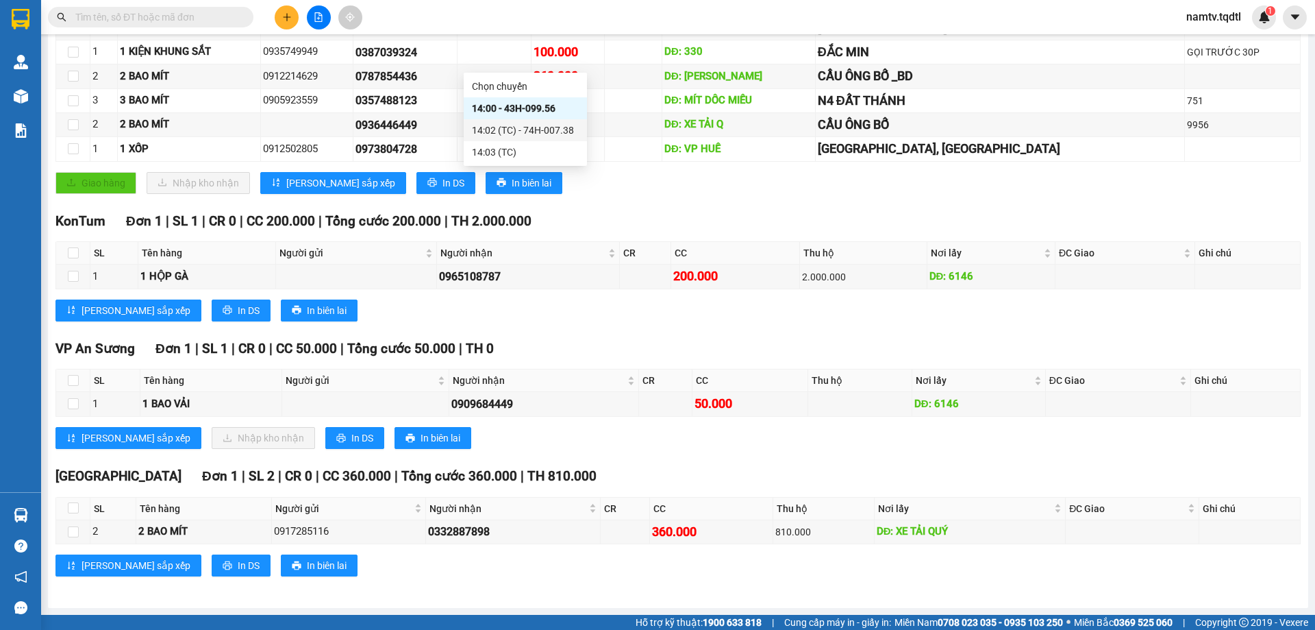
scroll to position [58, 0]
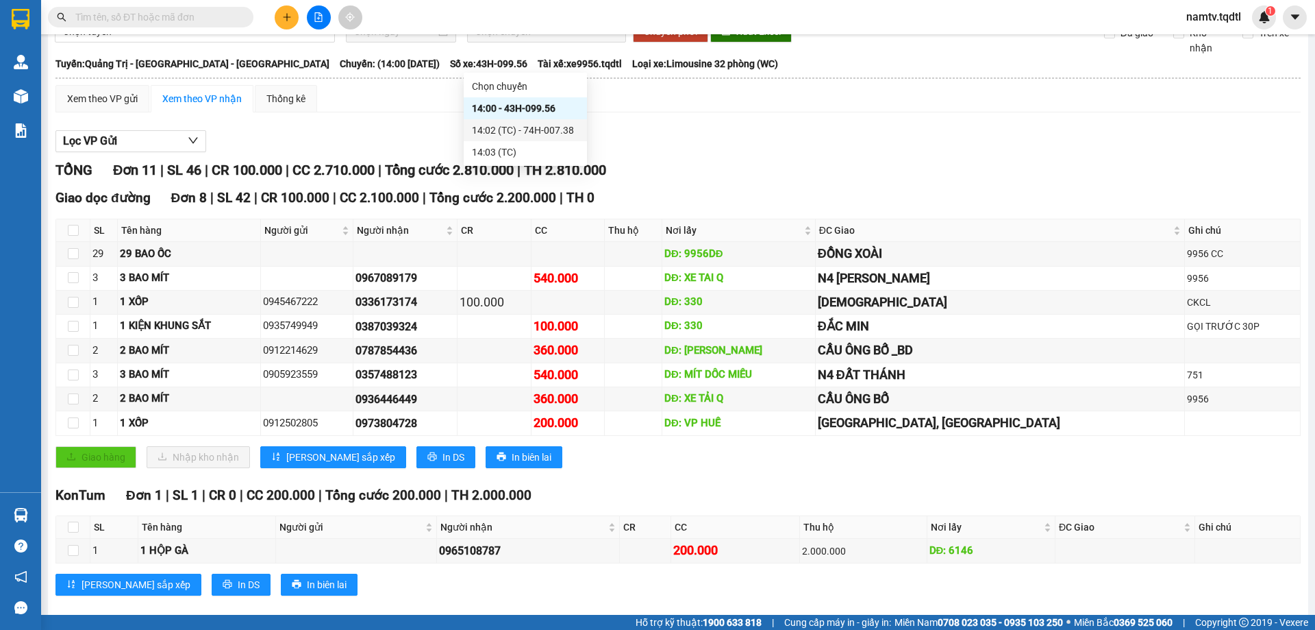
click at [928, 180] on div "TỔNG Đơn 11 | SL 46 | CR 100.000 | CC 2.710.000 | Tổng cước 2.810.000 | TH 2.81…" at bounding box center [678, 170] width 1246 height 21
